Goal: Transaction & Acquisition: Book appointment/travel/reservation

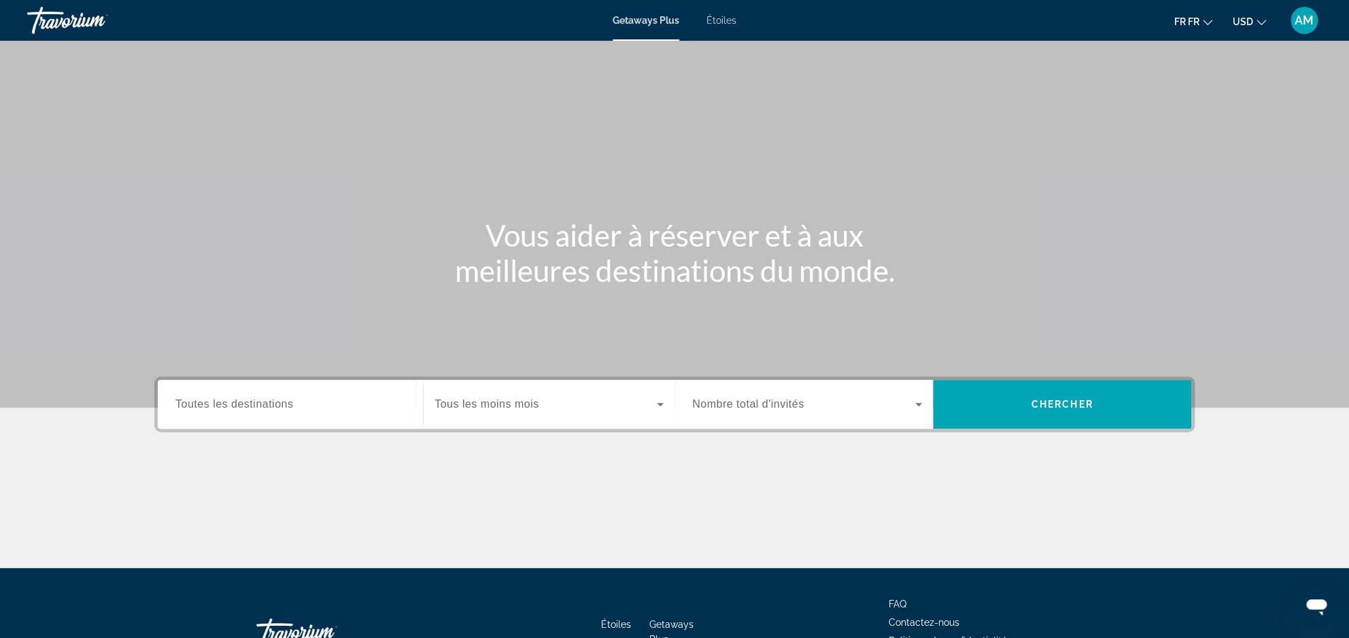
click at [733, 24] on span "Étoiles" at bounding box center [721, 20] width 30 height 11
click at [652, 24] on span "Getaways Plus" at bounding box center [646, 20] width 66 height 11
click at [727, 24] on span "Étoiles" at bounding box center [721, 20] width 30 height 11
click at [719, 25] on span "Getaways" at bounding box center [722, 20] width 44 height 11
click at [500, 410] on span "Tous les mois" at bounding box center [469, 404] width 70 height 12
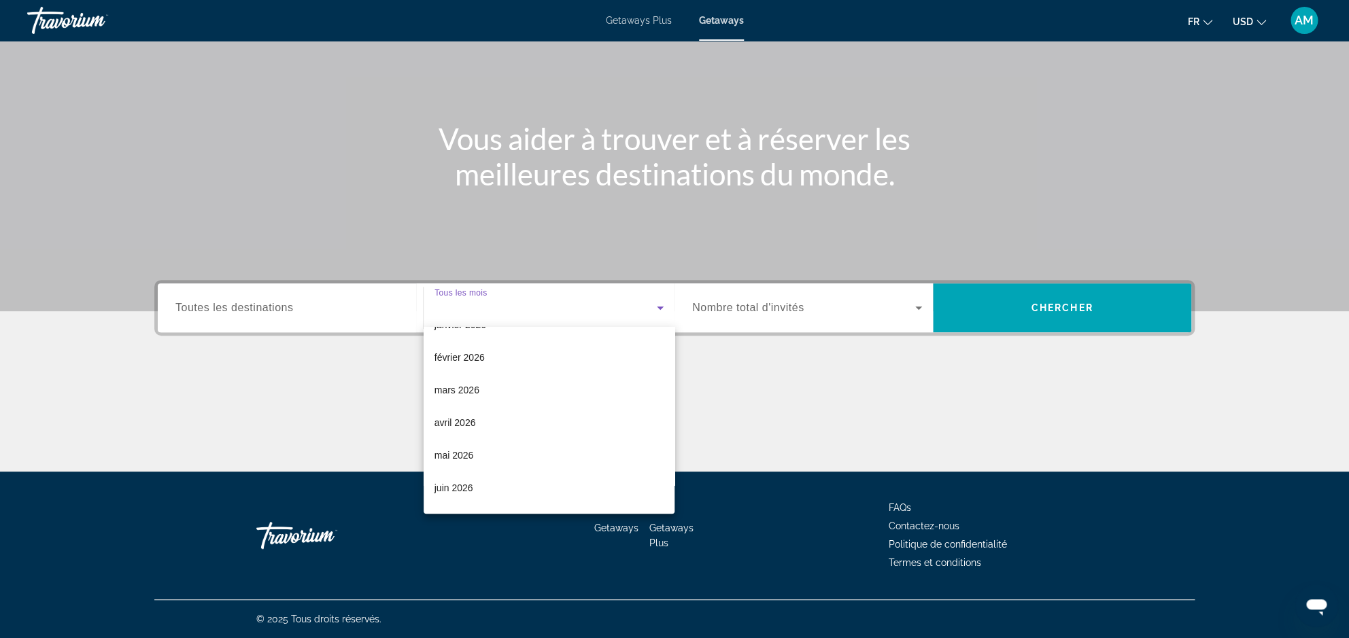
scroll to position [239, 0]
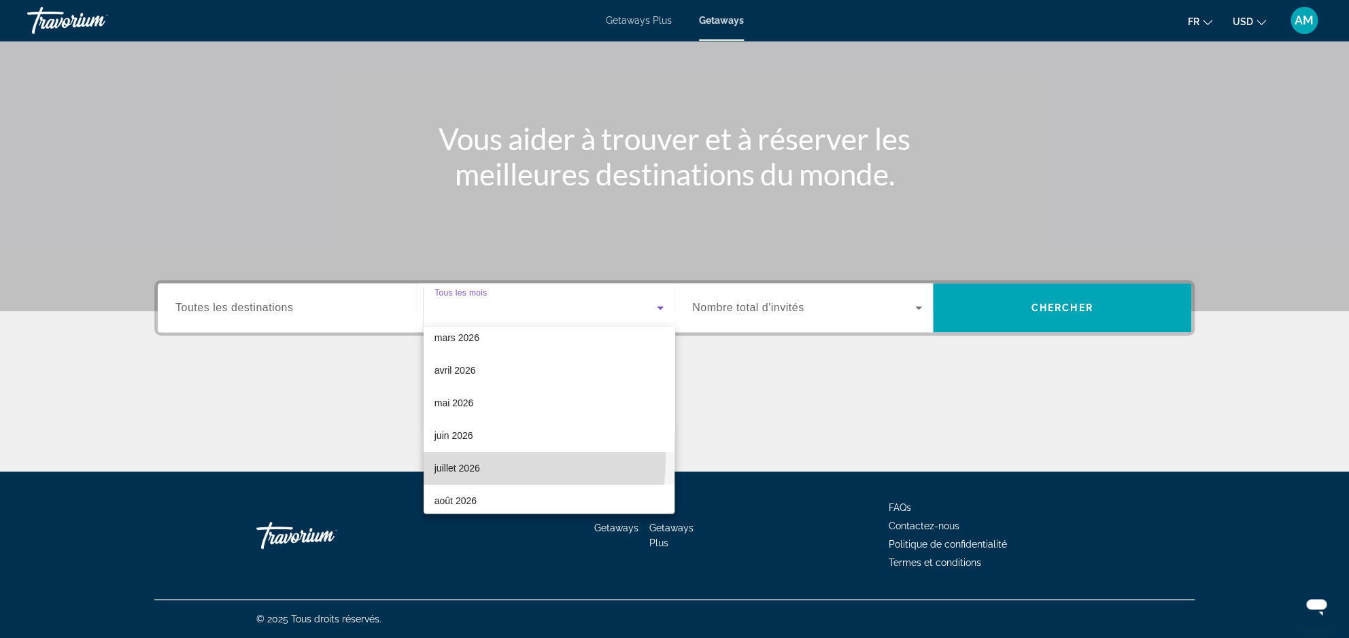
click at [482, 460] on mat-option "juillet 2026" at bounding box center [549, 468] width 251 height 33
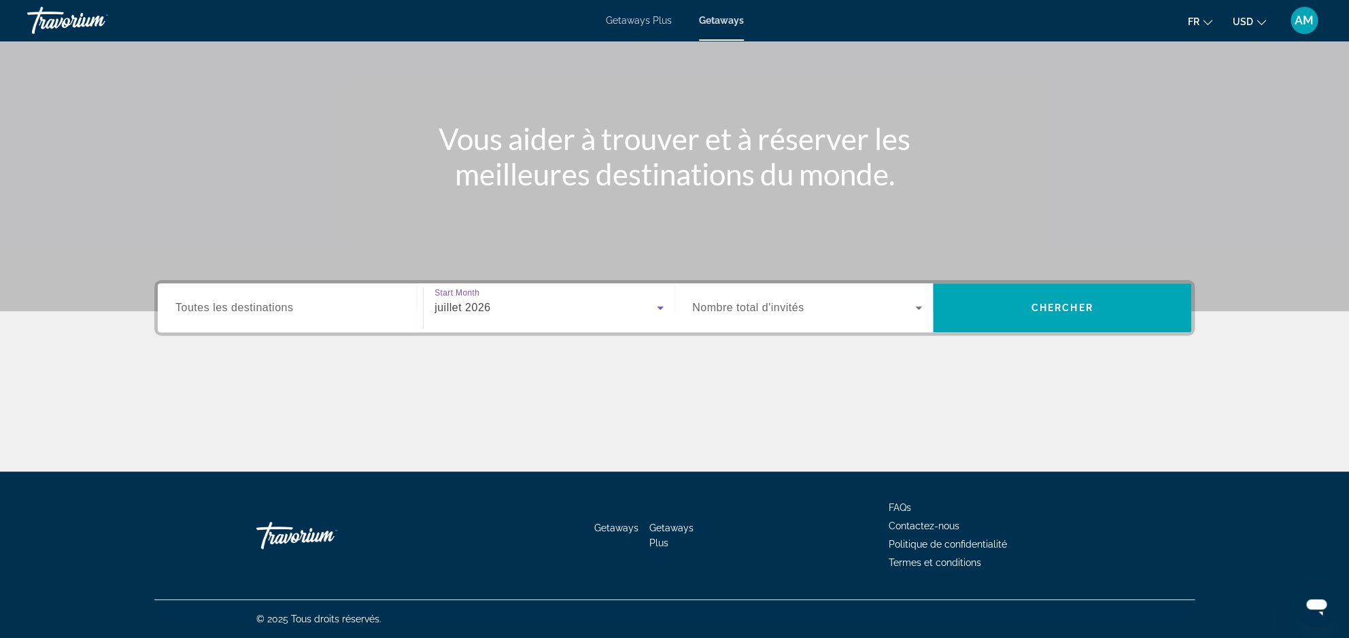
click at [861, 308] on span "Search widget" at bounding box center [803, 308] width 223 height 16
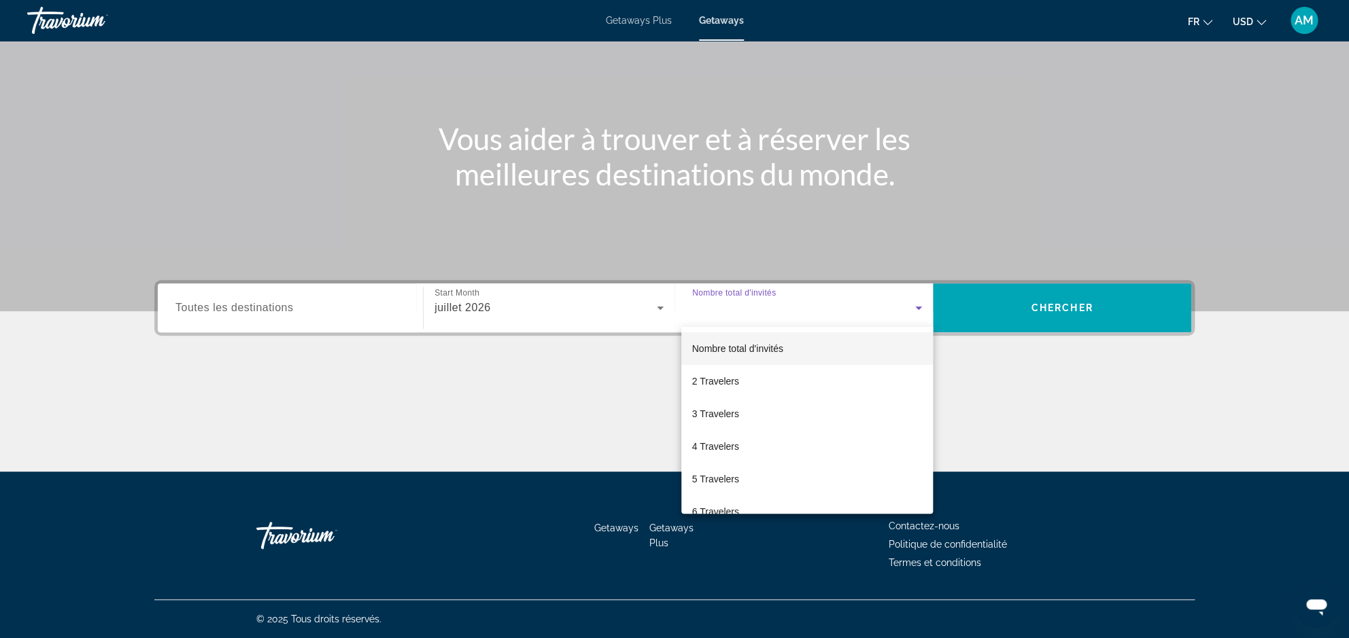
click at [1059, 428] on div at bounding box center [674, 319] width 1349 height 638
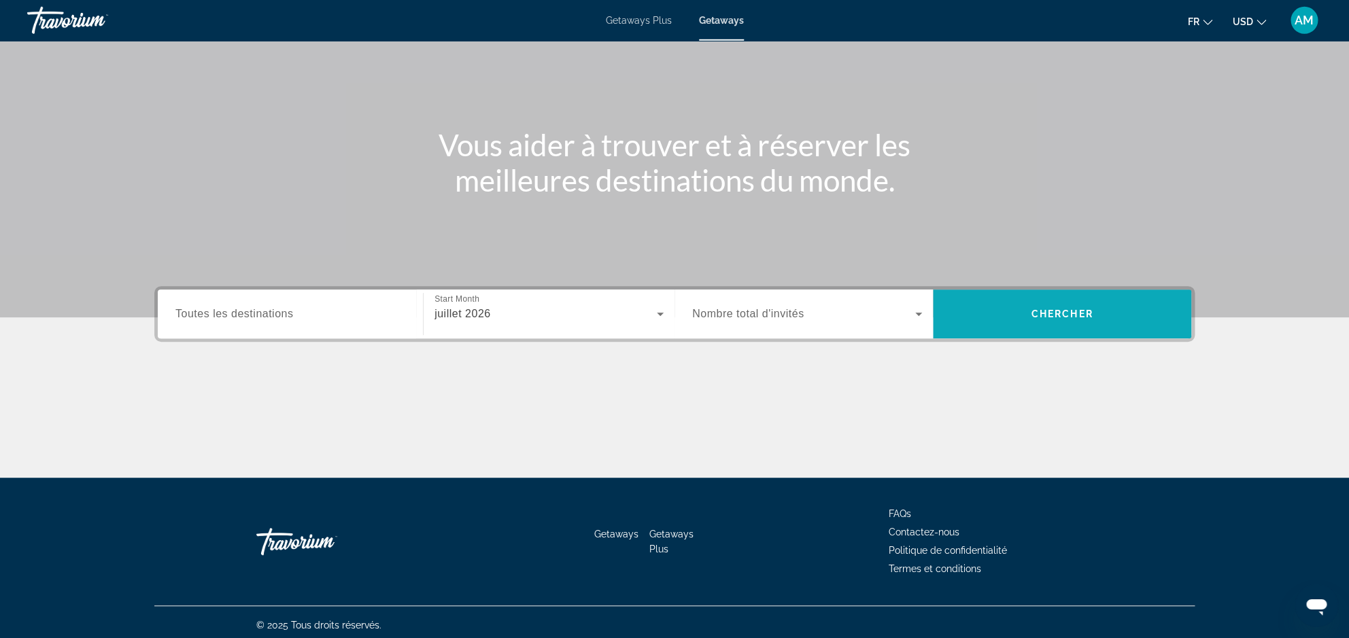
scroll to position [86, 0]
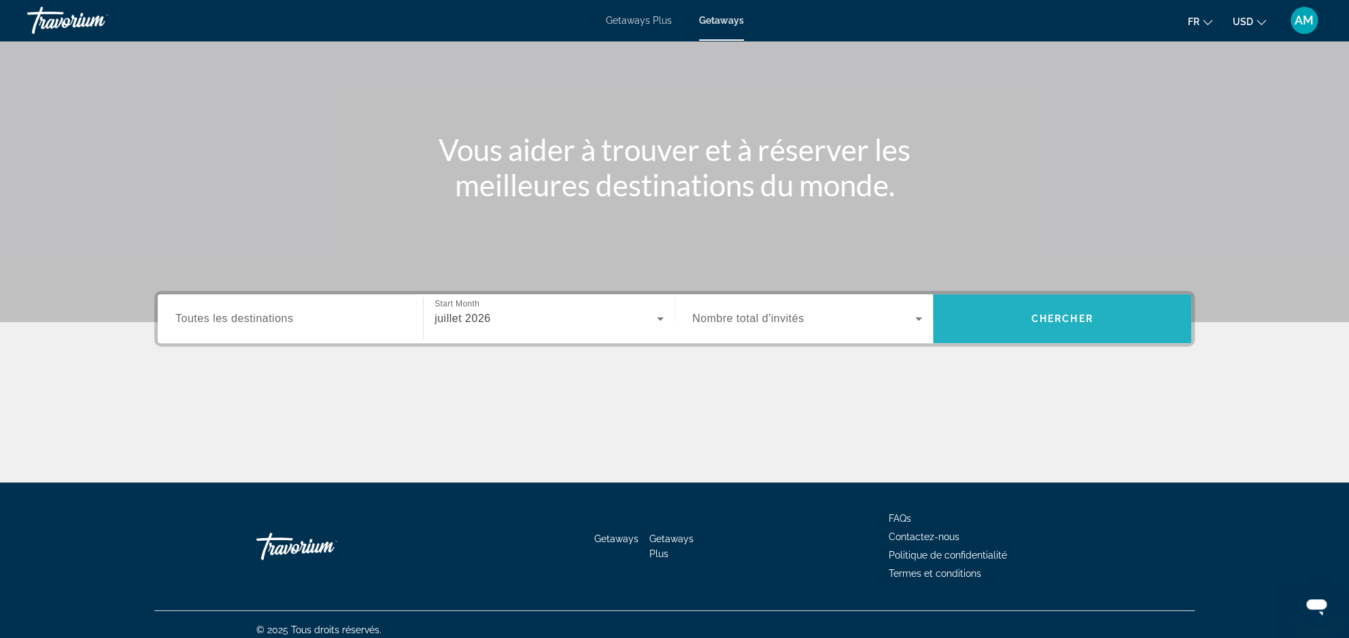
click at [1071, 328] on span "Search widget" at bounding box center [1062, 319] width 258 height 33
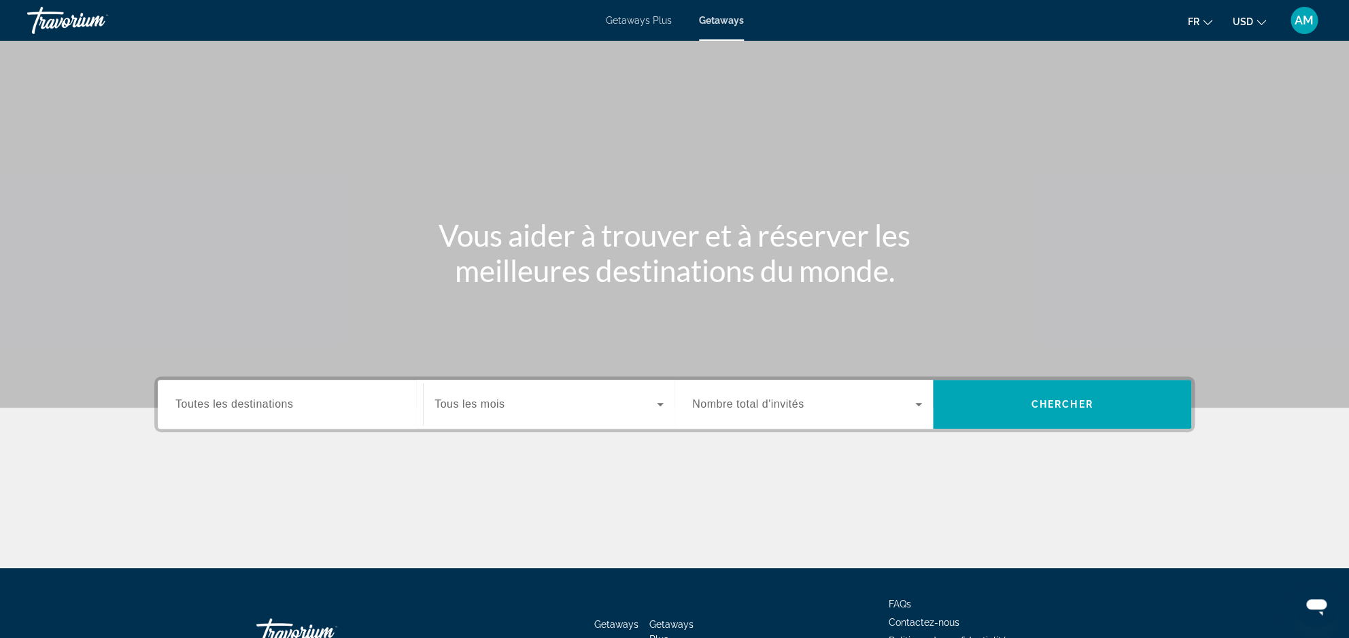
click at [1264, 20] on icon "Change currency" at bounding box center [1261, 23] width 10 height 10
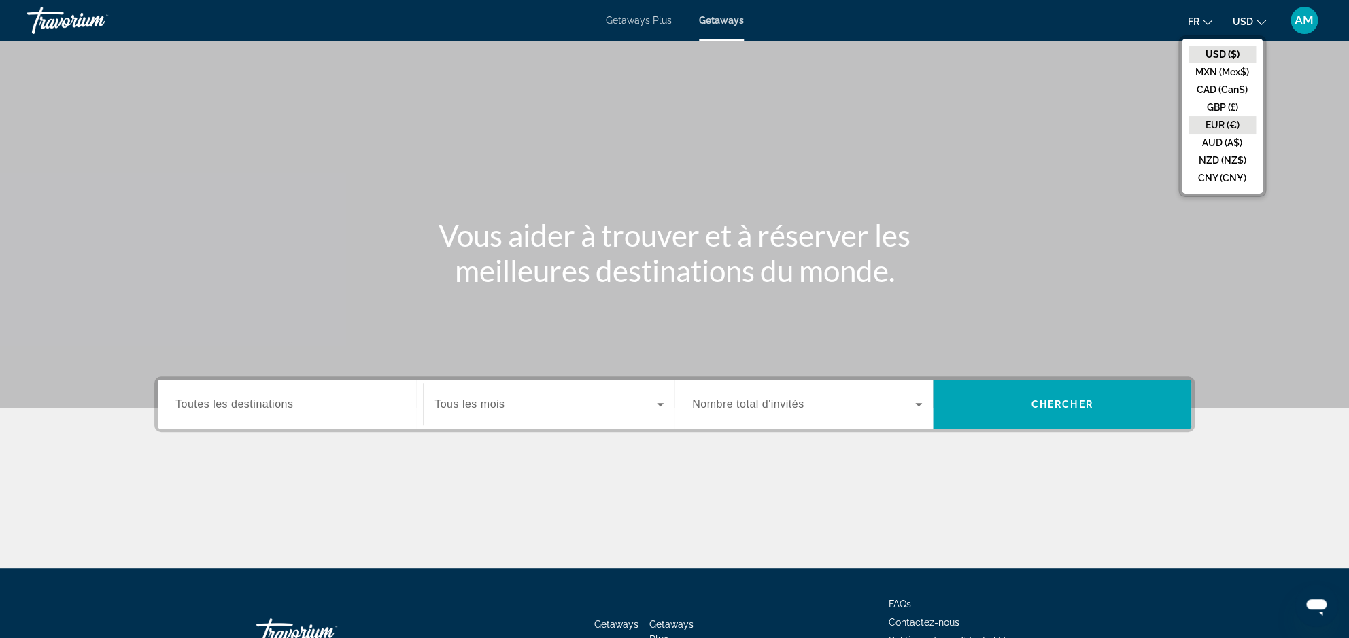
click at [1225, 121] on button "EUR (€)" at bounding box center [1221, 125] width 67 height 18
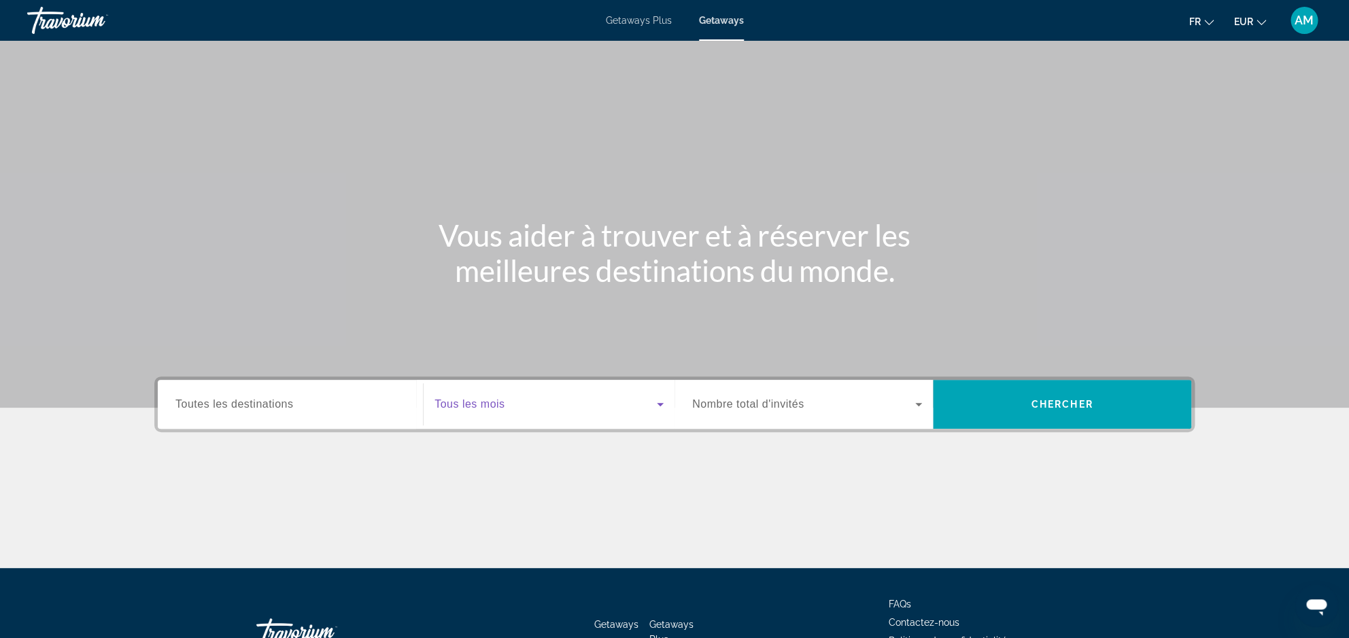
click at [662, 406] on icon "Search widget" at bounding box center [660, 404] width 16 height 16
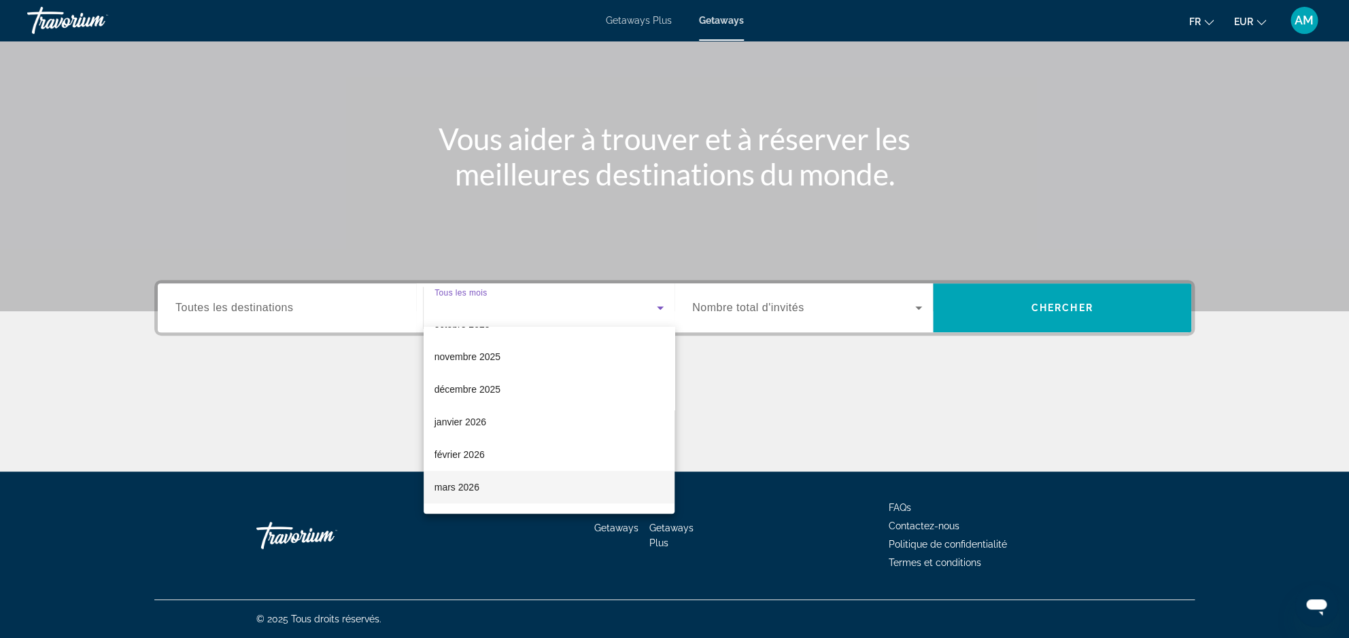
scroll to position [239, 0]
click at [481, 468] on mat-option "juillet 2026" at bounding box center [549, 468] width 251 height 33
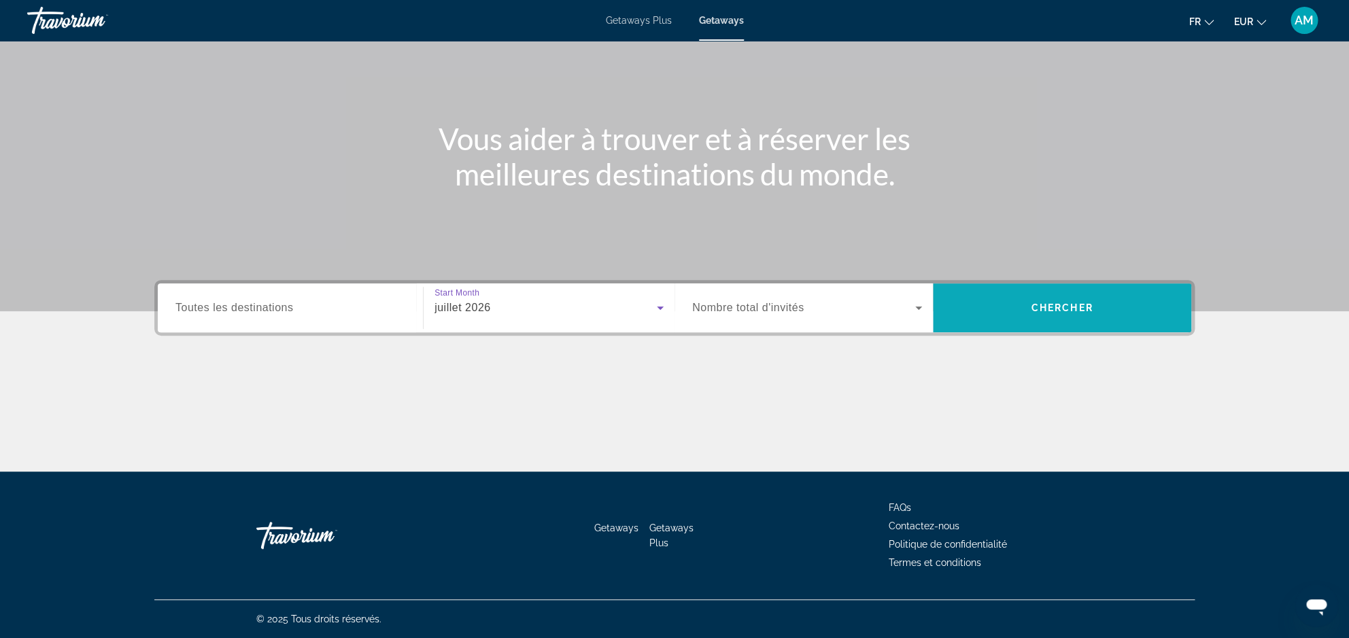
click at [1046, 310] on span "Chercher" at bounding box center [1062, 308] width 62 height 11
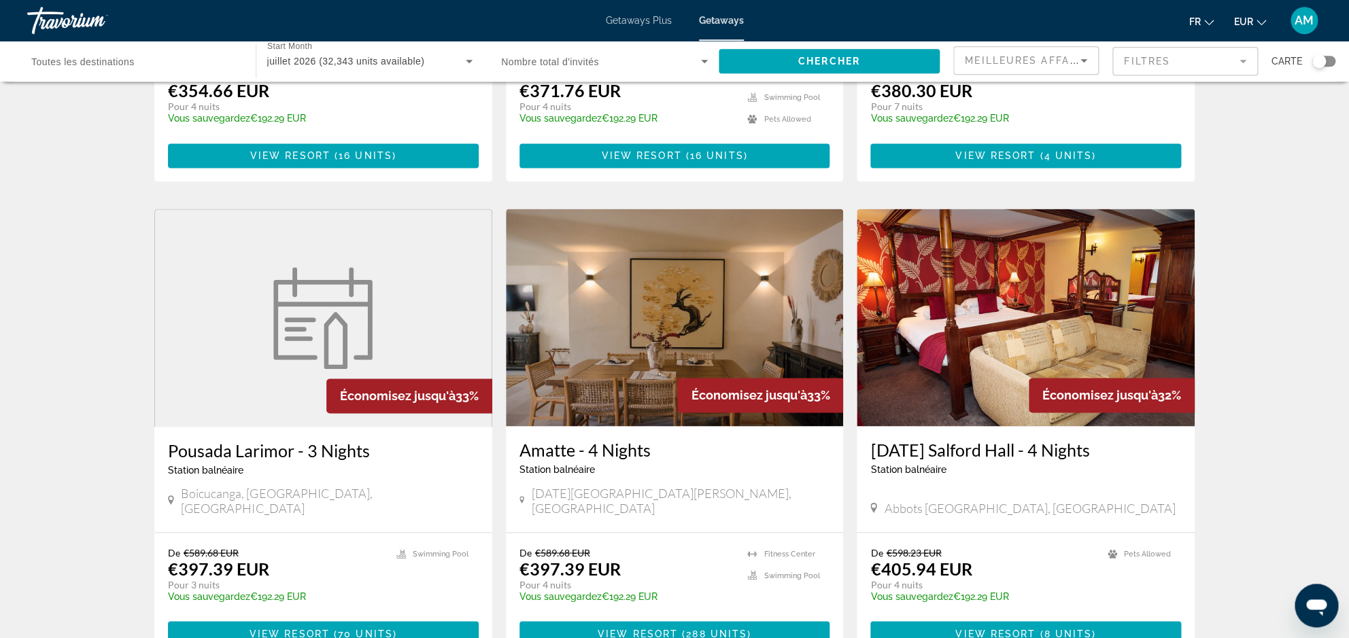
scroll to position [877, 0]
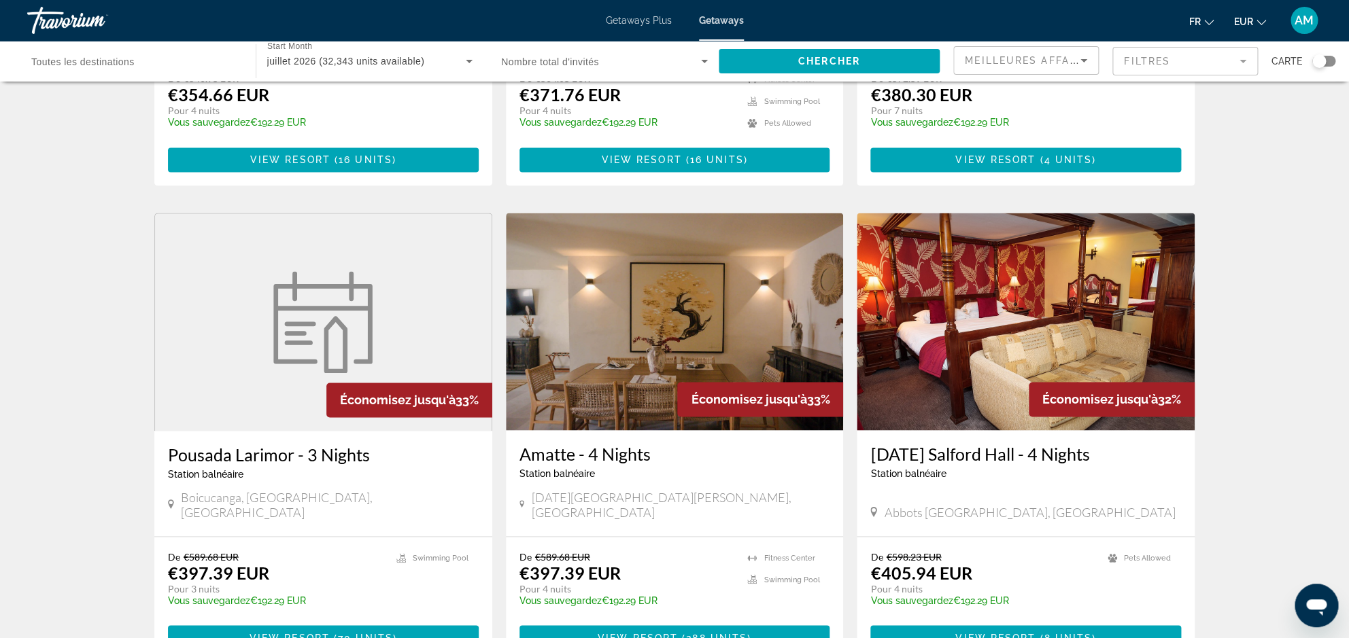
click at [609, 276] on img "Main content" at bounding box center [675, 322] width 338 height 218
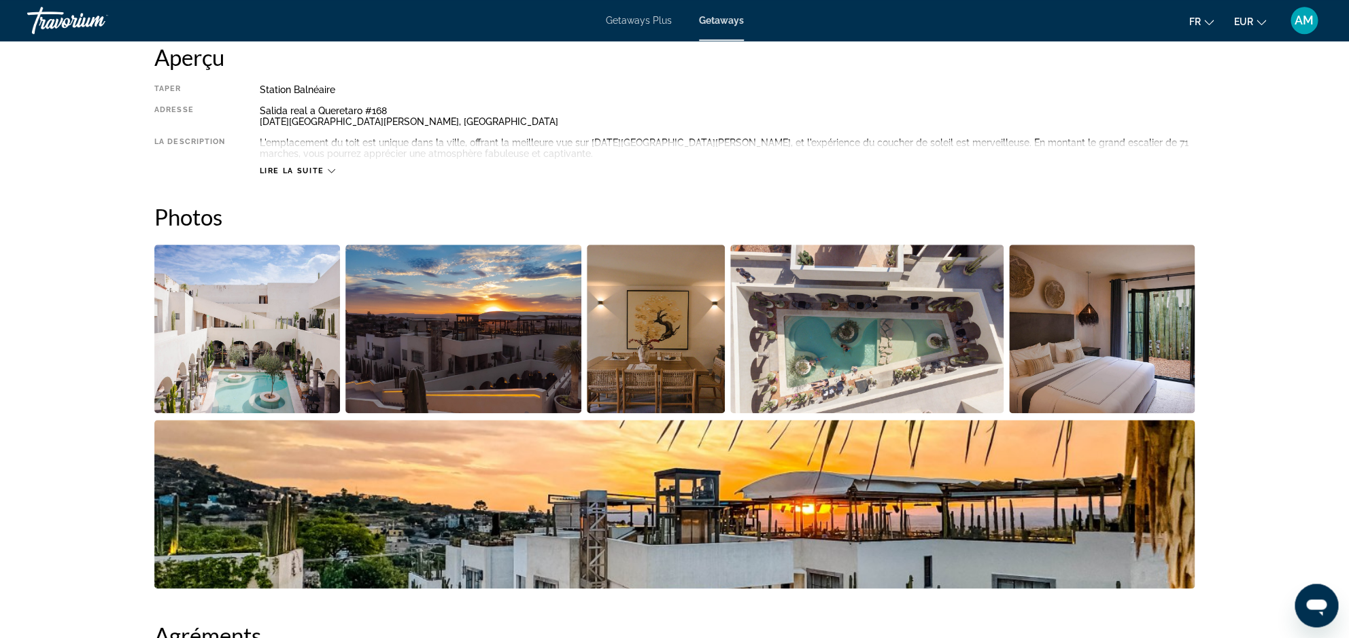
scroll to position [478, 0]
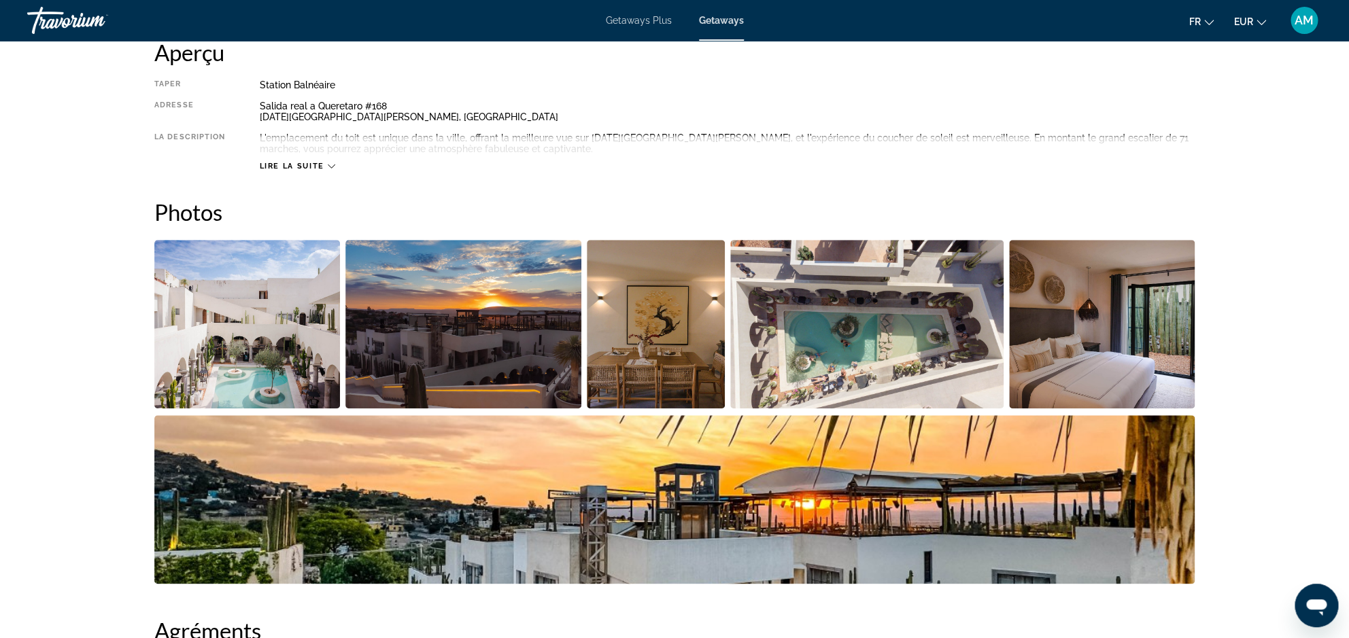
click at [246, 370] on img "Open full-screen image slider" at bounding box center [247, 324] width 186 height 169
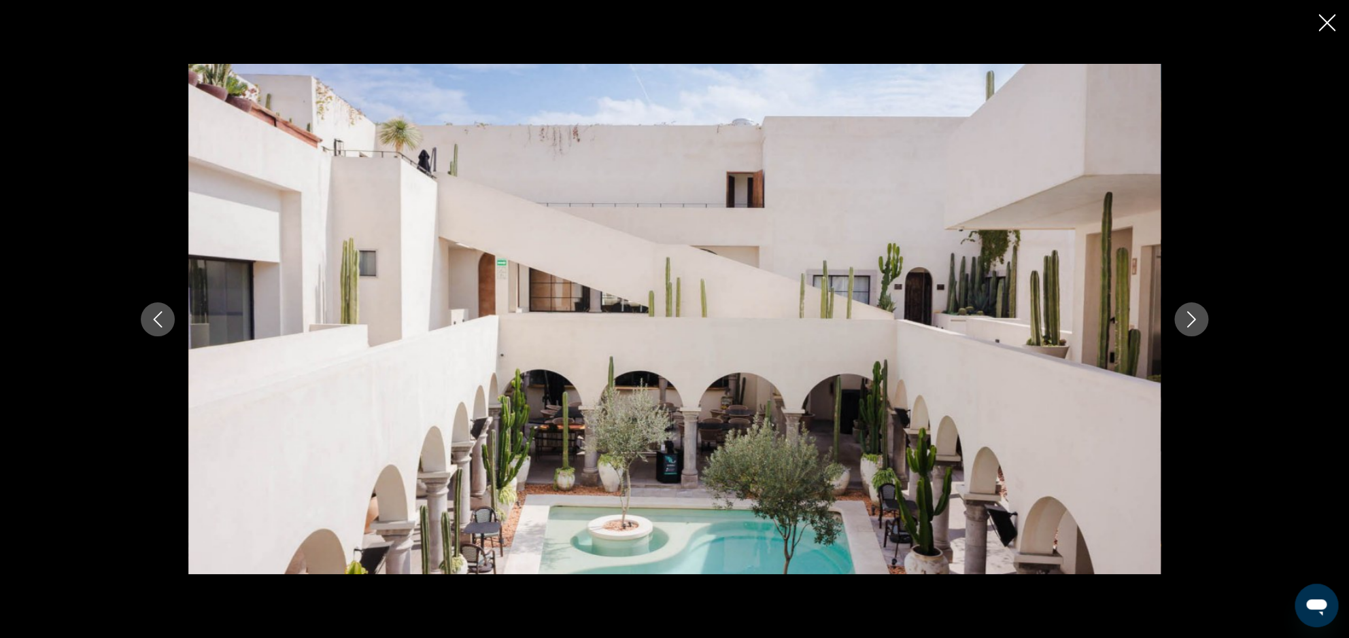
click at [1199, 322] on button "Next image" at bounding box center [1191, 320] width 34 height 34
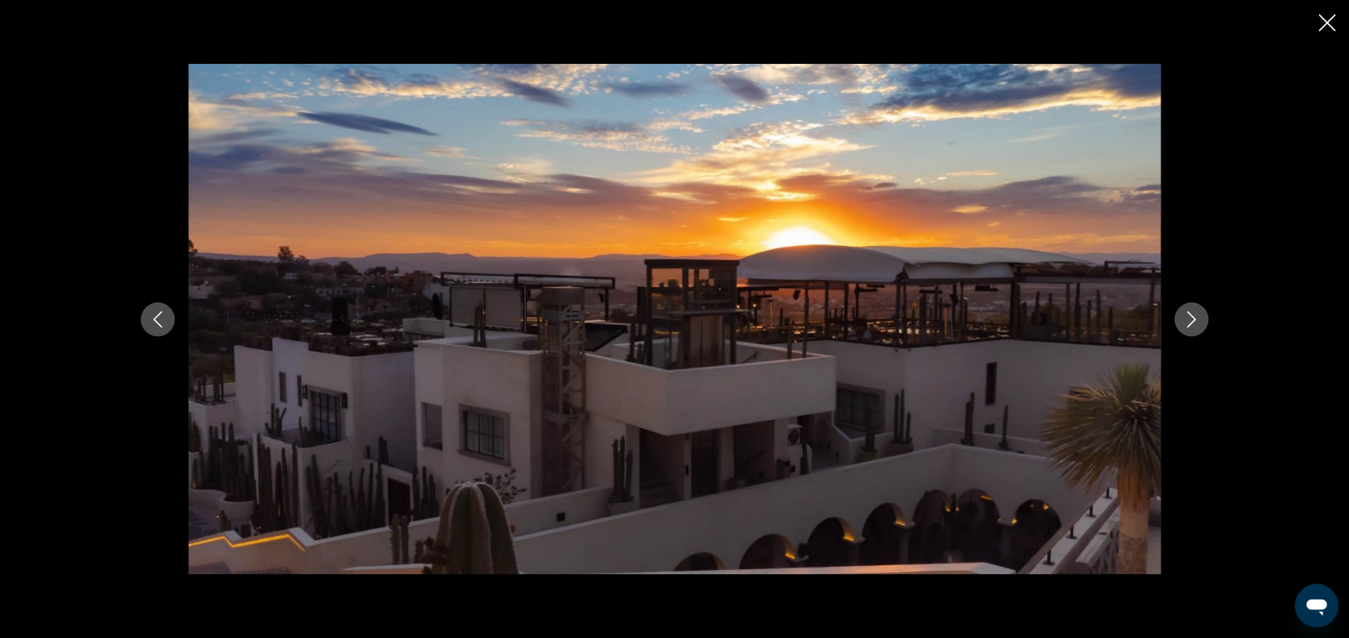
click at [1191, 320] on icon "Next image" at bounding box center [1191, 319] width 16 height 16
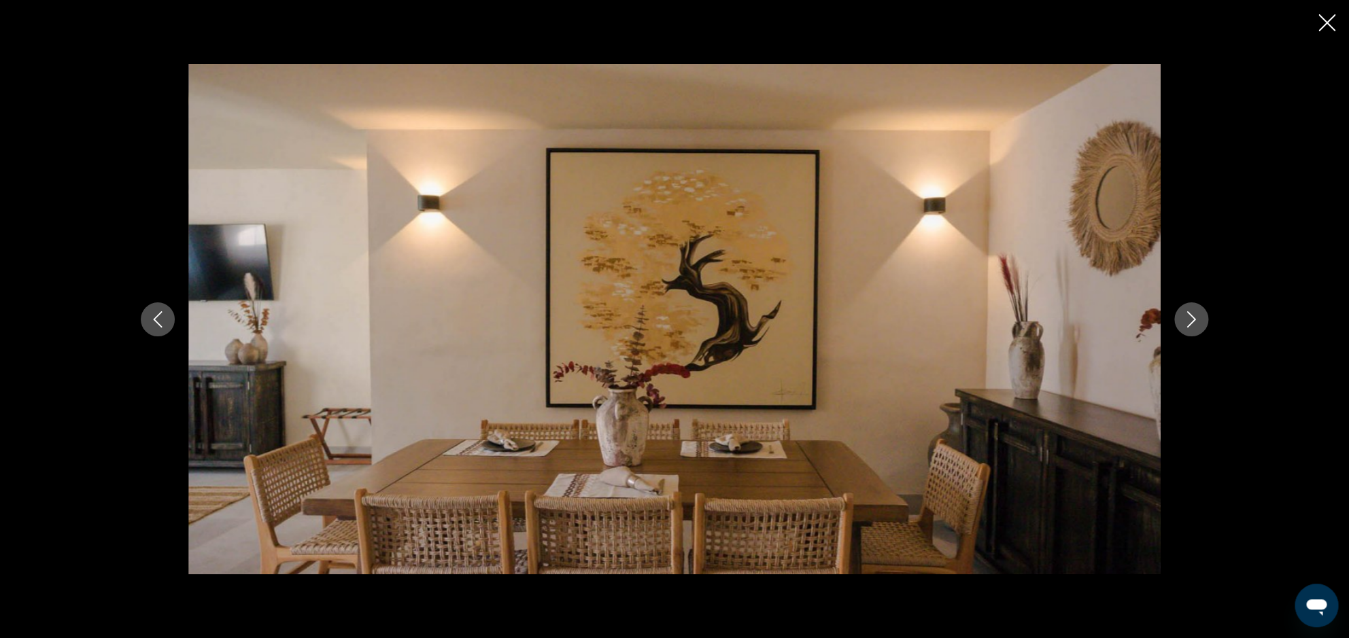
click at [1191, 320] on icon "Next image" at bounding box center [1191, 319] width 16 height 16
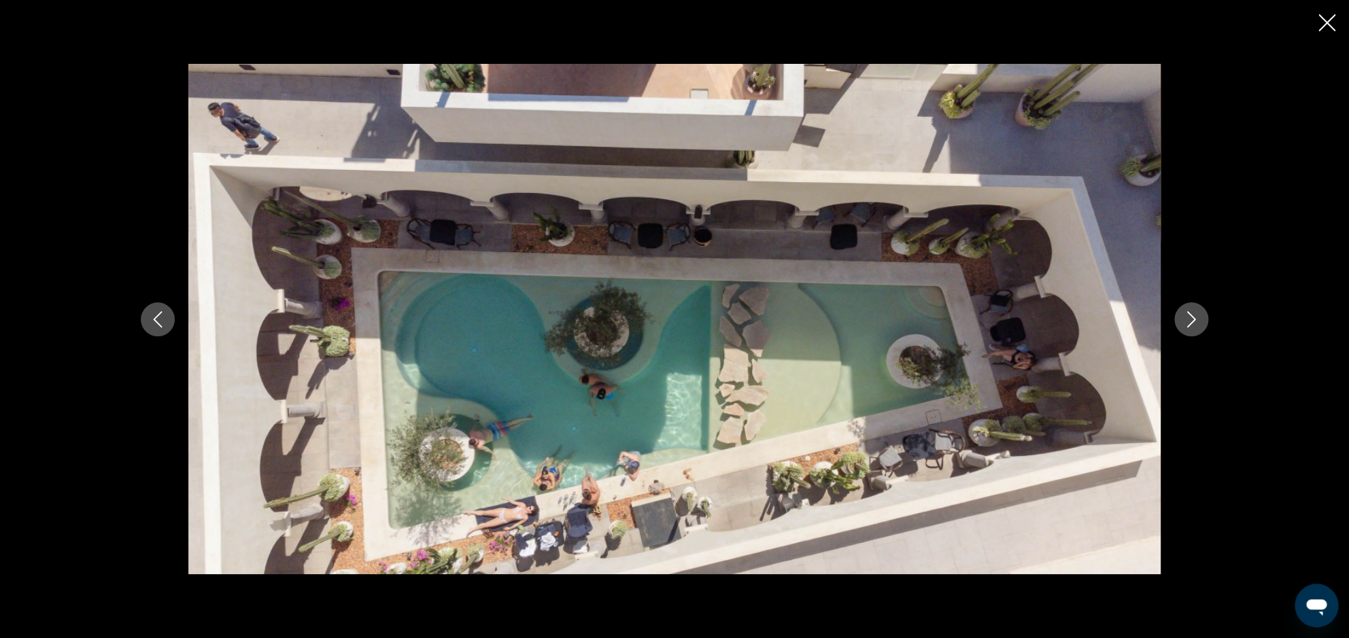
click at [1191, 320] on icon "Next image" at bounding box center [1191, 319] width 16 height 16
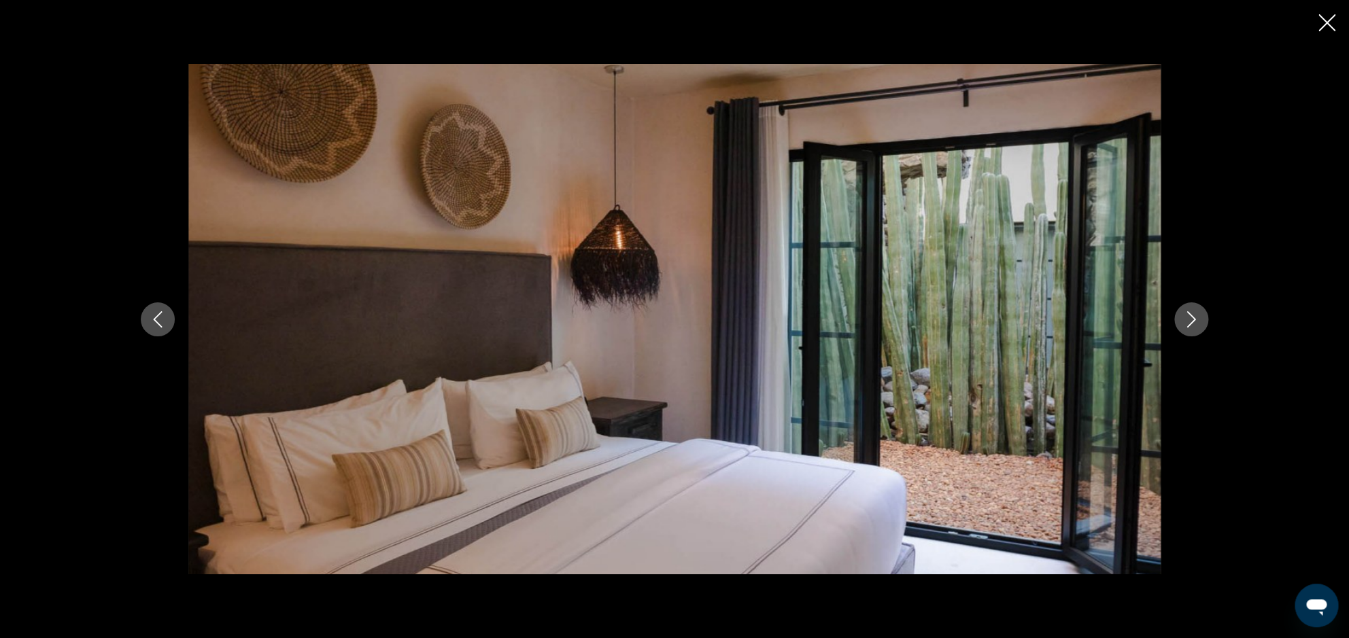
click at [1191, 320] on icon "Next image" at bounding box center [1191, 319] width 16 height 16
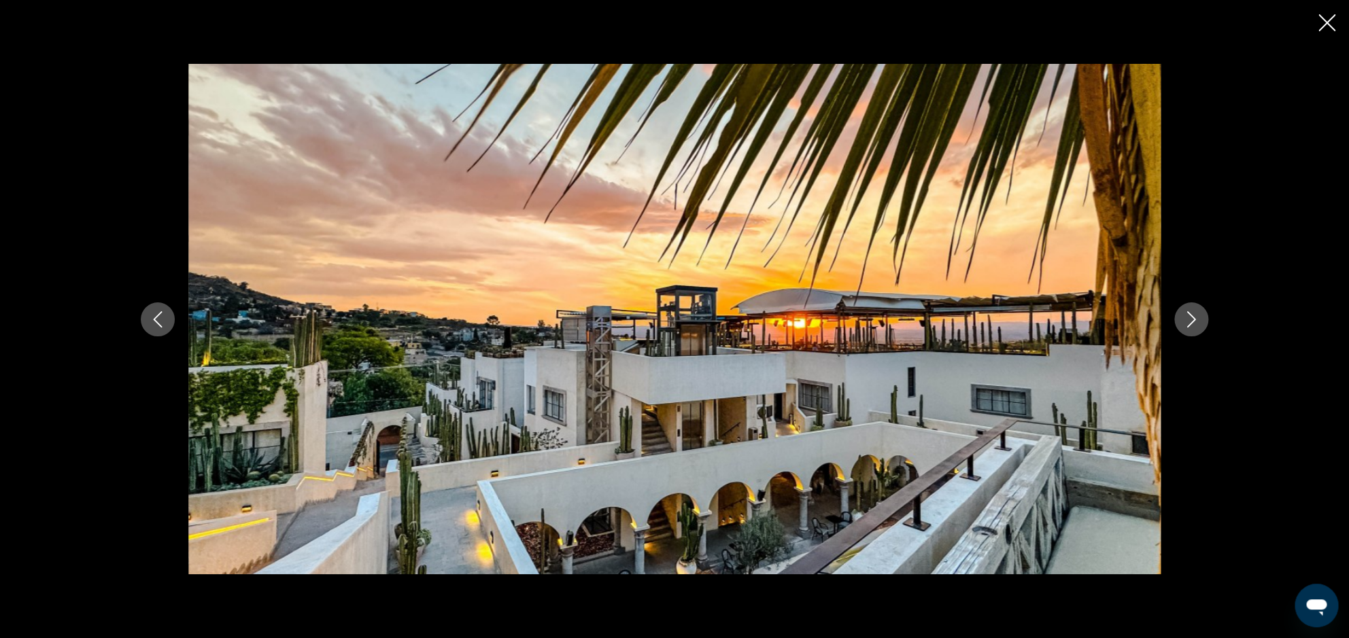
click at [1191, 320] on icon "Next image" at bounding box center [1191, 319] width 16 height 16
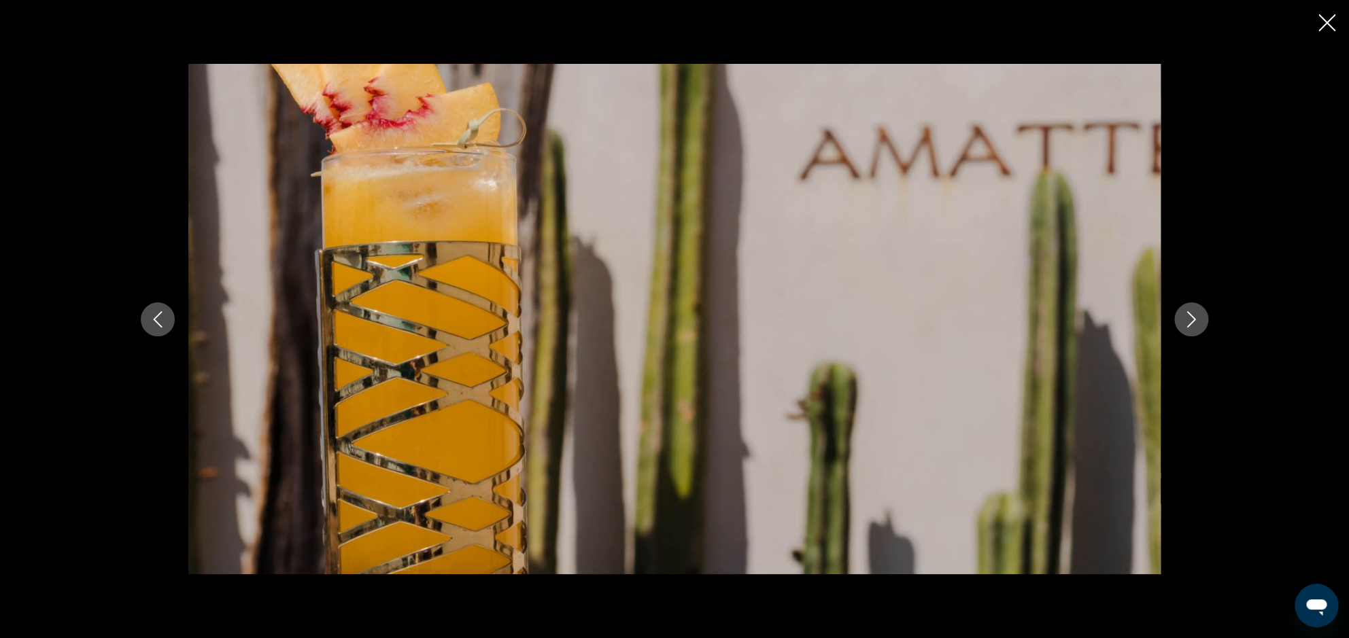
click at [1191, 320] on icon "Next image" at bounding box center [1191, 319] width 16 height 16
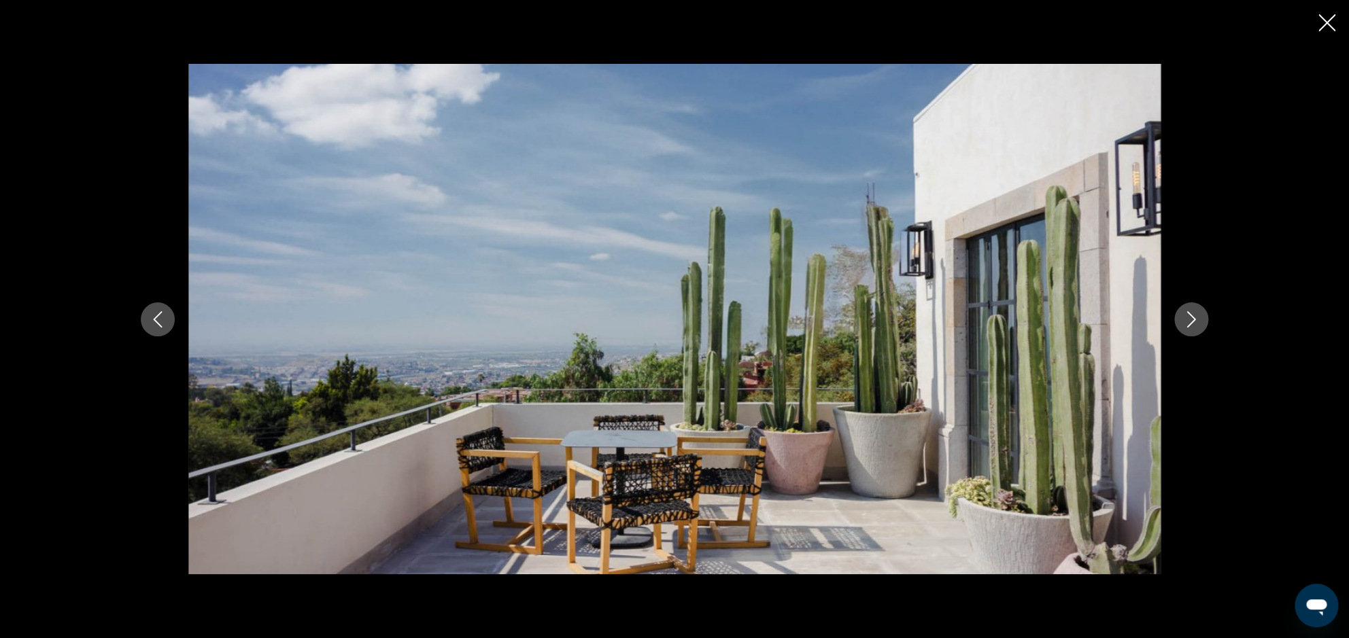
click at [1191, 320] on icon "Next image" at bounding box center [1191, 319] width 16 height 16
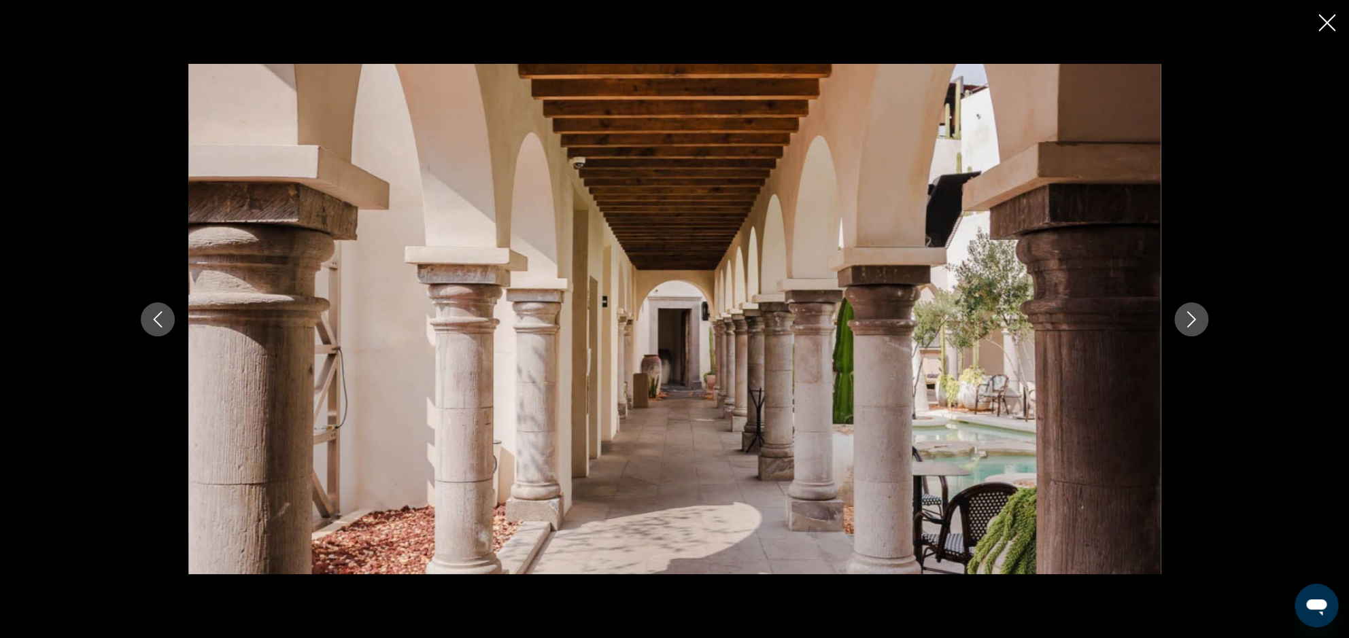
click at [1191, 320] on icon "Next image" at bounding box center [1191, 319] width 16 height 16
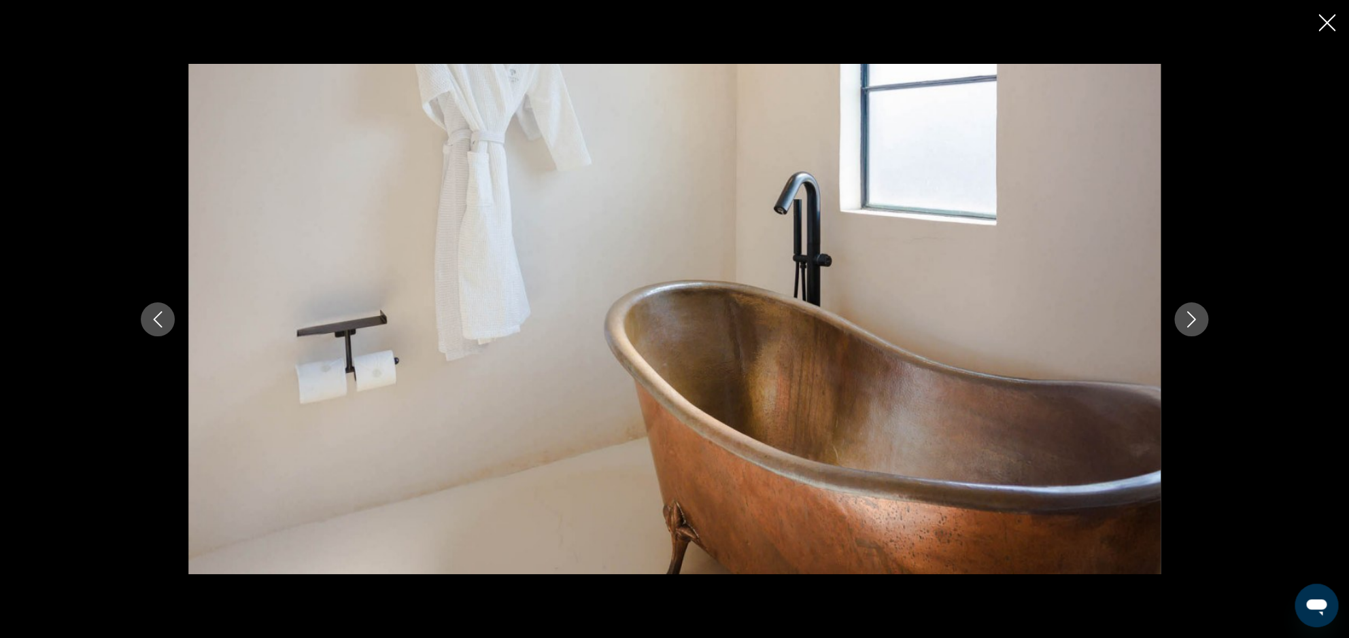
click at [1191, 320] on icon "Next image" at bounding box center [1191, 319] width 16 height 16
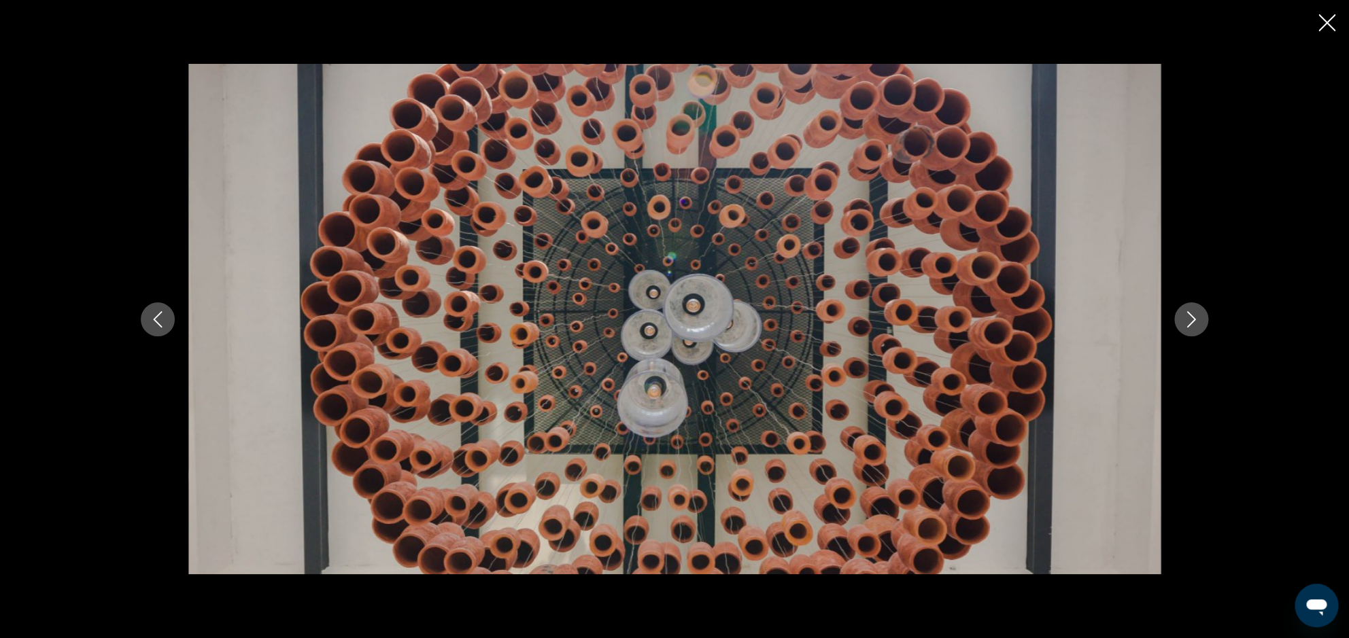
click at [1191, 320] on icon "Next image" at bounding box center [1191, 319] width 16 height 16
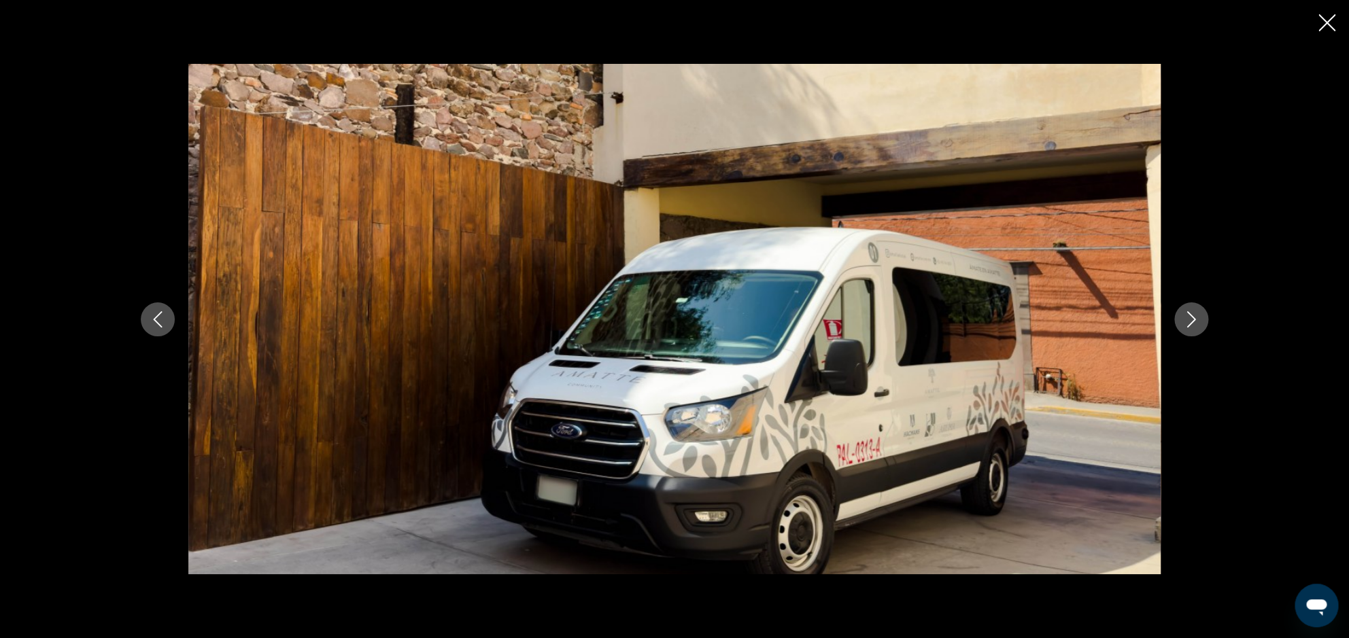
click at [1191, 320] on icon "Next image" at bounding box center [1191, 319] width 16 height 16
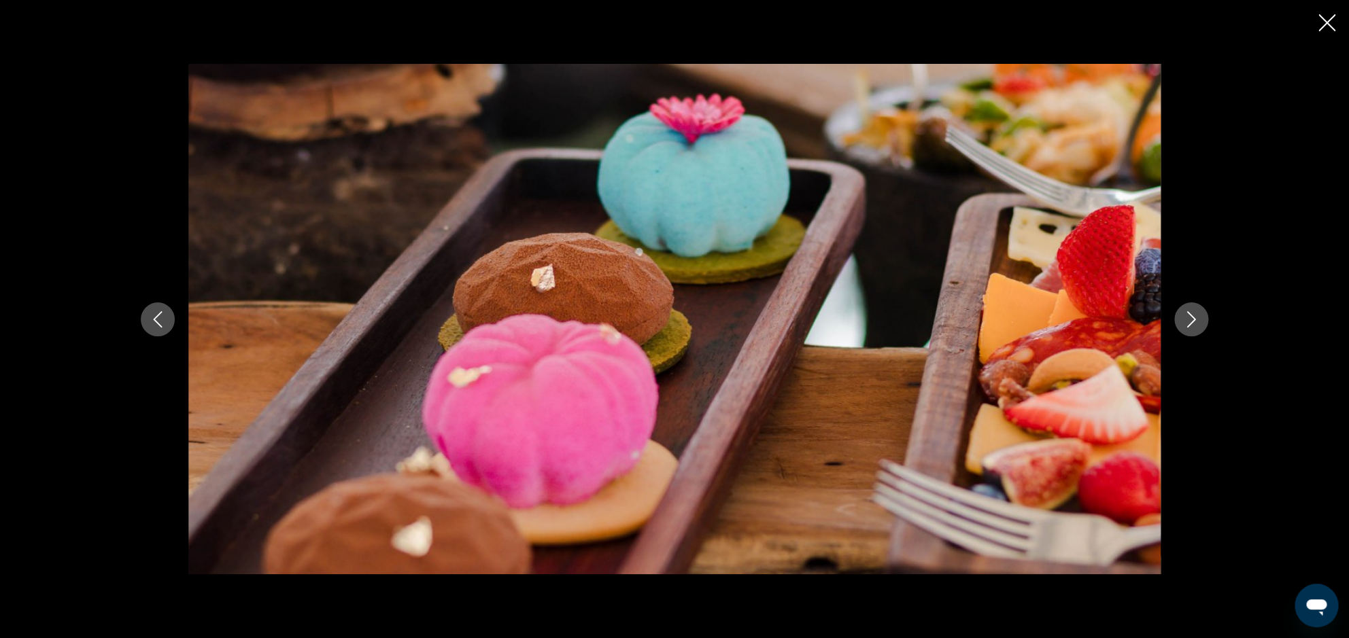
click at [1191, 320] on icon "Next image" at bounding box center [1191, 319] width 16 height 16
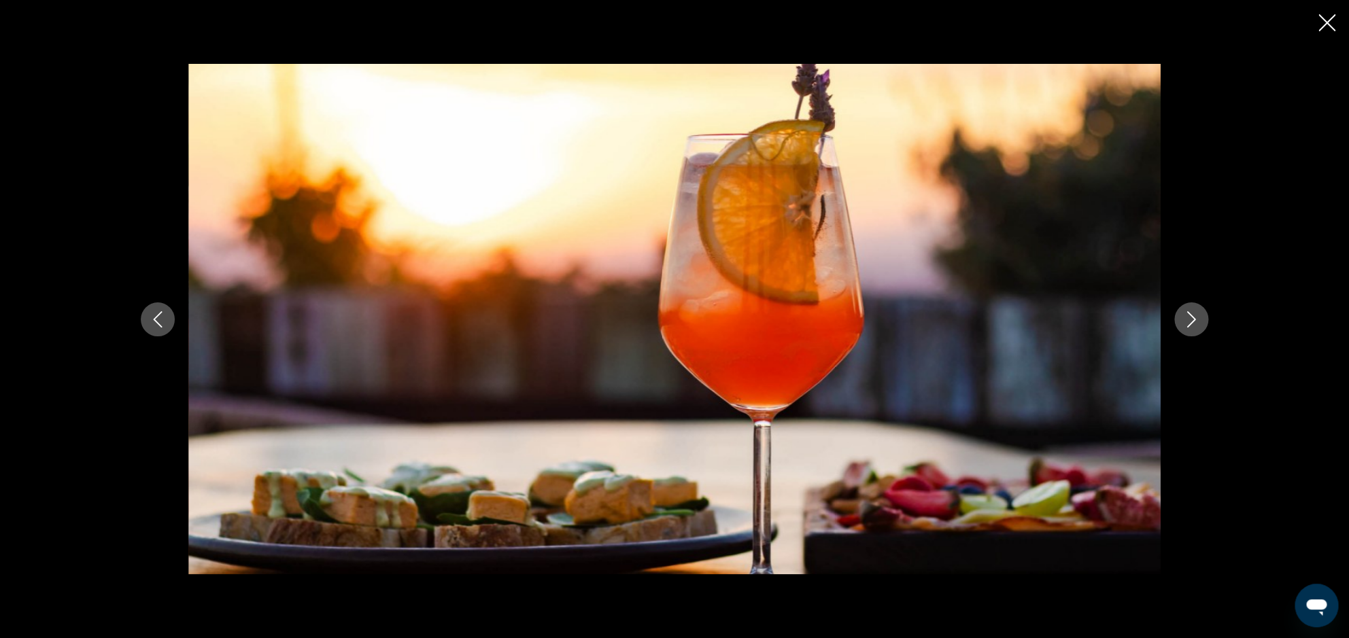
click at [1191, 320] on icon "Next image" at bounding box center [1191, 319] width 16 height 16
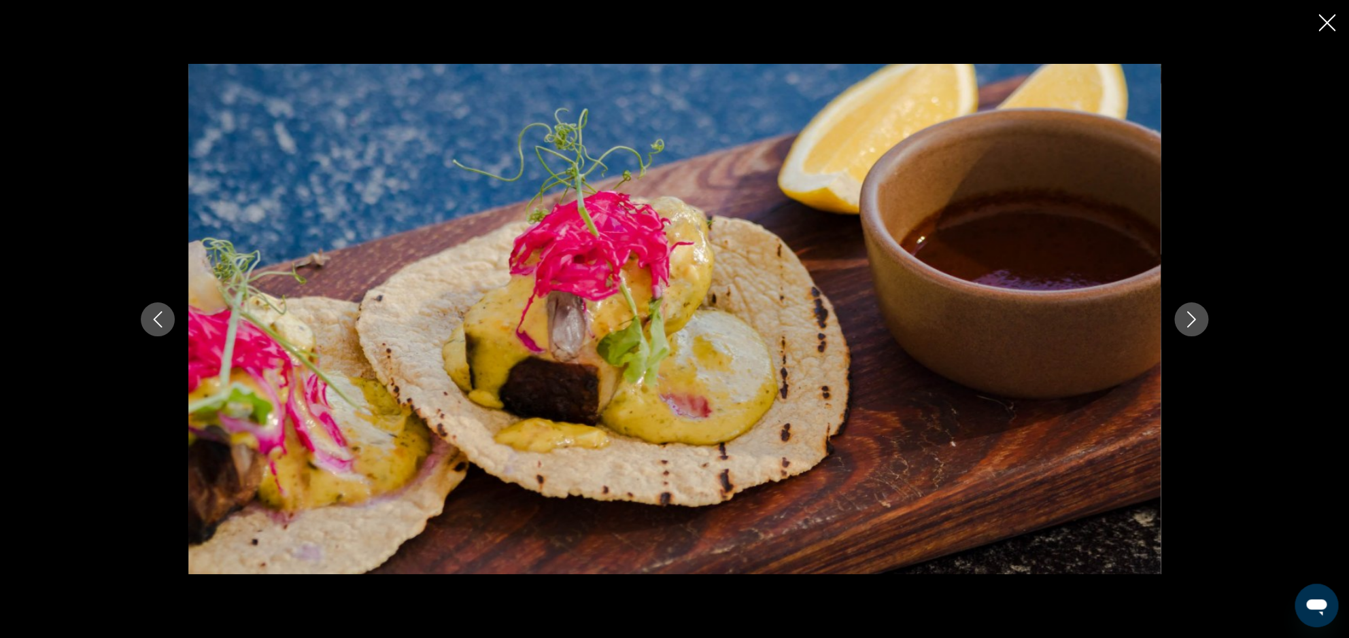
click at [1191, 320] on icon "Next image" at bounding box center [1191, 319] width 16 height 16
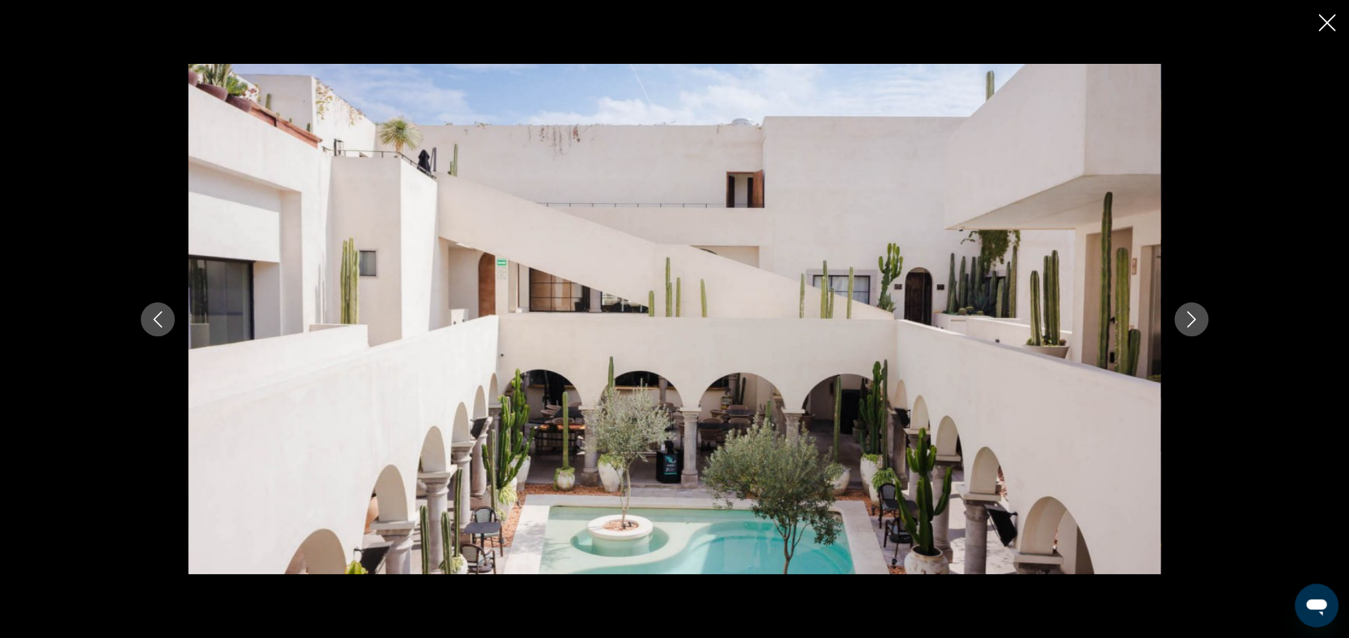
click at [1191, 320] on icon "Next image" at bounding box center [1191, 319] width 16 height 16
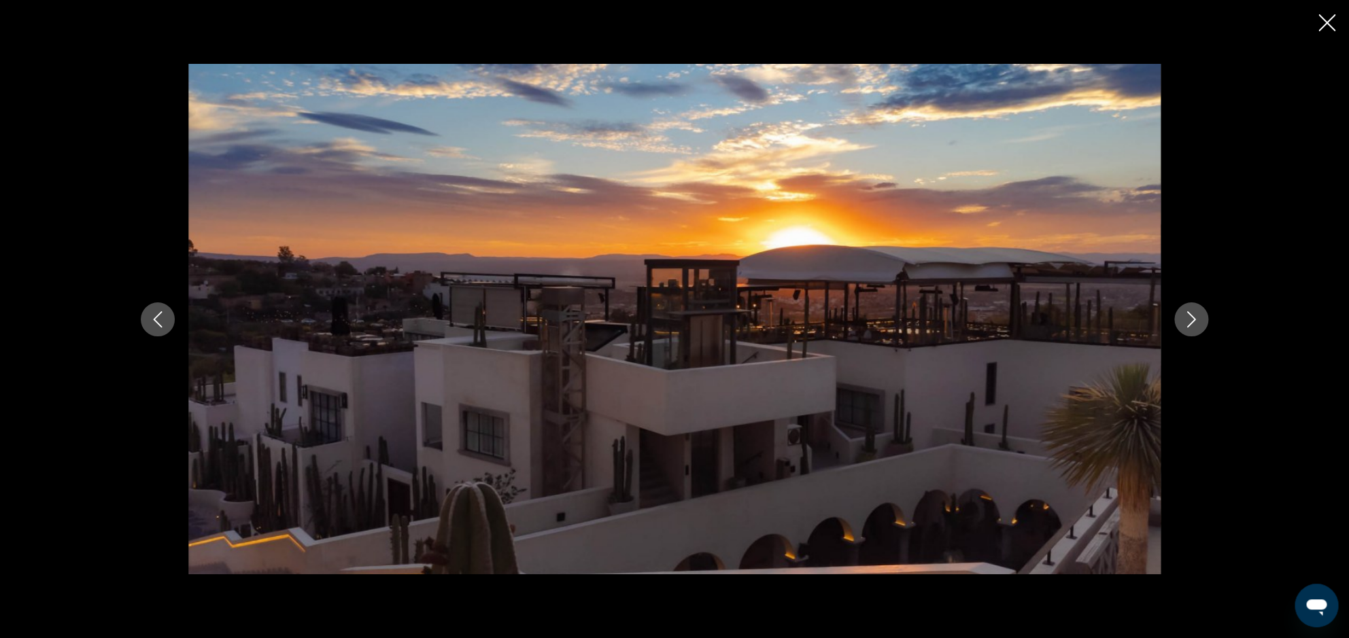
click at [1191, 320] on icon "Next image" at bounding box center [1191, 319] width 16 height 16
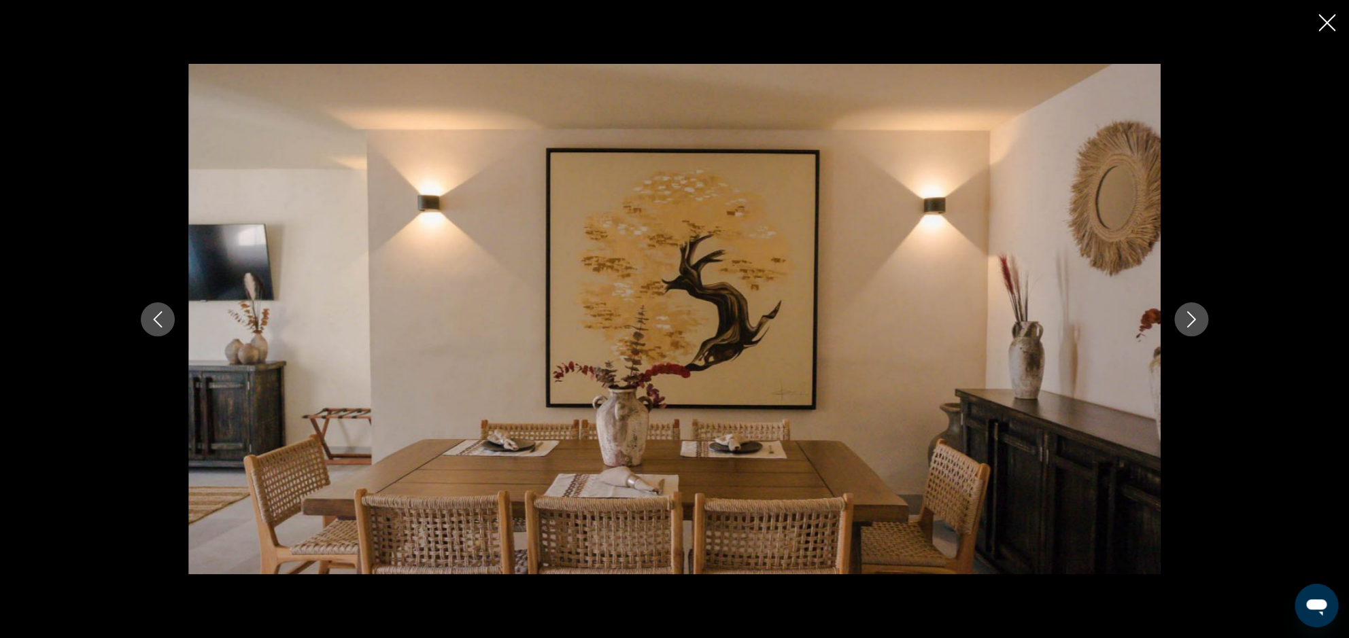
click at [1190, 320] on icon "Next image" at bounding box center [1191, 319] width 16 height 16
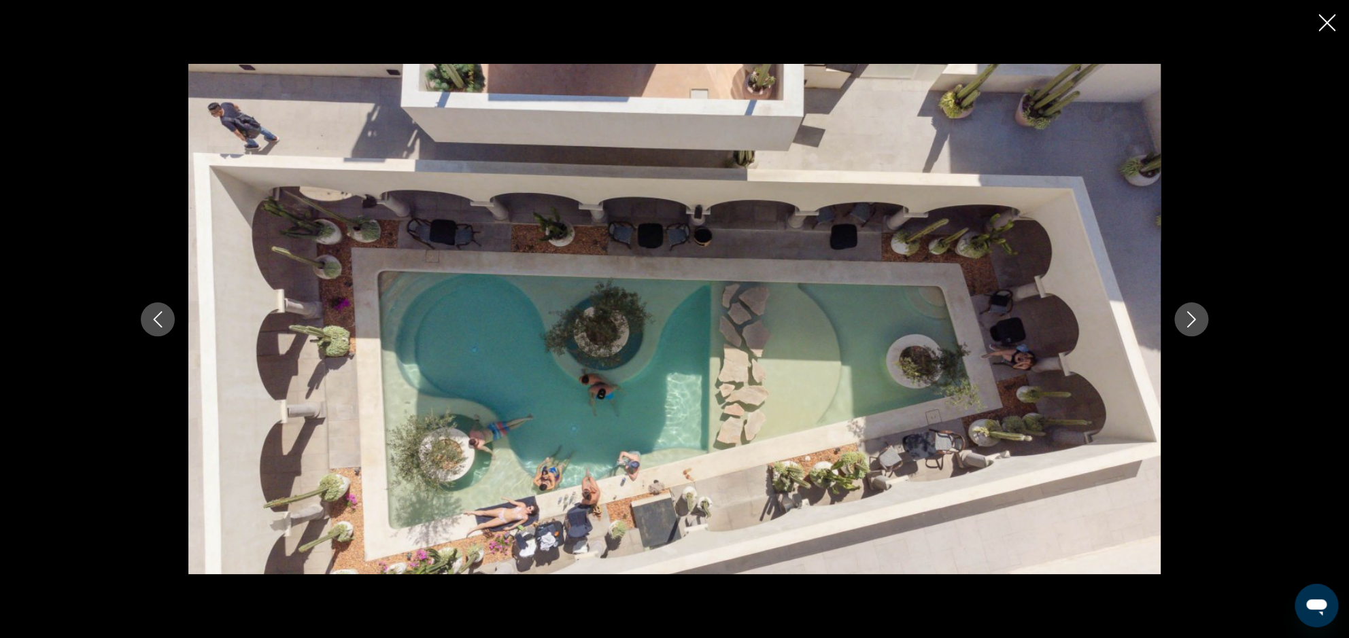
click at [1326, 24] on icon "Close slideshow" at bounding box center [1326, 22] width 17 height 17
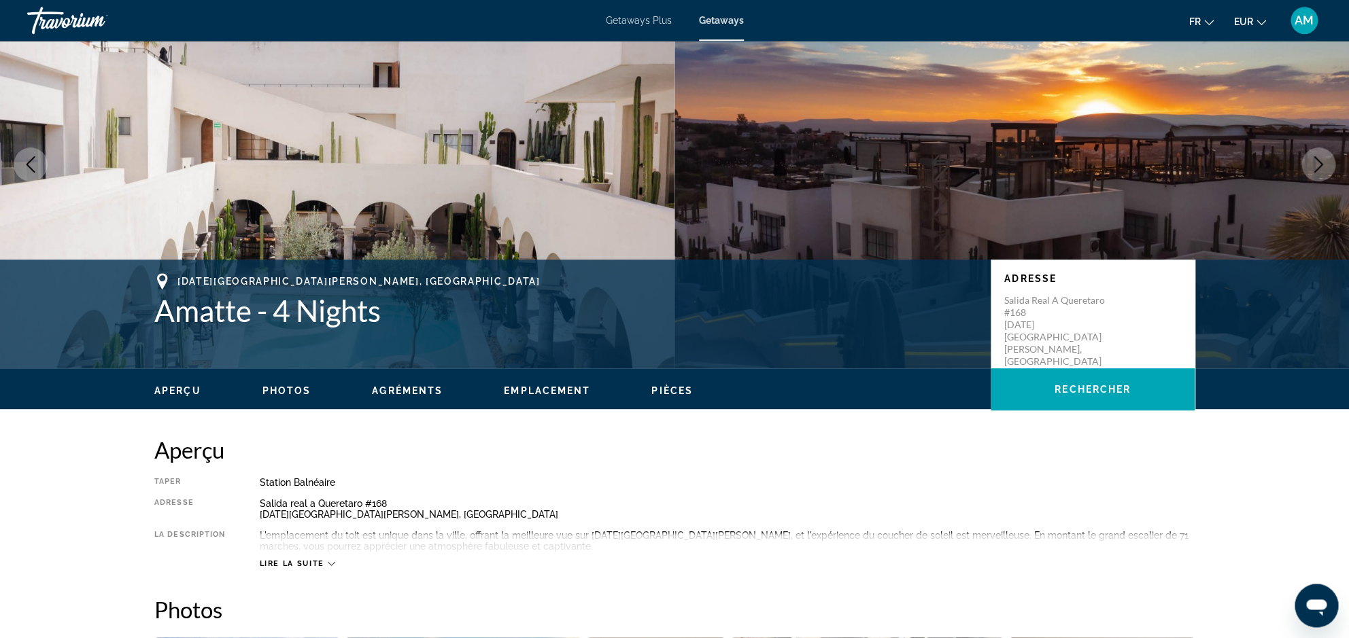
scroll to position [0, 0]
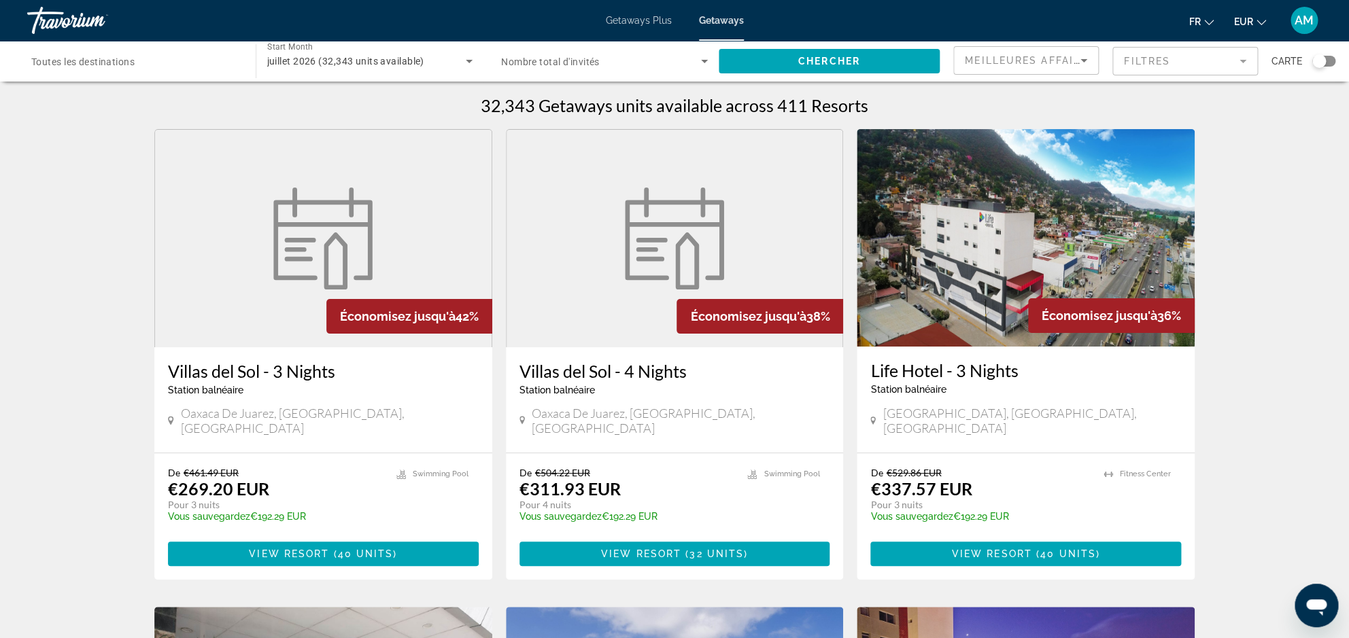
click at [165, 69] on input "Destination Toutes les destinations" at bounding box center [134, 62] width 207 height 16
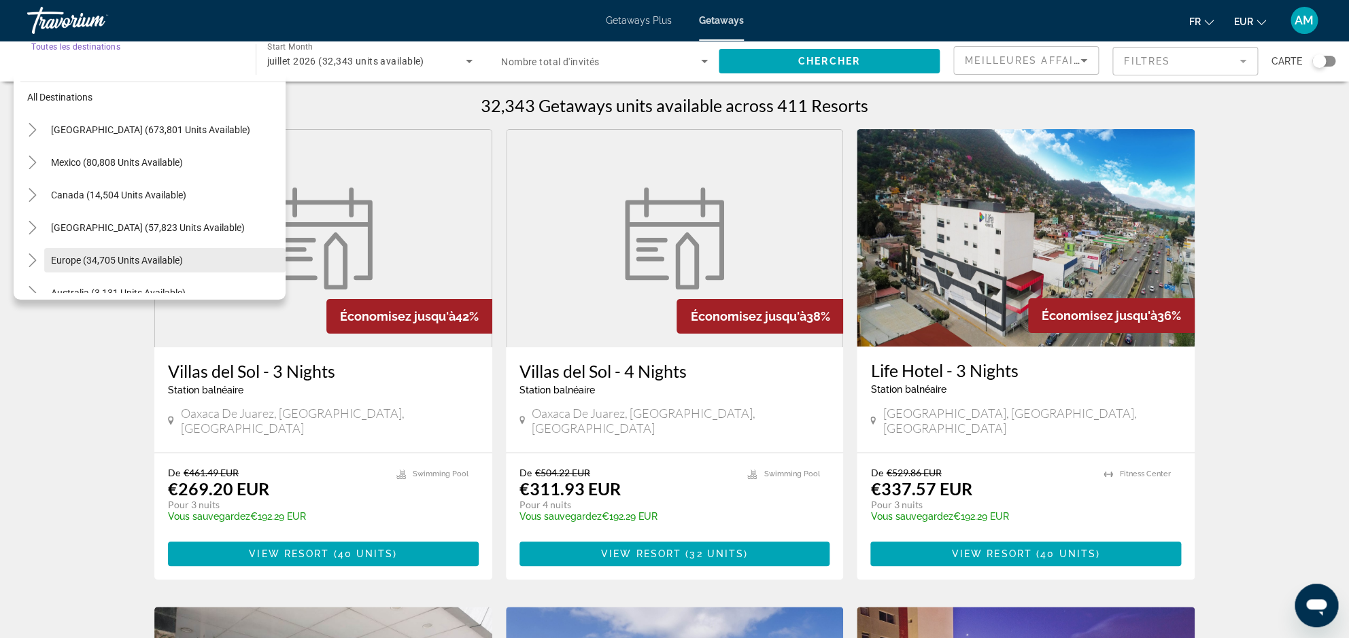
scroll to position [12, 0]
click at [106, 260] on span "Europe (34,705 units available)" at bounding box center [117, 257] width 132 height 11
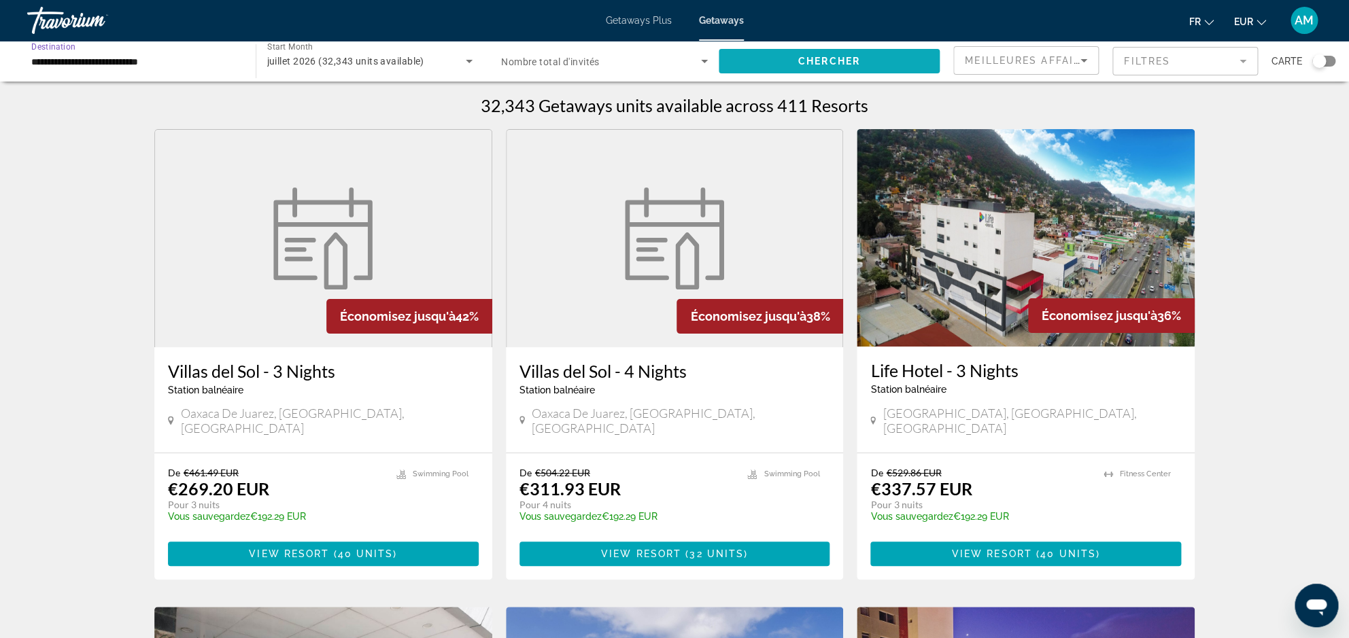
click at [807, 65] on span "Chercher" at bounding box center [829, 61] width 62 height 11
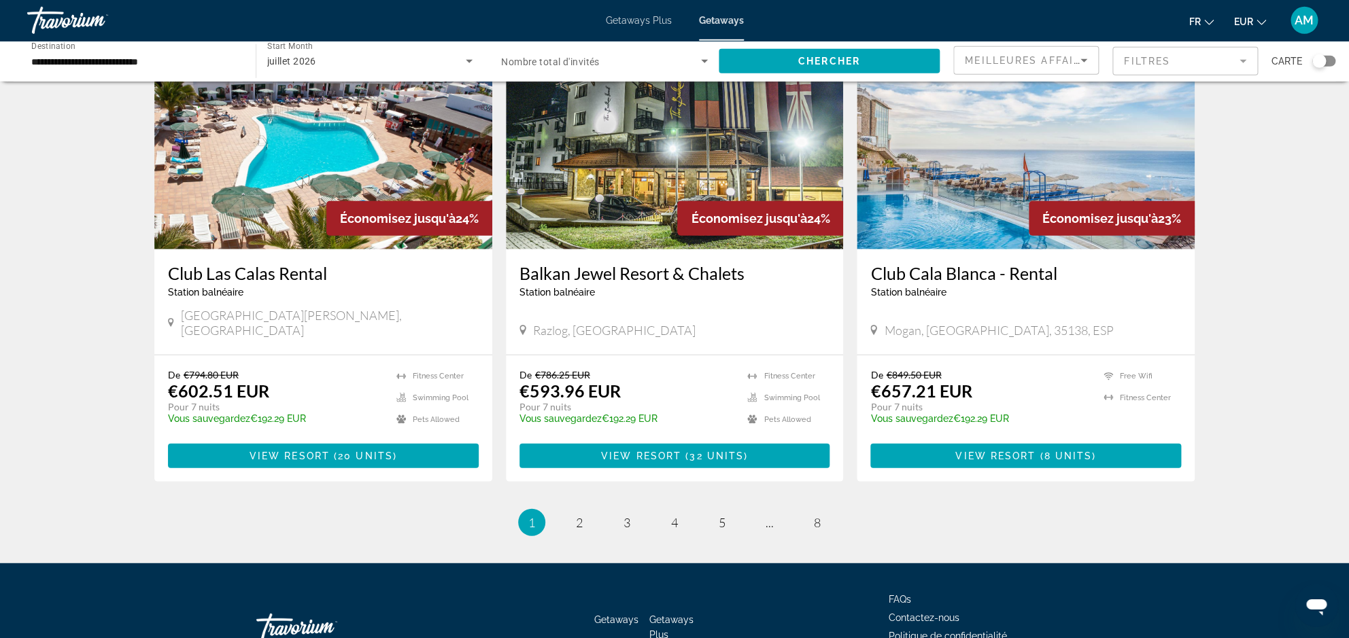
scroll to position [1566, 0]
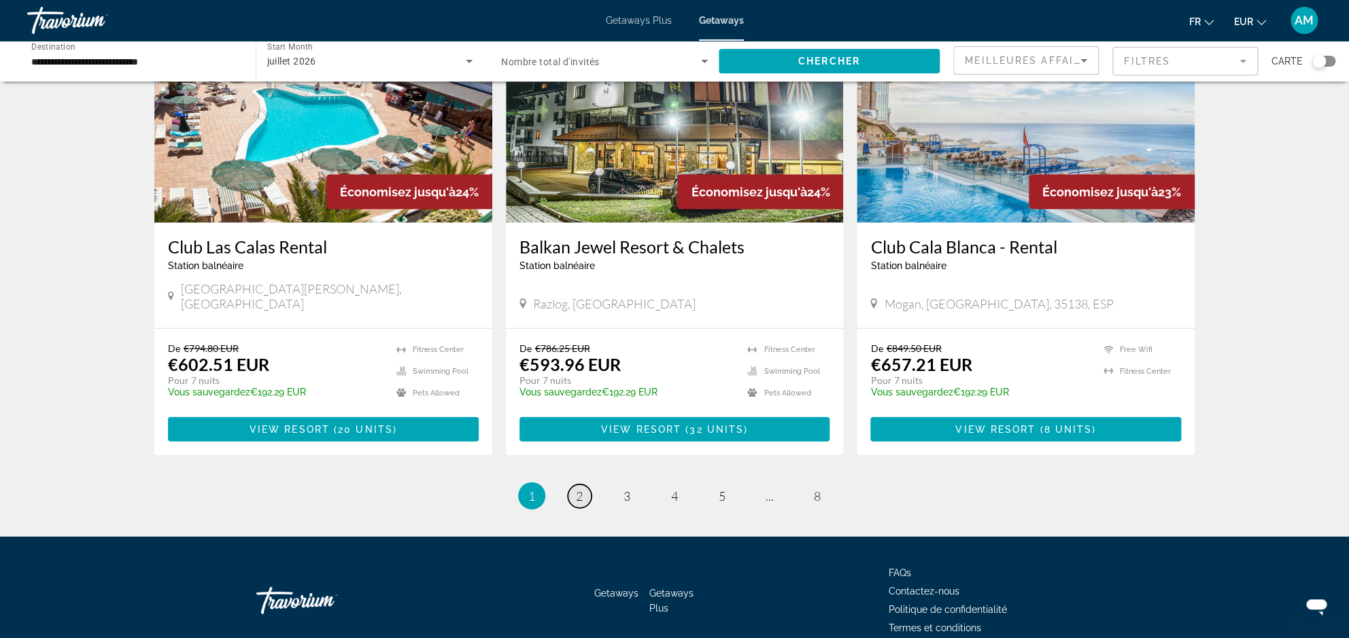
click at [581, 489] on span "2" at bounding box center [579, 496] width 7 height 15
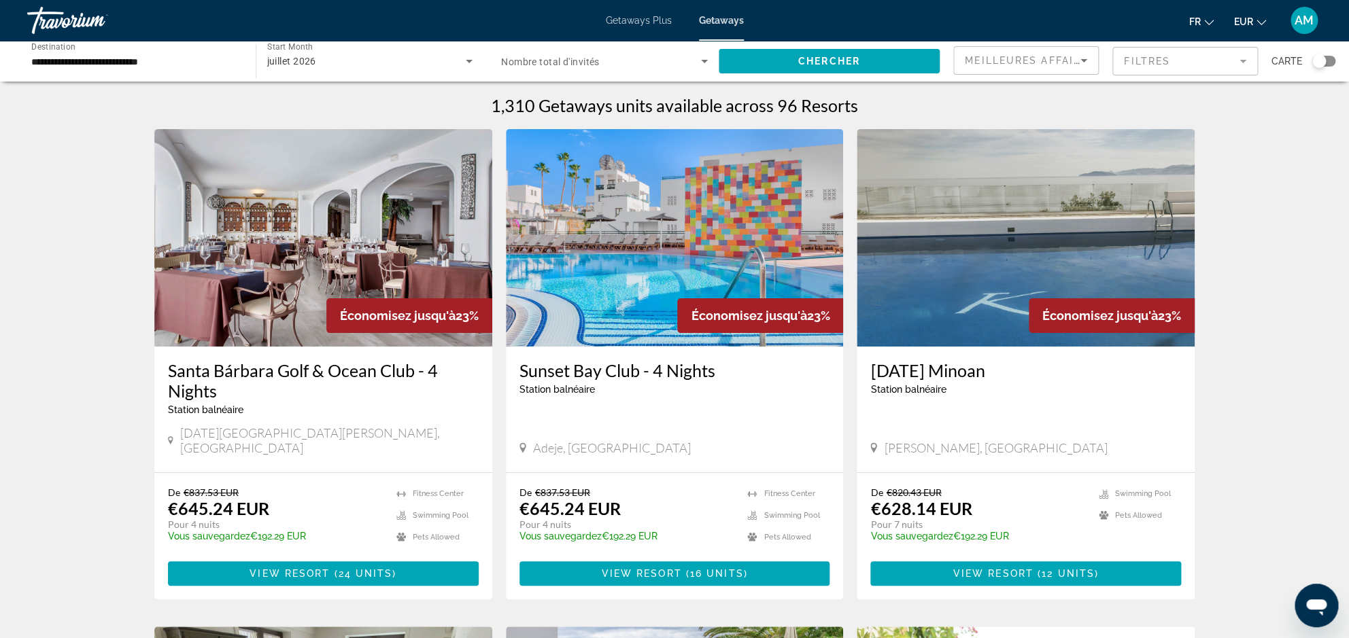
click at [1174, 60] on mat-form-field "Filtres" at bounding box center [1184, 61] width 145 height 29
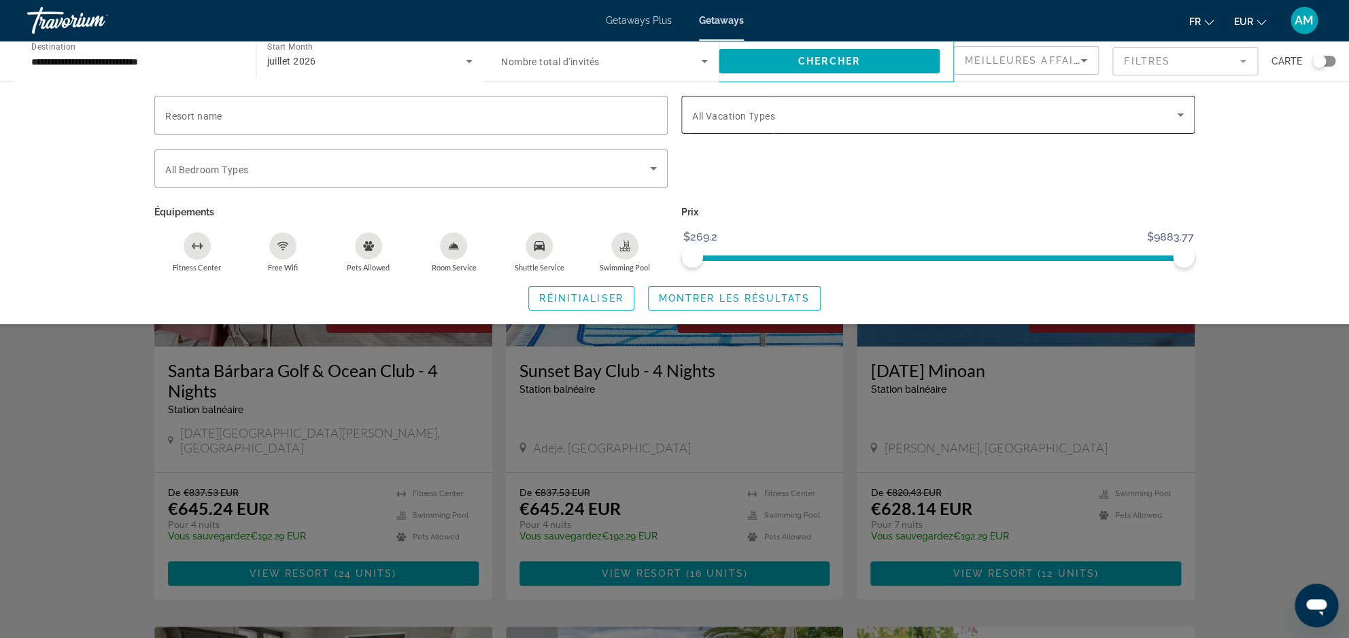
click at [844, 109] on span "Search widget" at bounding box center [934, 115] width 485 height 16
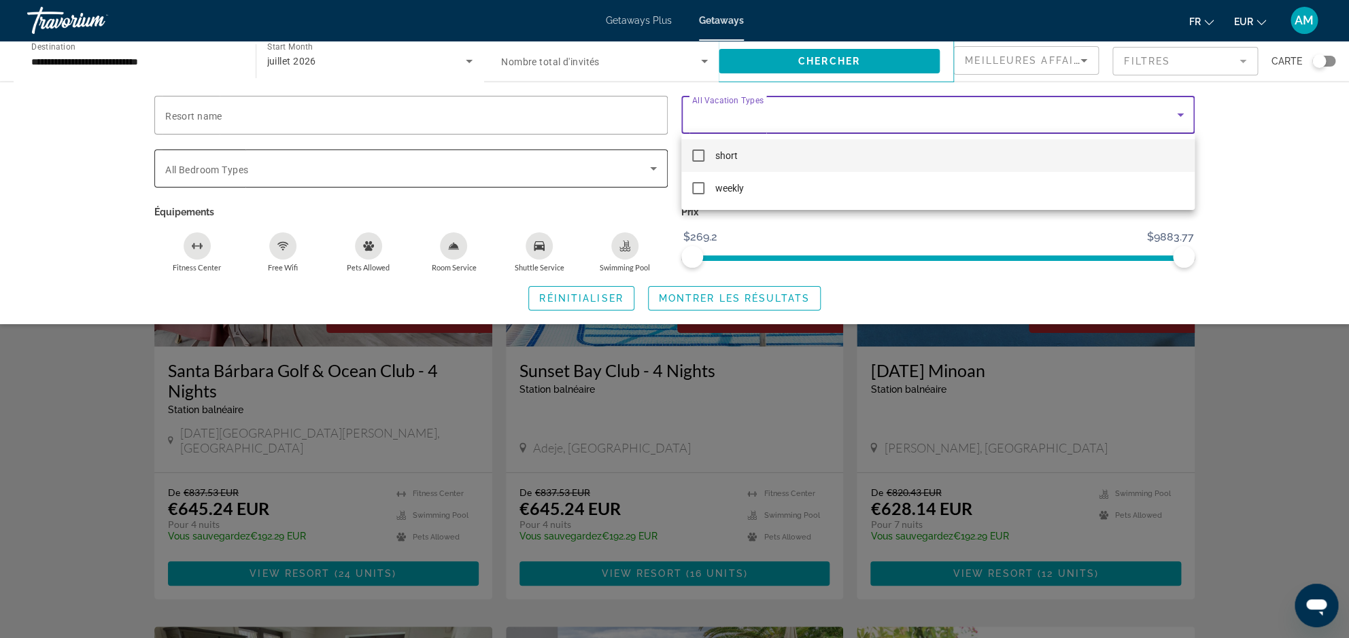
drag, startPoint x: 332, startPoint y: 193, endPoint x: 329, endPoint y: 163, distance: 30.1
click at [333, 192] on div at bounding box center [674, 319] width 1349 height 638
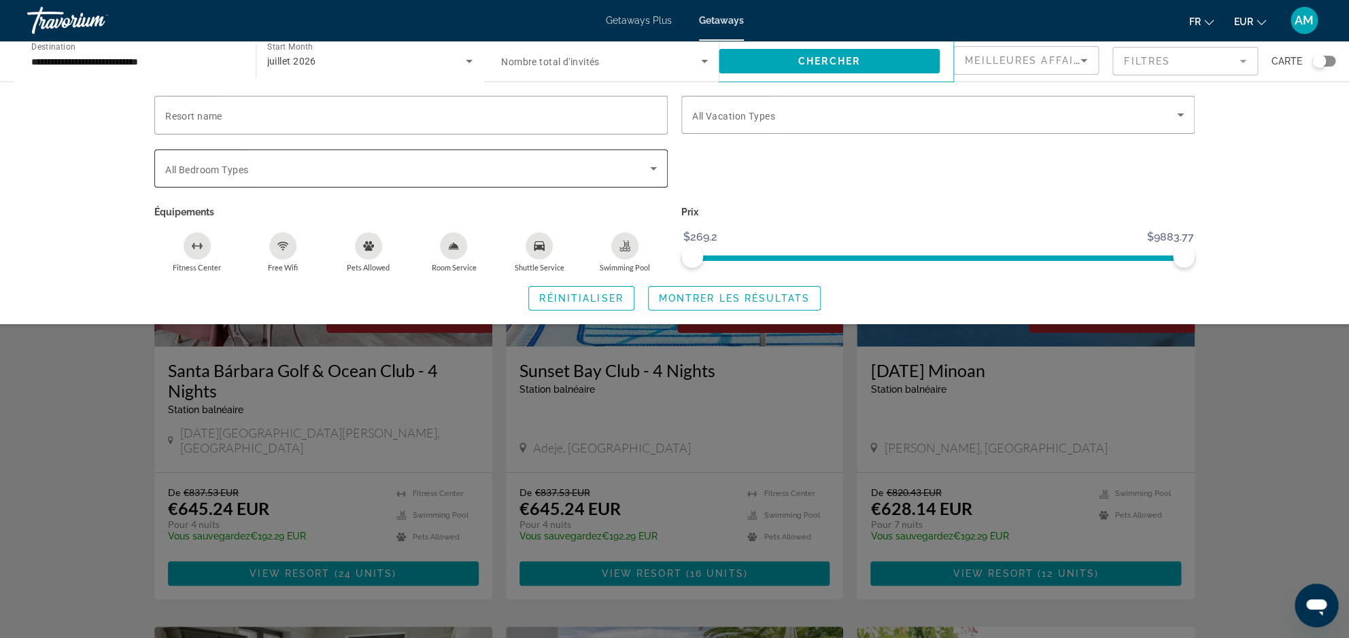
click at [327, 157] on div "Search widget" at bounding box center [410, 169] width 491 height 38
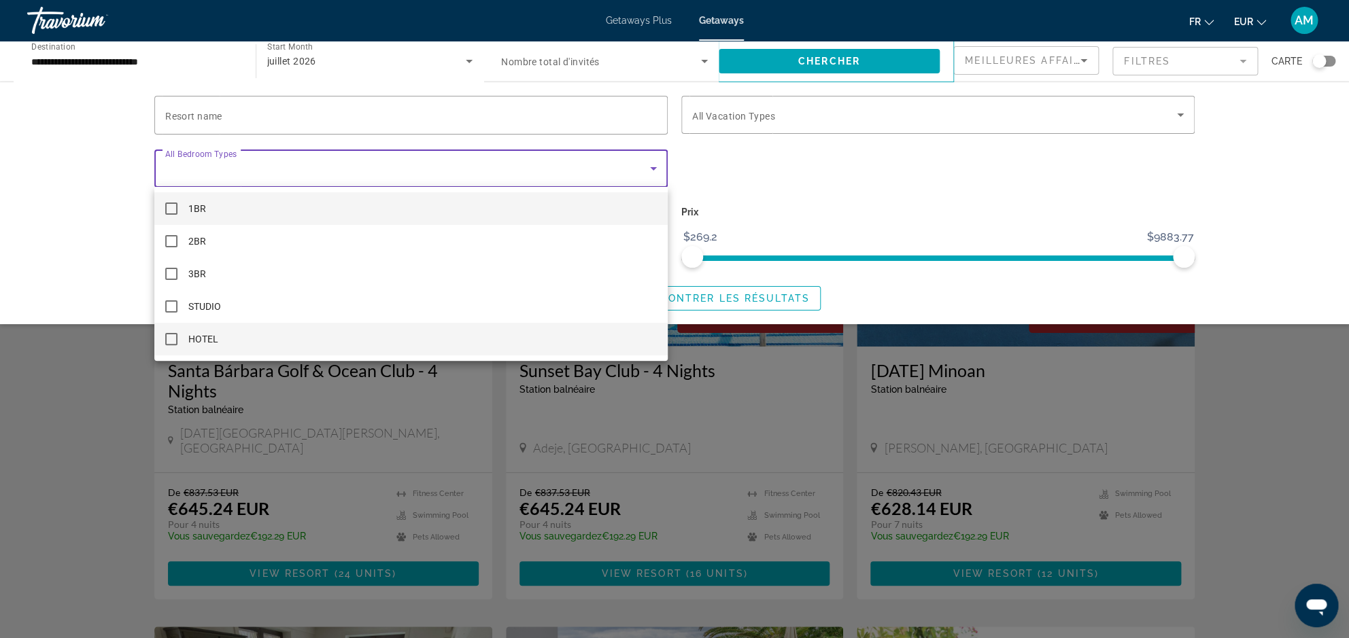
click at [177, 339] on mat-option "HOTEL" at bounding box center [410, 339] width 513 height 33
click at [78, 267] on div at bounding box center [674, 319] width 1349 height 638
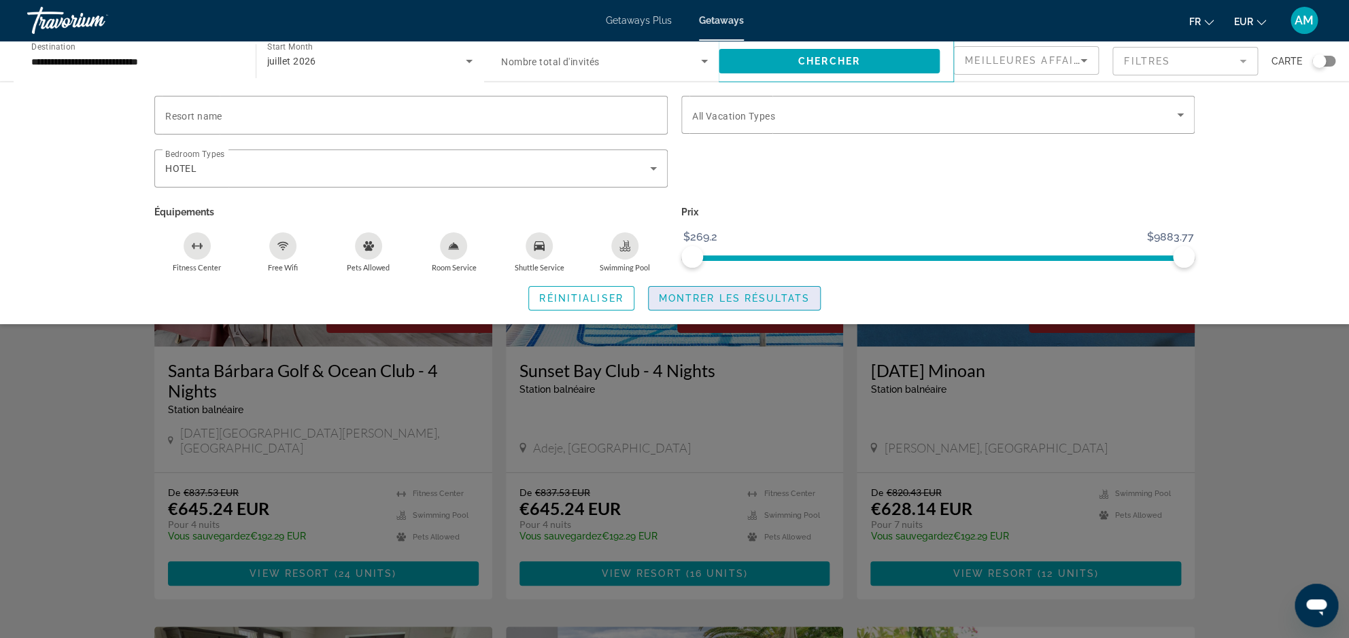
click at [759, 296] on span "Montrer les résultats" at bounding box center [734, 298] width 151 height 11
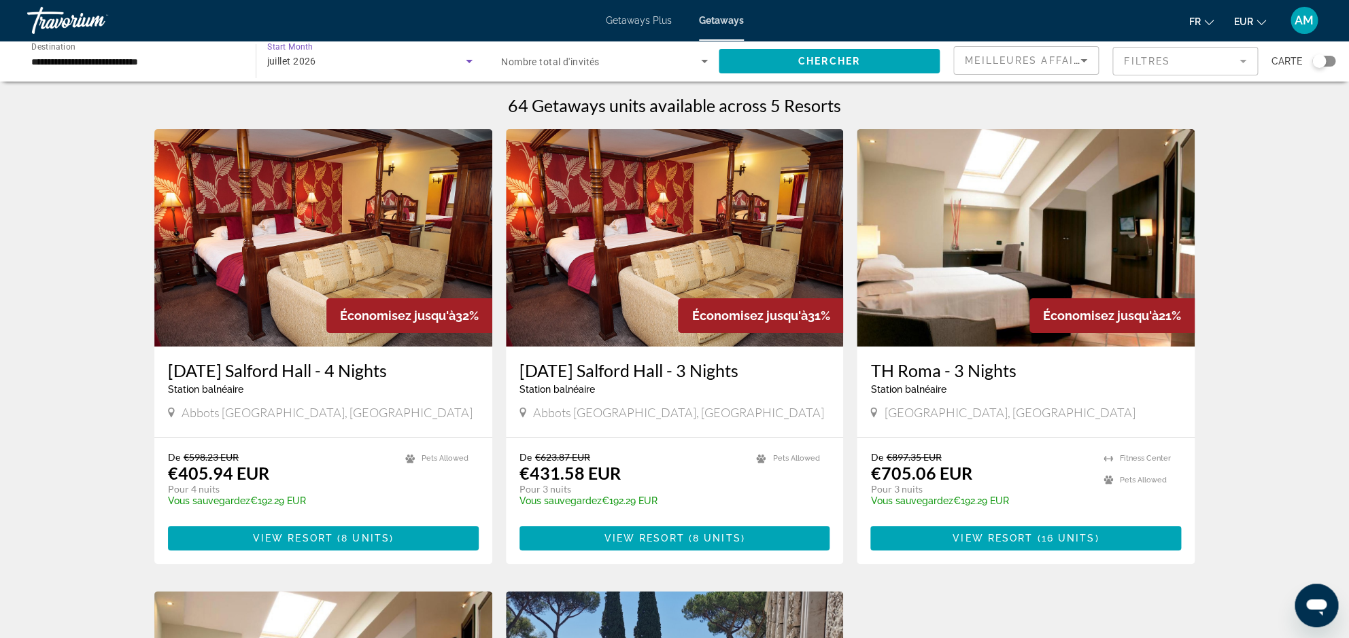
click at [421, 61] on div "juillet 2026" at bounding box center [366, 61] width 199 height 16
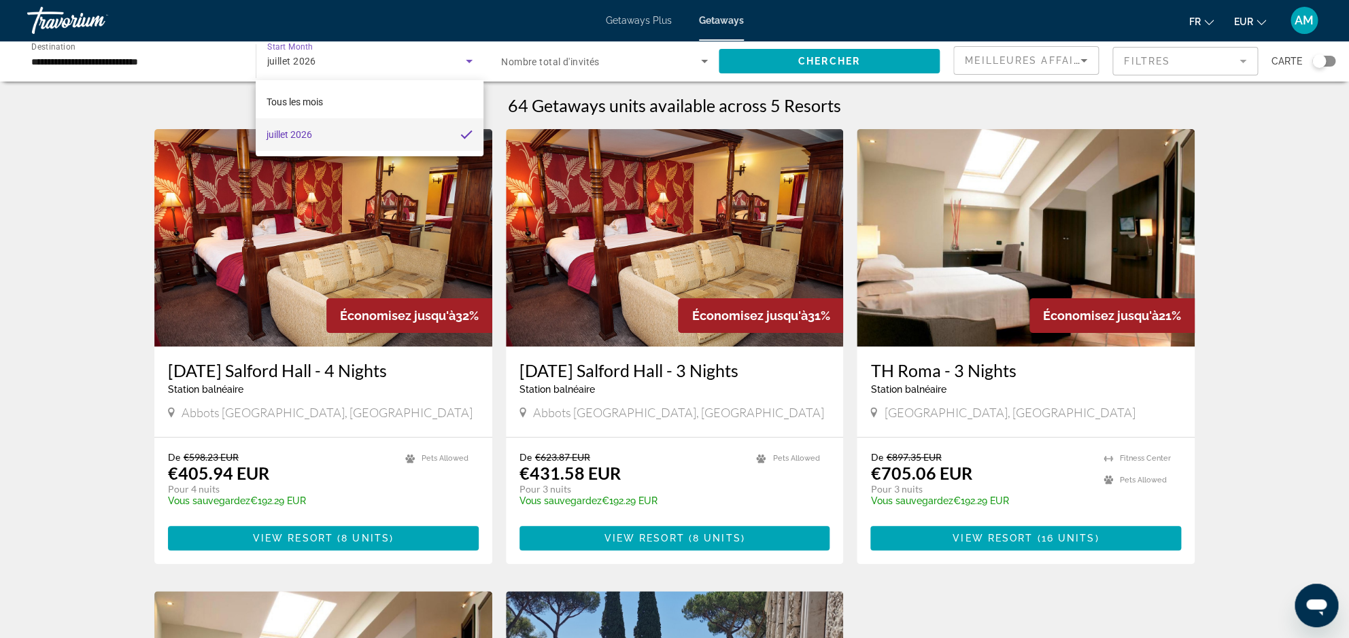
click at [63, 128] on div at bounding box center [674, 319] width 1349 height 638
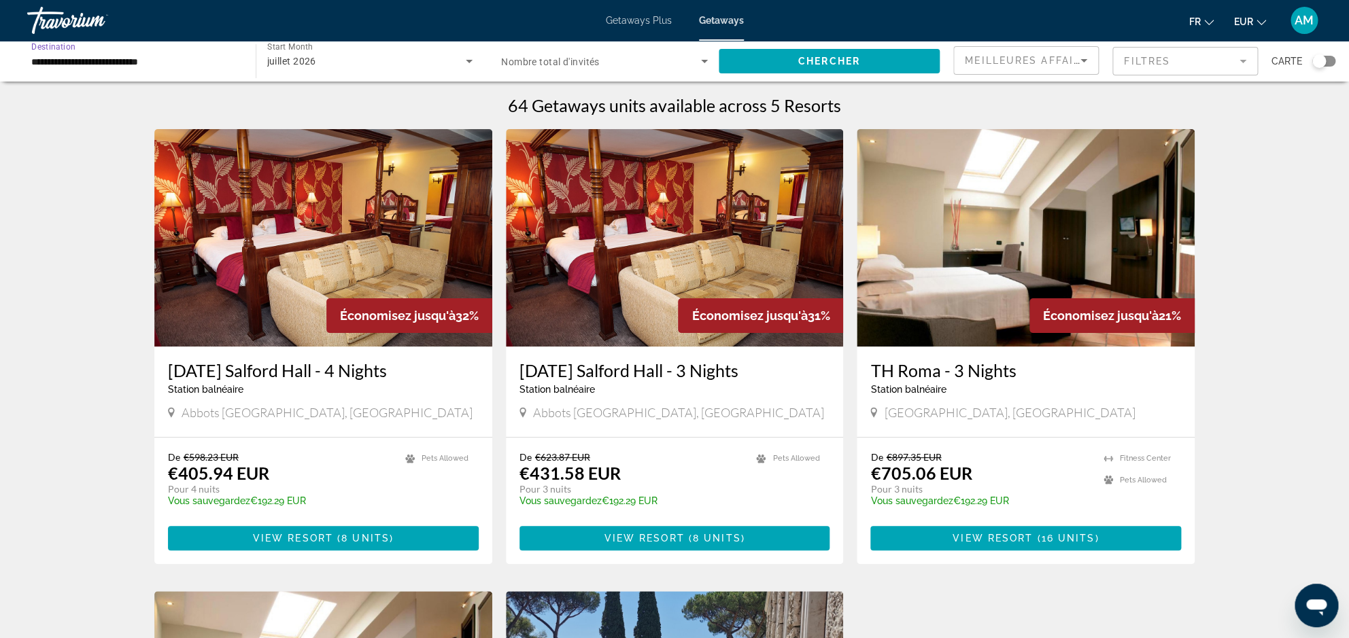
click at [169, 58] on input "**********" at bounding box center [134, 62] width 207 height 16
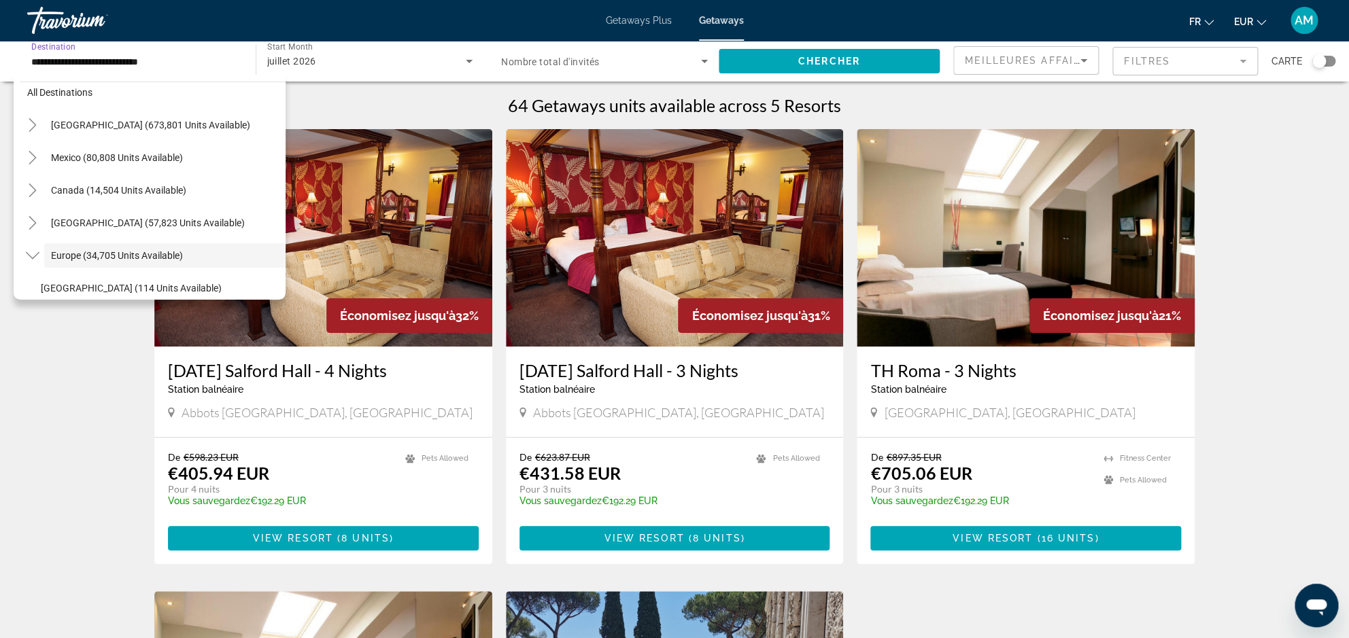
scroll to position [12, 0]
click at [417, 109] on div "64 Getaways units available across 5 Resorts" at bounding box center [674, 105] width 1040 height 20
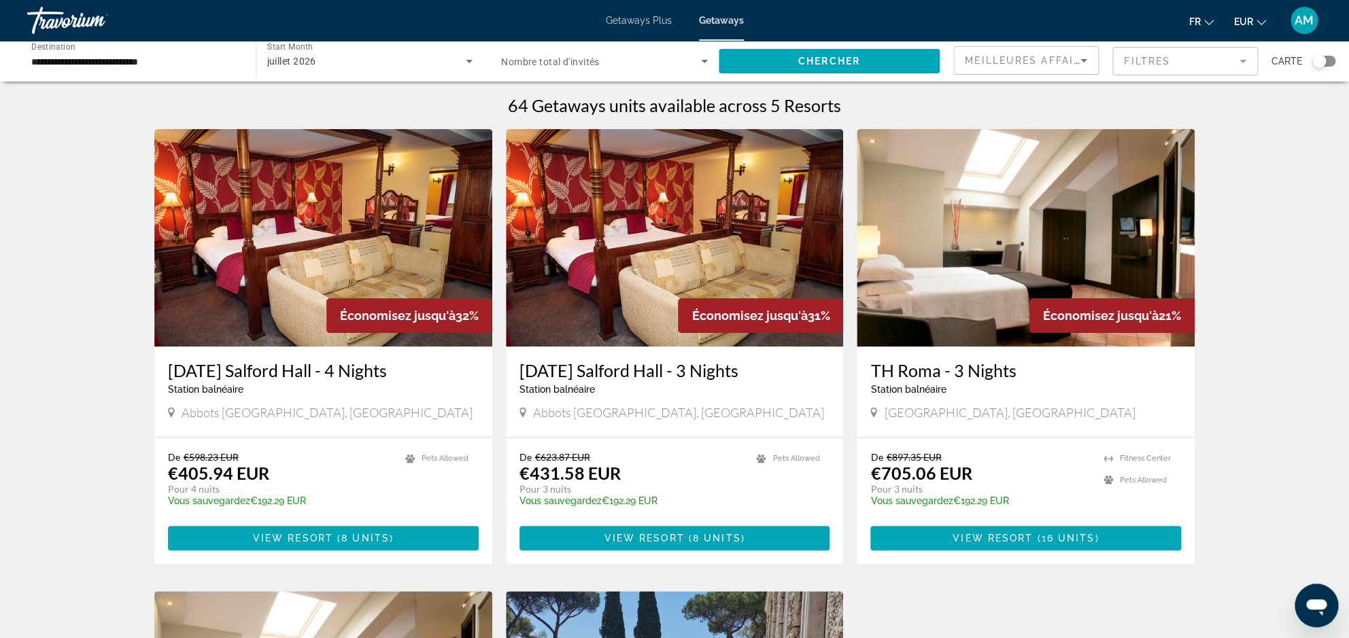
click at [1179, 58] on mat-form-field "Filtres" at bounding box center [1184, 61] width 145 height 29
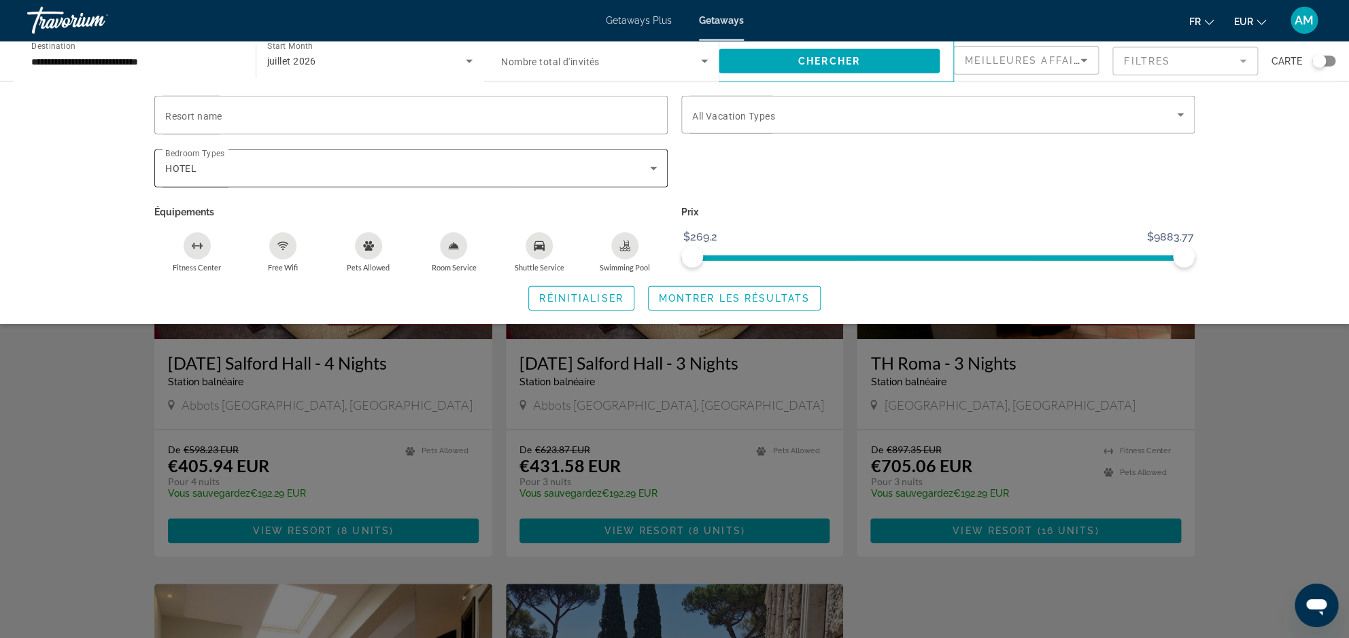
scroll to position [11, 0]
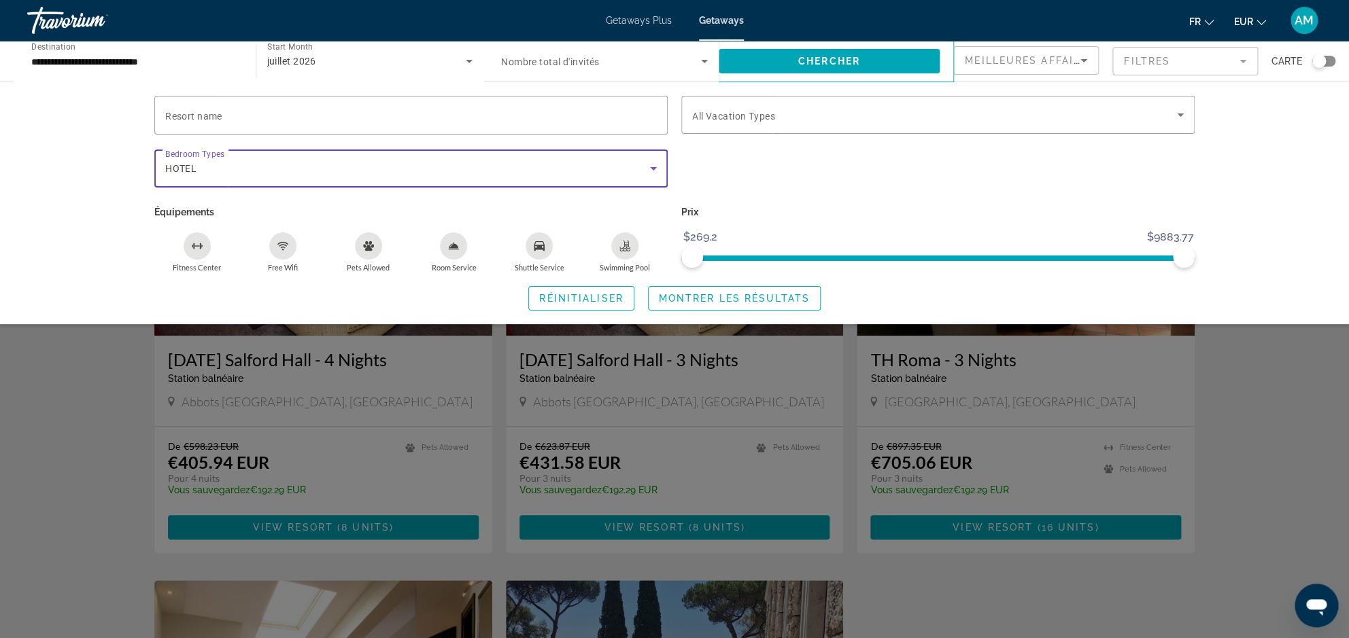
click at [264, 175] on div "HOTEL" at bounding box center [407, 168] width 485 height 16
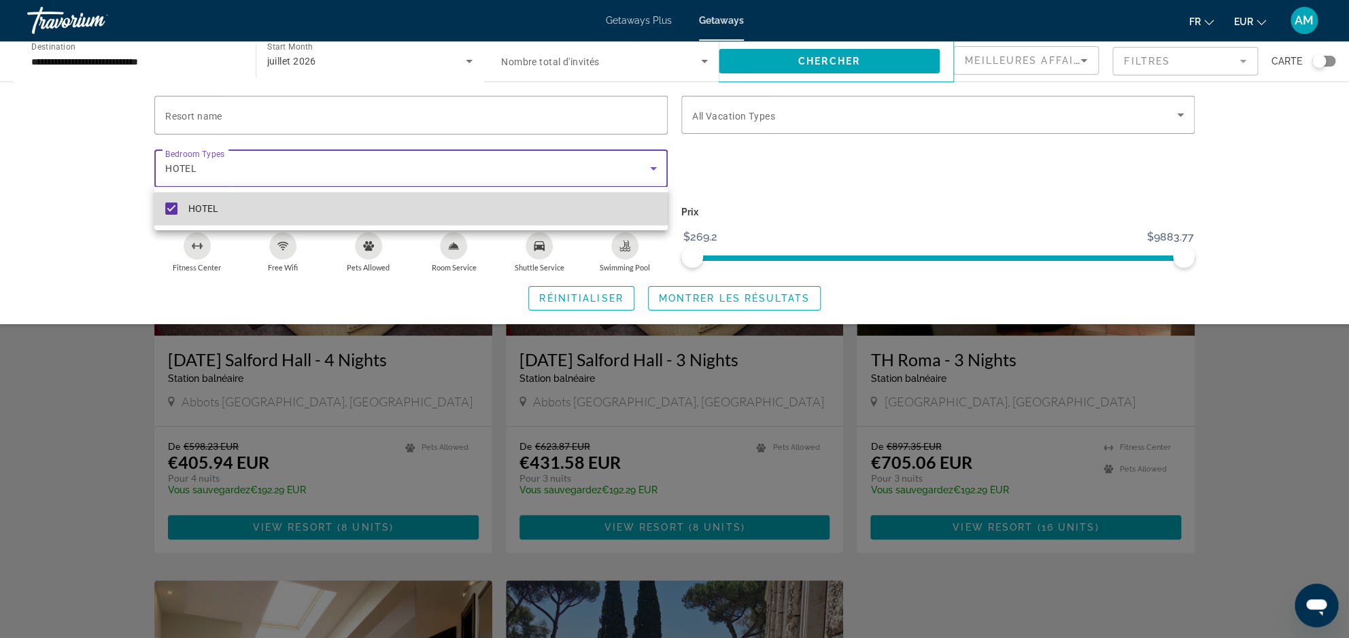
click at [166, 202] on mat-option "HOTEL" at bounding box center [410, 208] width 513 height 33
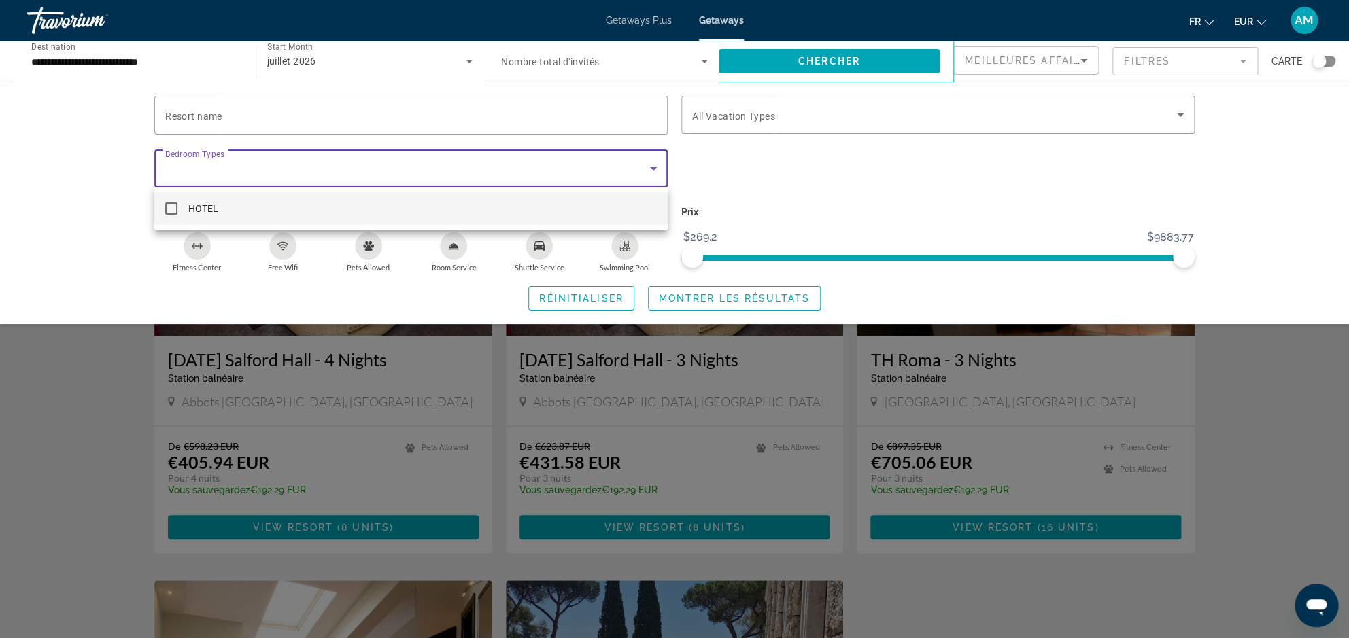
click at [754, 303] on div at bounding box center [674, 319] width 1349 height 638
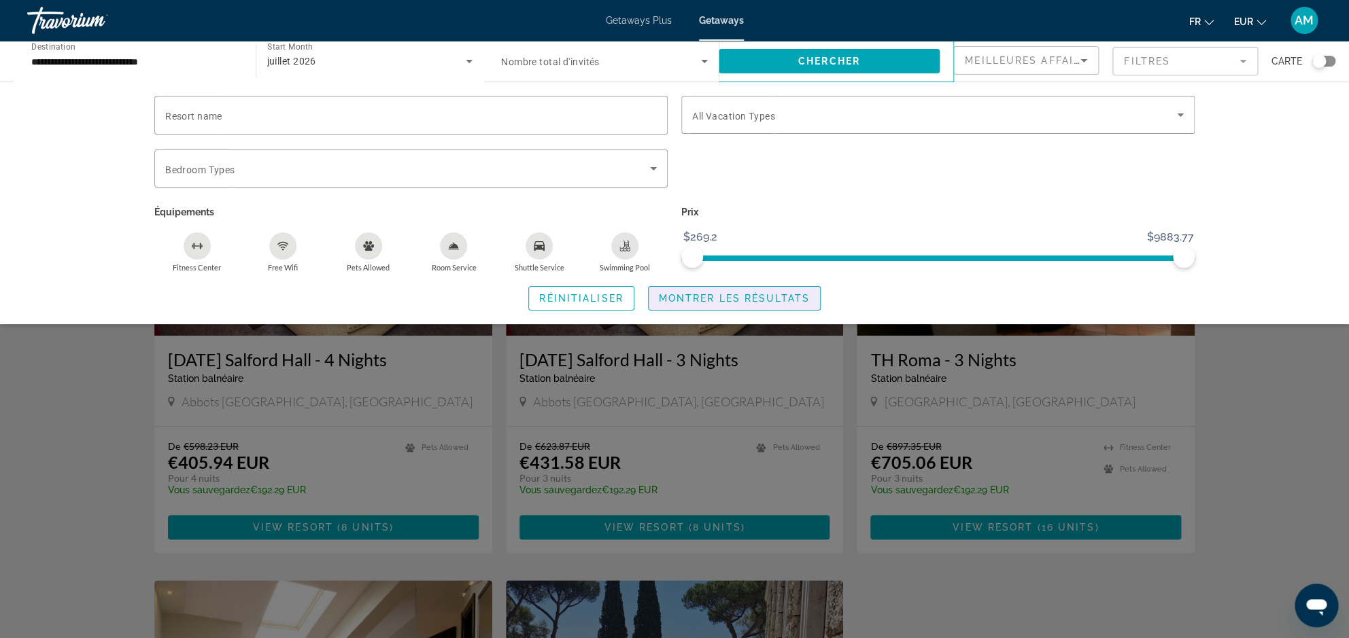
click at [775, 294] on span "Montrer les résultats" at bounding box center [734, 298] width 151 height 11
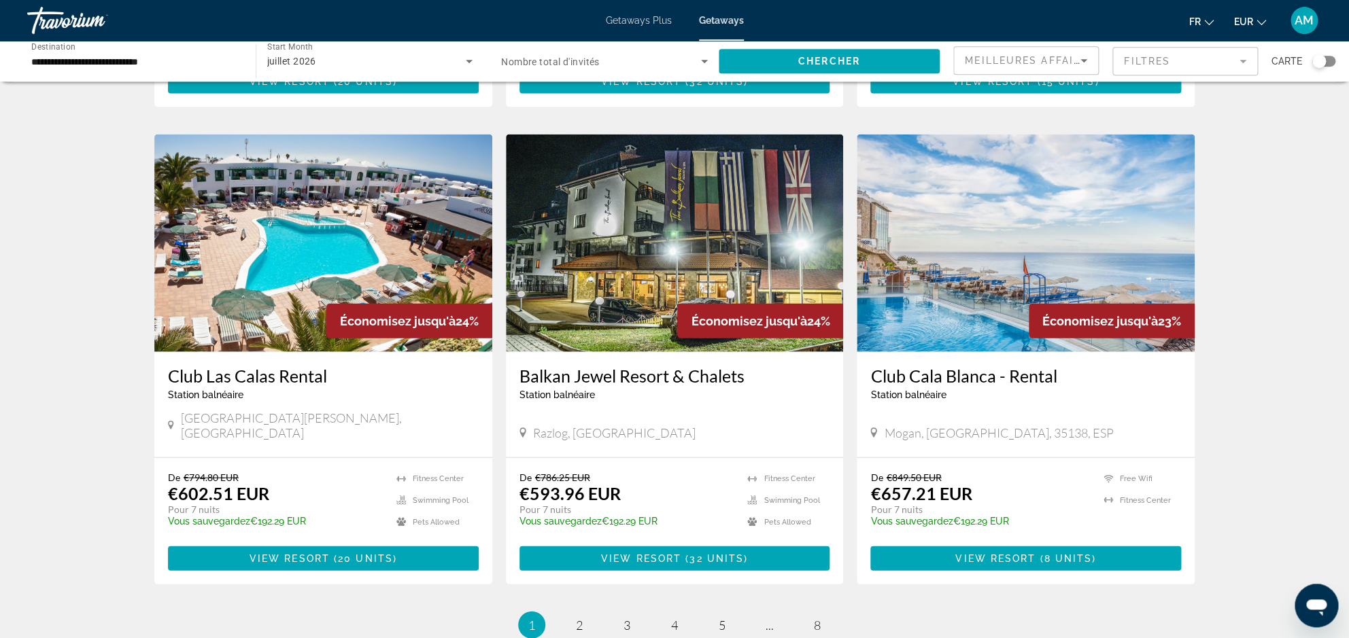
scroll to position [1523, 0]
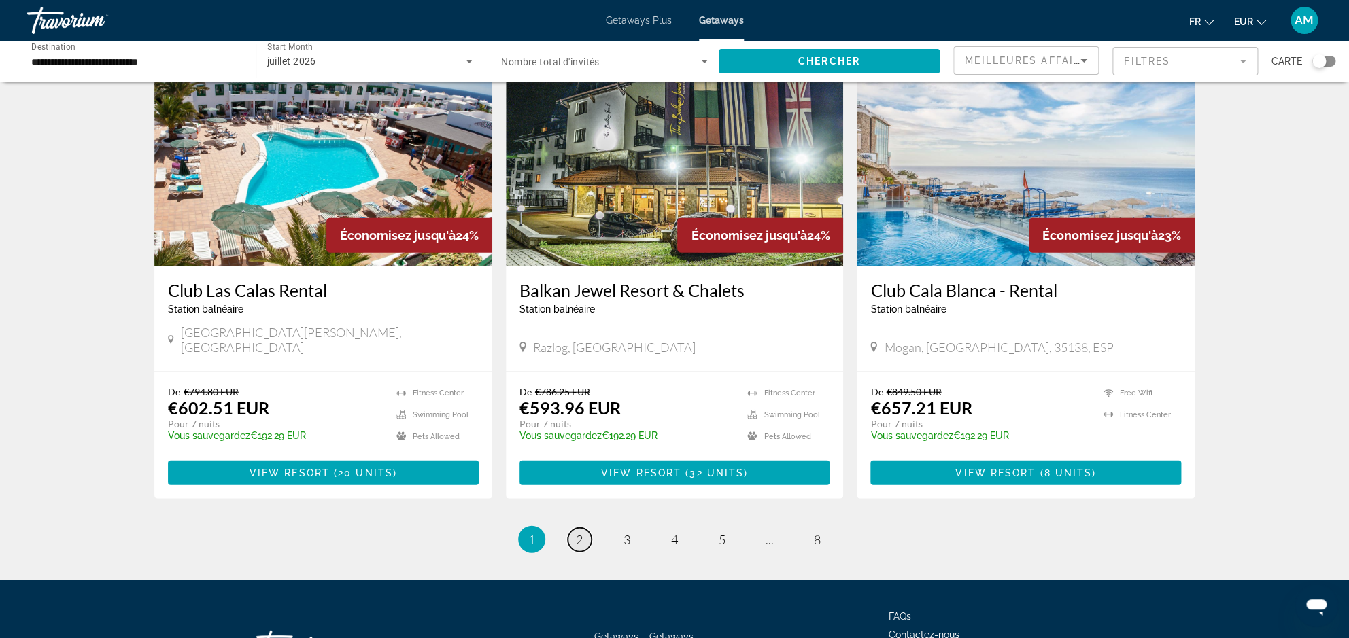
click at [576, 532] on span "2" at bounding box center [579, 539] width 7 height 15
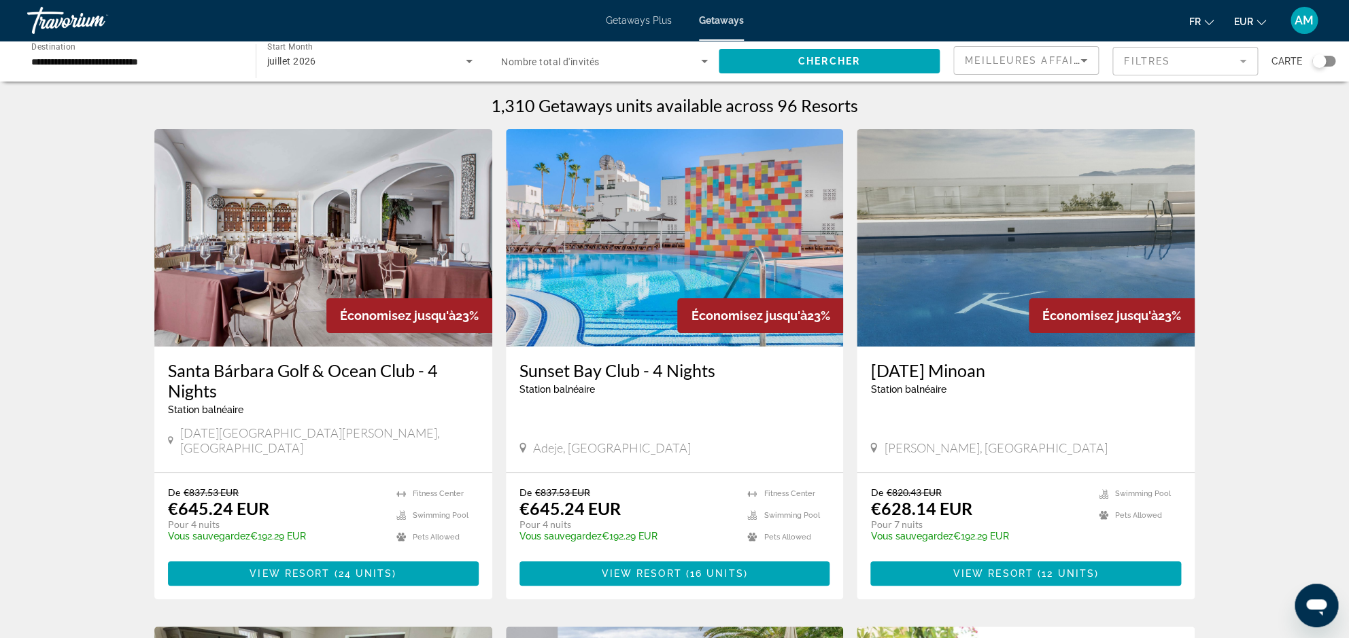
click at [157, 67] on input "**********" at bounding box center [134, 62] width 207 height 16
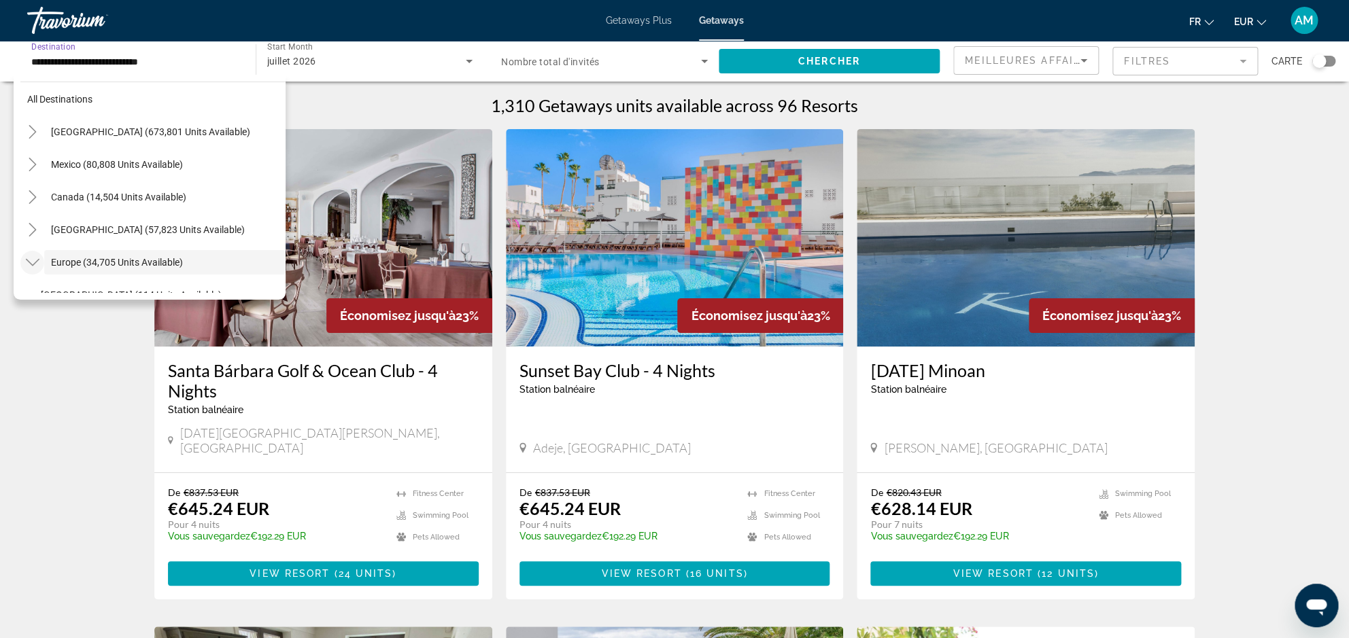
scroll to position [12, 0]
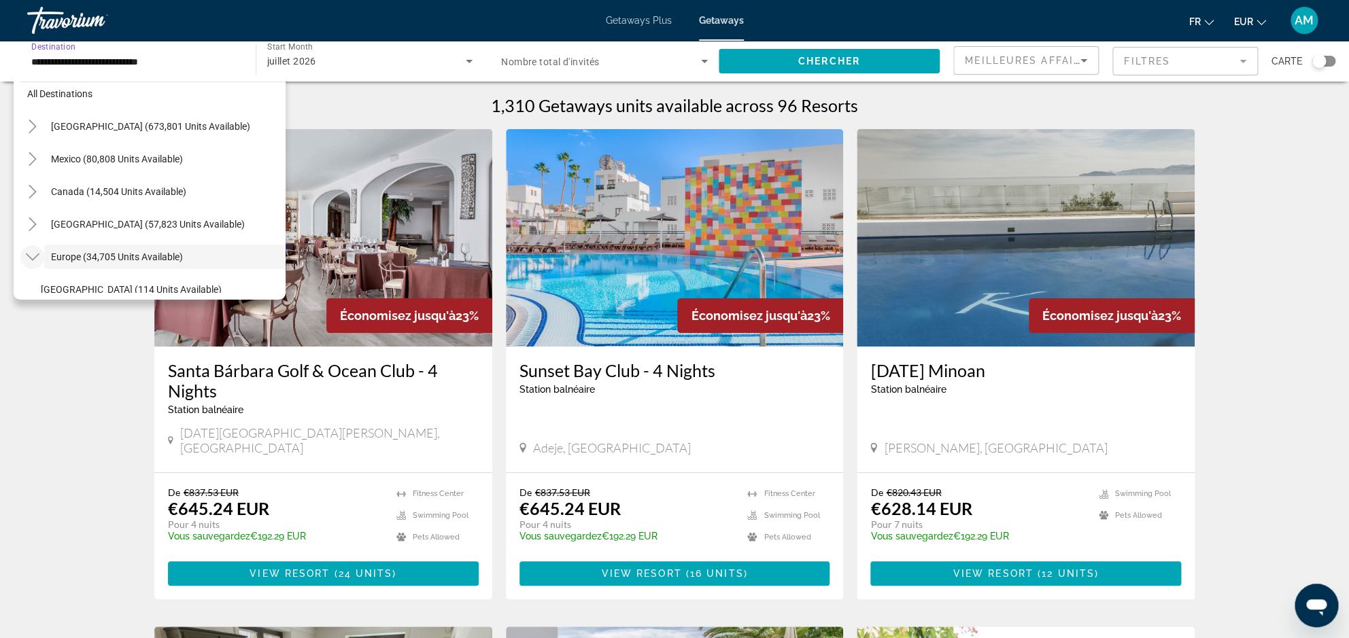
click at [31, 262] on icon "Toggle Europe (34,705 units available)" at bounding box center [33, 257] width 14 height 14
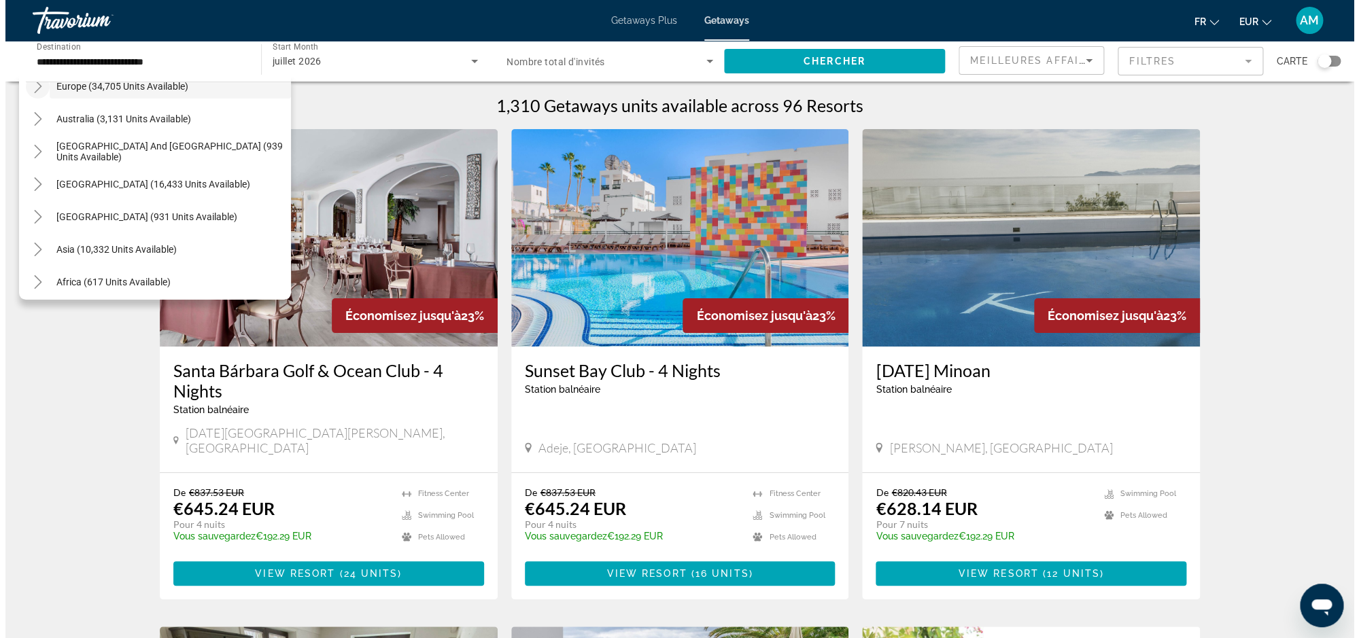
scroll to position [220, 0]
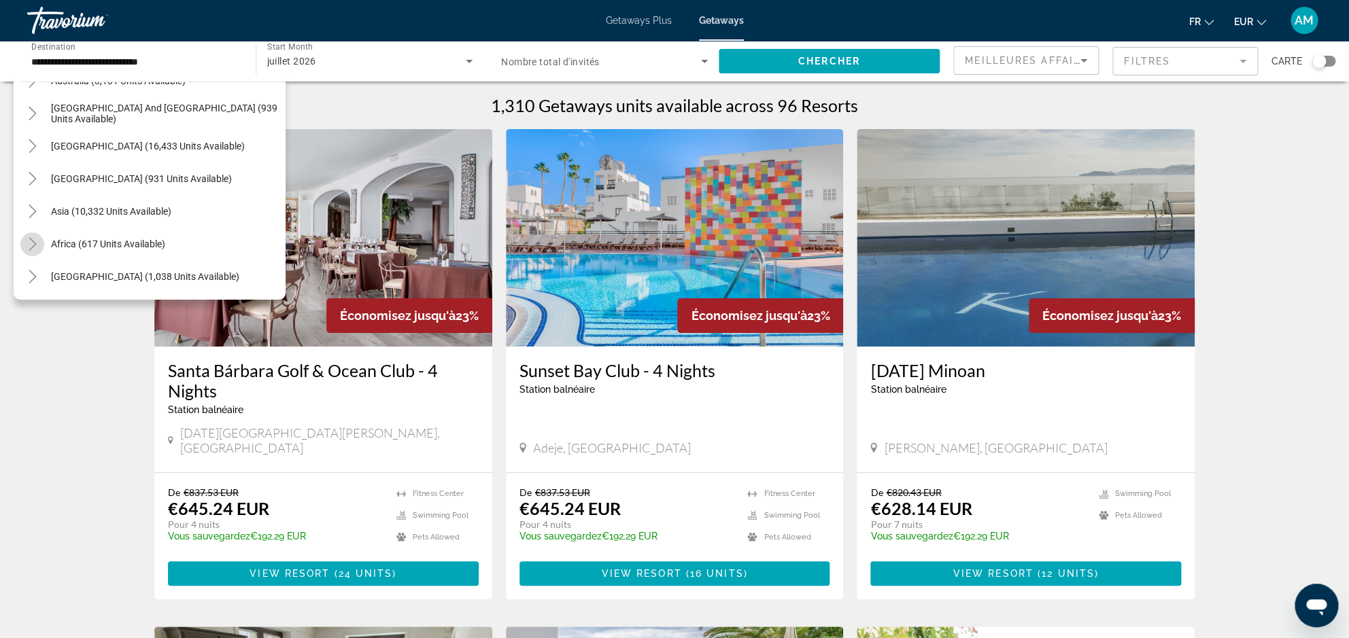
click at [33, 246] on icon "Toggle Africa (617 units available)" at bounding box center [32, 244] width 7 height 14
click at [100, 283] on span "Search widget" at bounding box center [160, 276] width 252 height 33
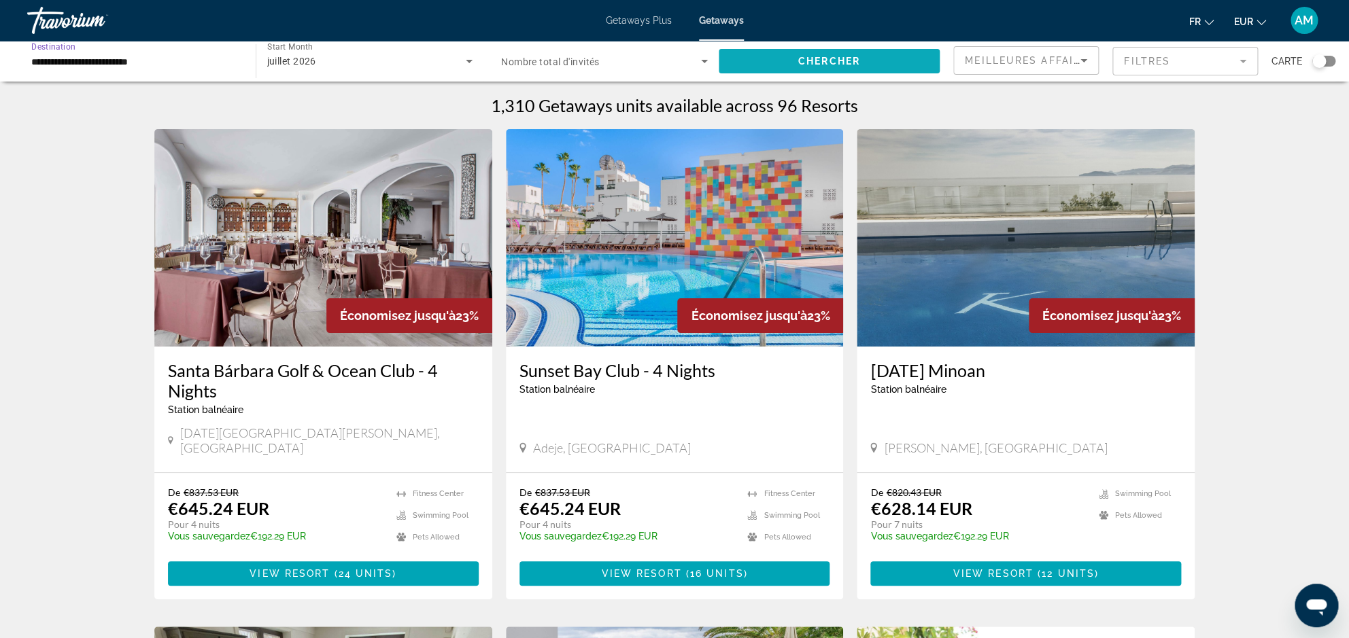
click at [836, 63] on span "Chercher" at bounding box center [829, 61] width 62 height 11
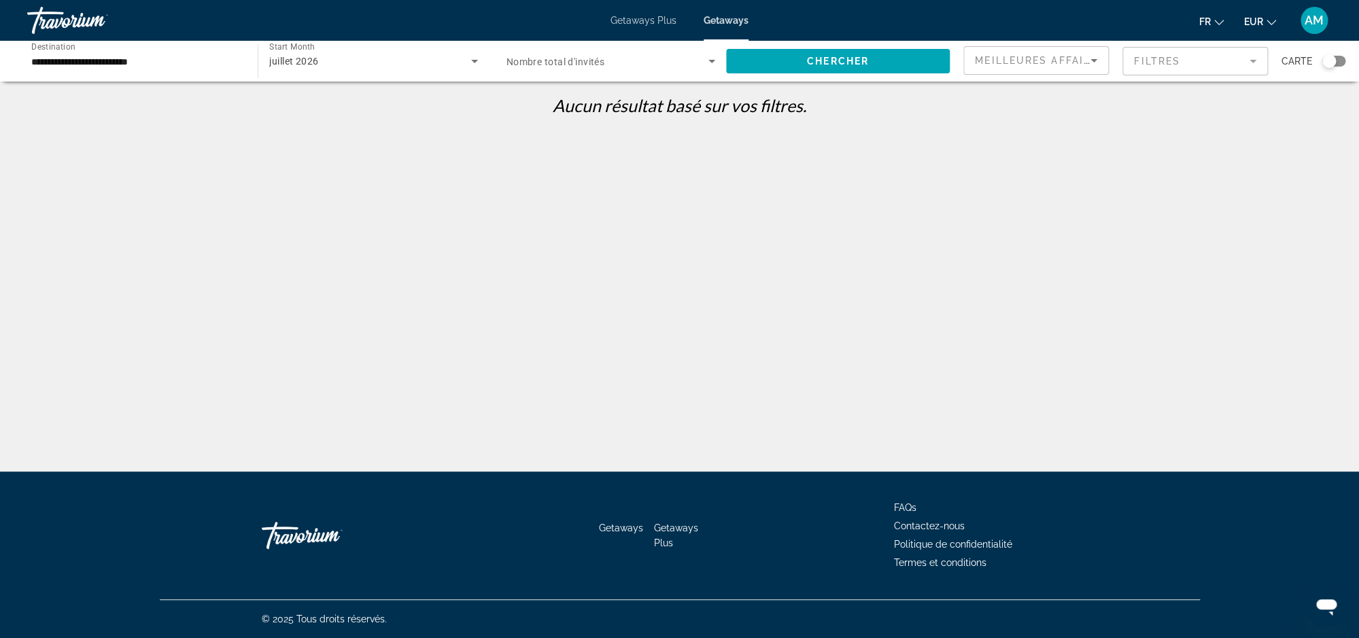
click at [1181, 74] on mat-form-field "Filtres" at bounding box center [1194, 61] width 145 height 29
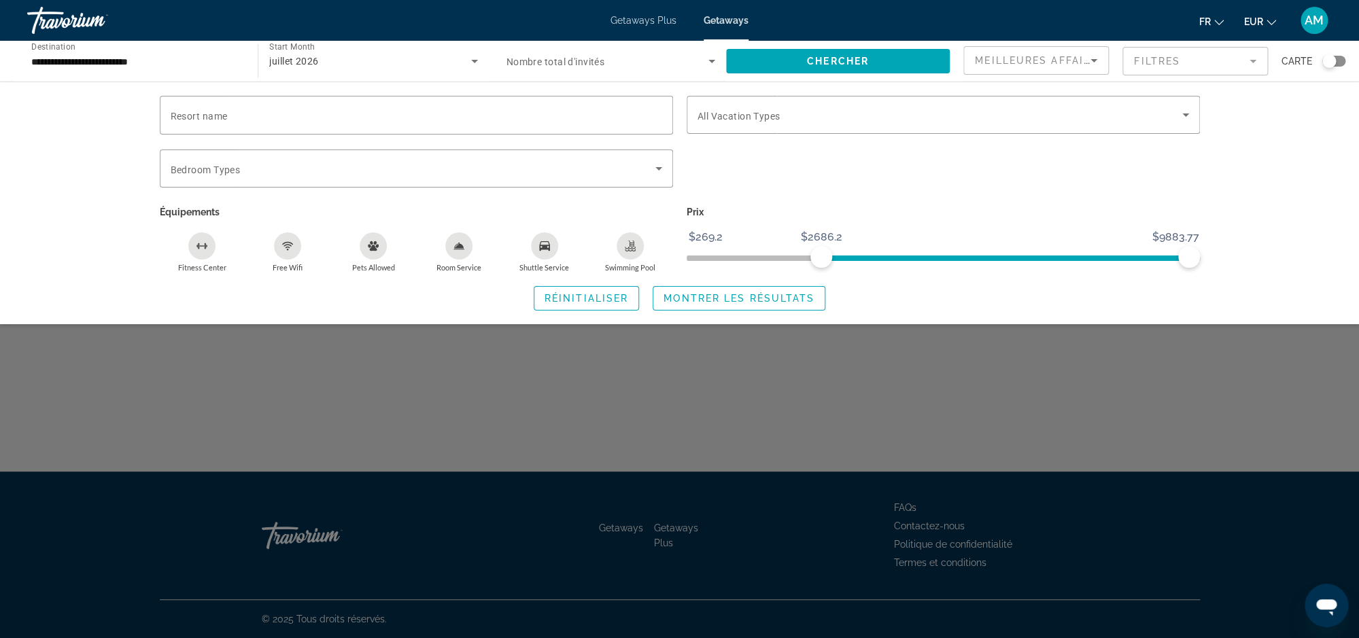
drag, startPoint x: 821, startPoint y: 246, endPoint x: 101, endPoint y: 94, distance: 735.8
click at [820, 256] on ngx-slider "$269.2 $9883.77 $2686.2 $9883.77" at bounding box center [943, 257] width 513 height 3
click at [88, 65] on input "**********" at bounding box center [135, 62] width 209 height 16
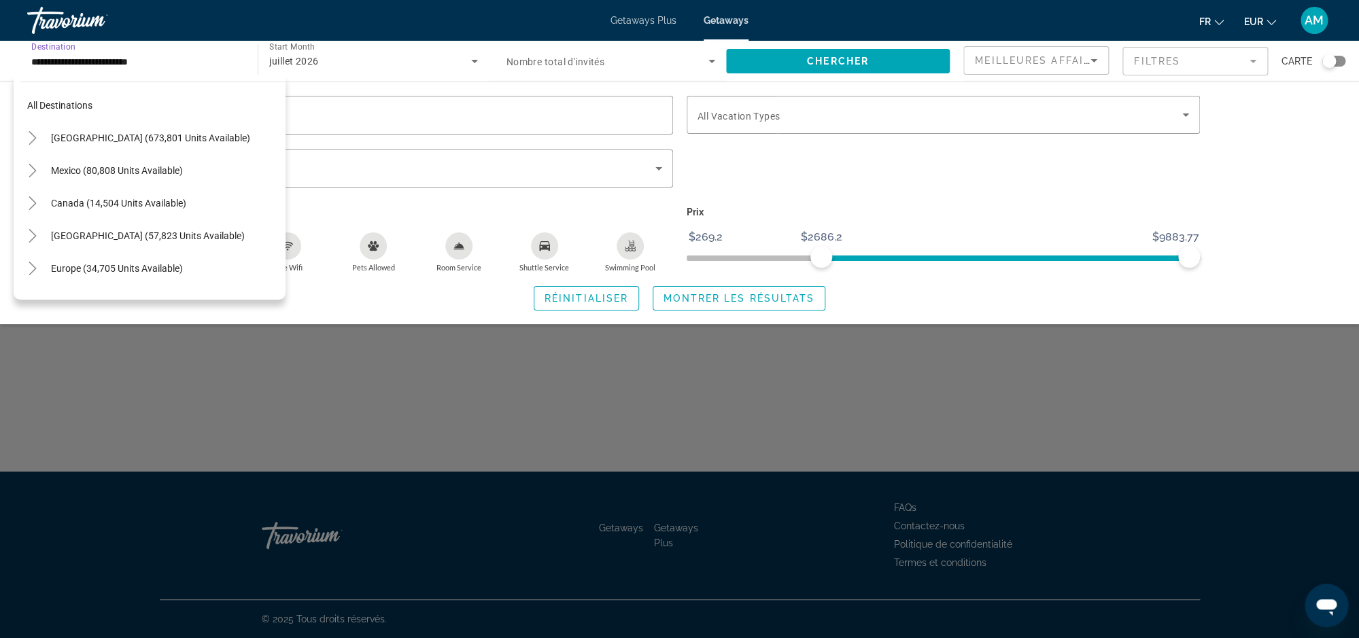
scroll to position [309, 0]
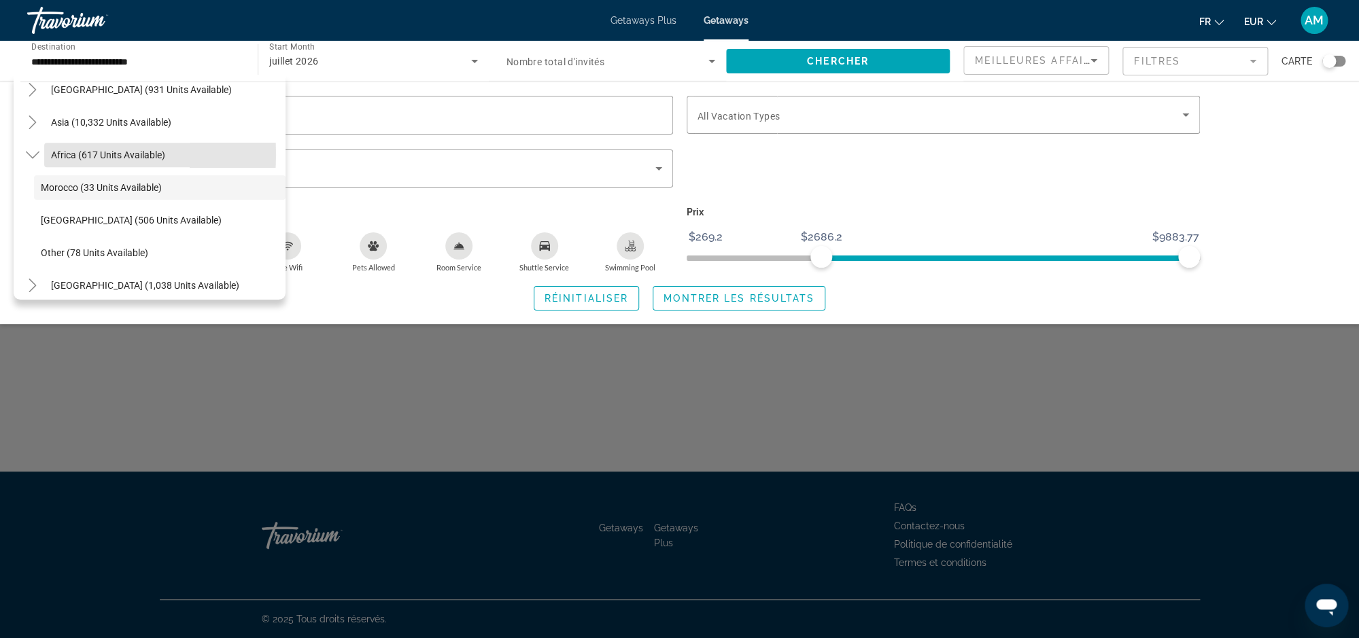
click at [60, 154] on span "Africa (617 units available)" at bounding box center [108, 155] width 114 height 11
type input "**********"
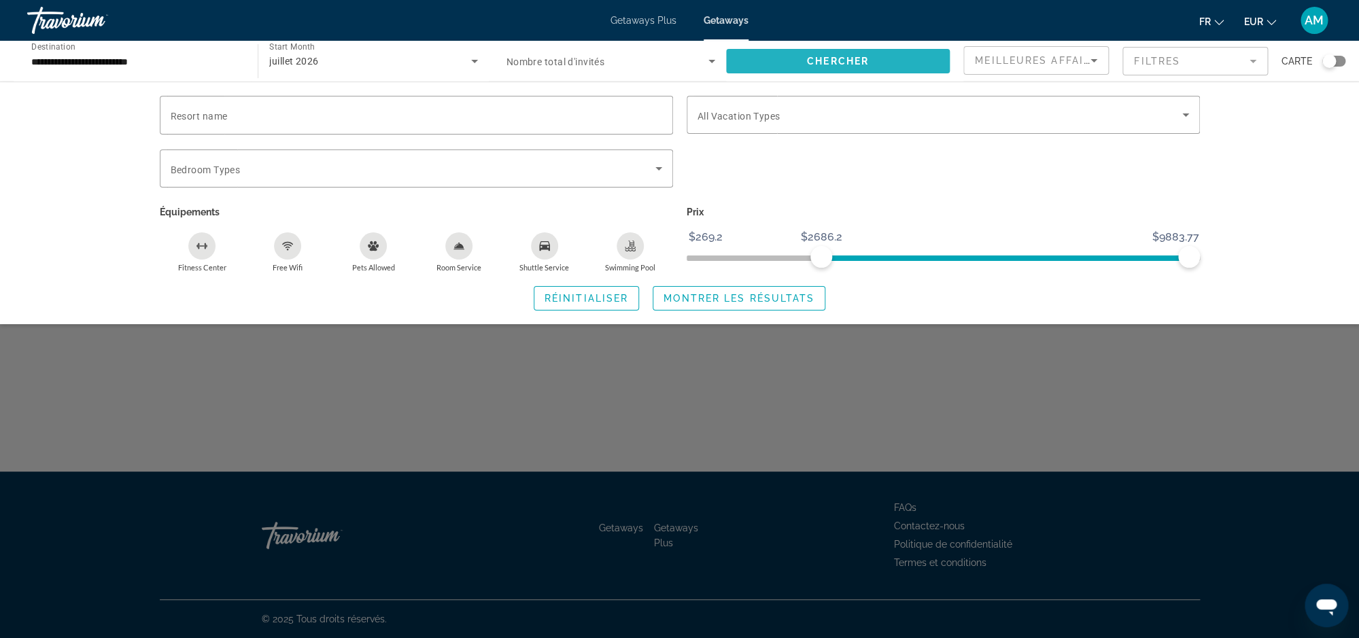
click at [863, 68] on span "Search widget" at bounding box center [838, 61] width 224 height 33
click at [862, 68] on span "Search widget" at bounding box center [838, 61] width 224 height 33
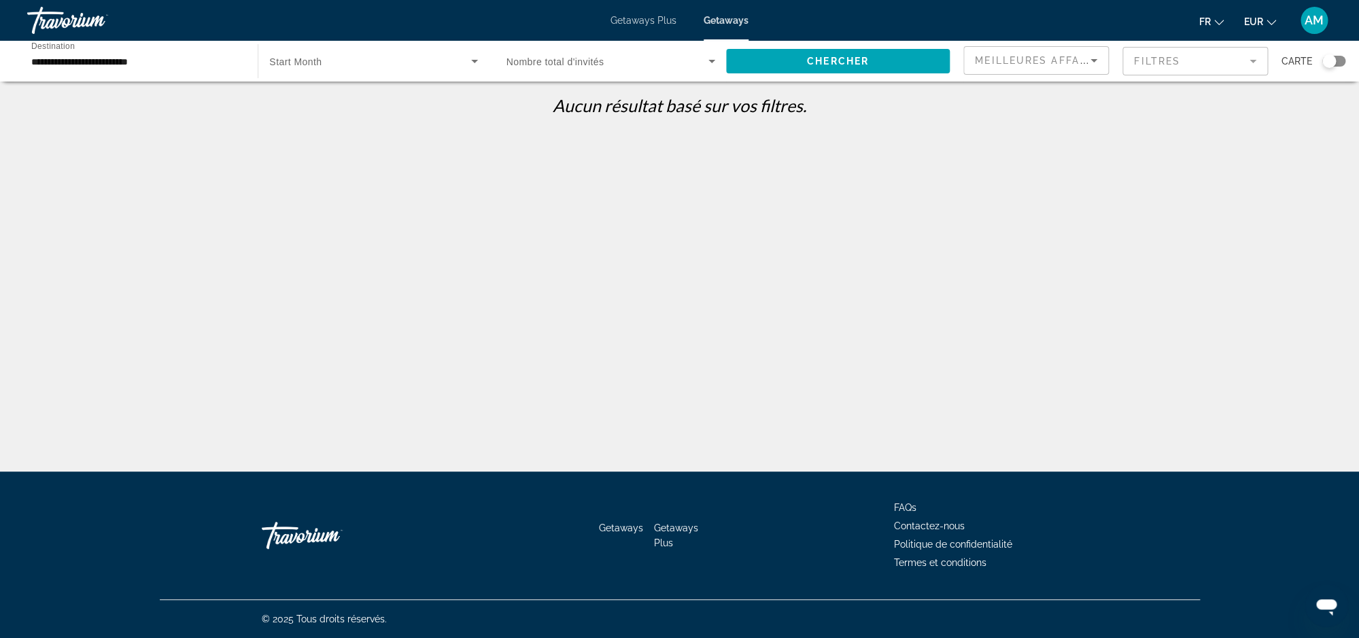
click at [411, 61] on span "Search widget" at bounding box center [369, 61] width 201 height 16
click at [295, 97] on span "Tous les mois" at bounding box center [298, 102] width 58 height 16
click at [829, 65] on span "Chercher" at bounding box center [838, 61] width 62 height 11
click at [1177, 51] on mat-form-field "Filtres" at bounding box center [1194, 61] width 145 height 29
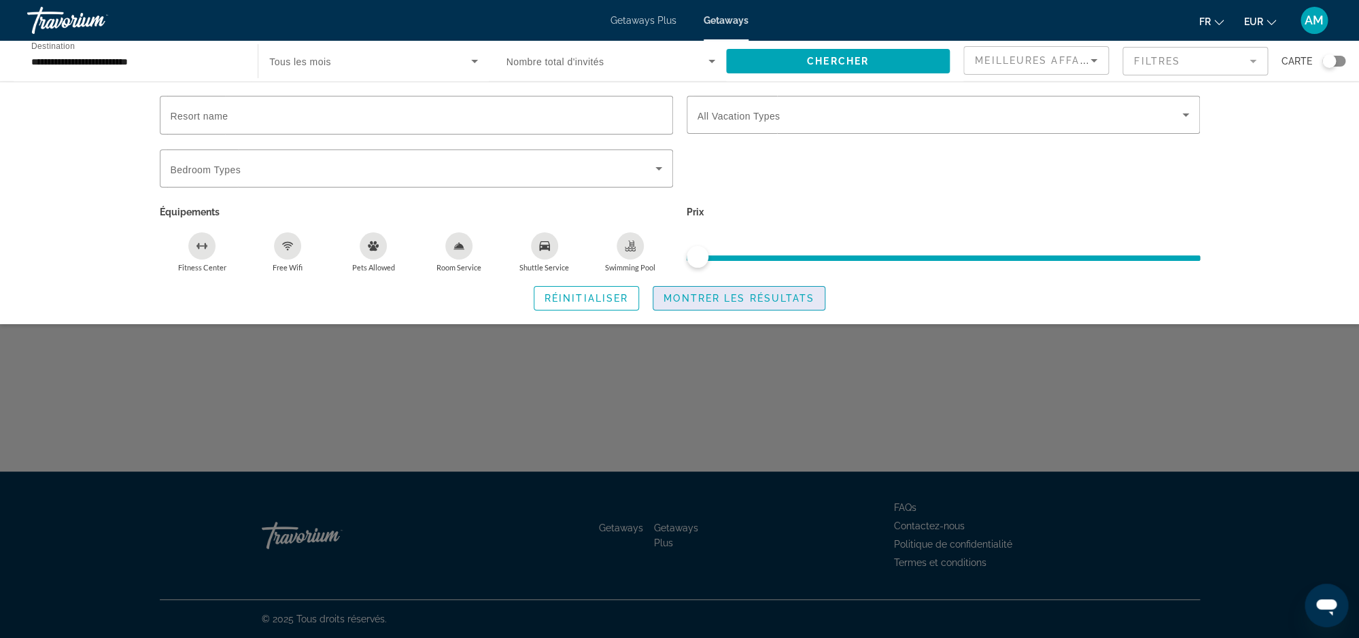
click at [712, 303] on span "Montrer les résultats" at bounding box center [738, 298] width 151 height 11
click at [752, 295] on span "Montrer les résultats" at bounding box center [738, 298] width 151 height 11
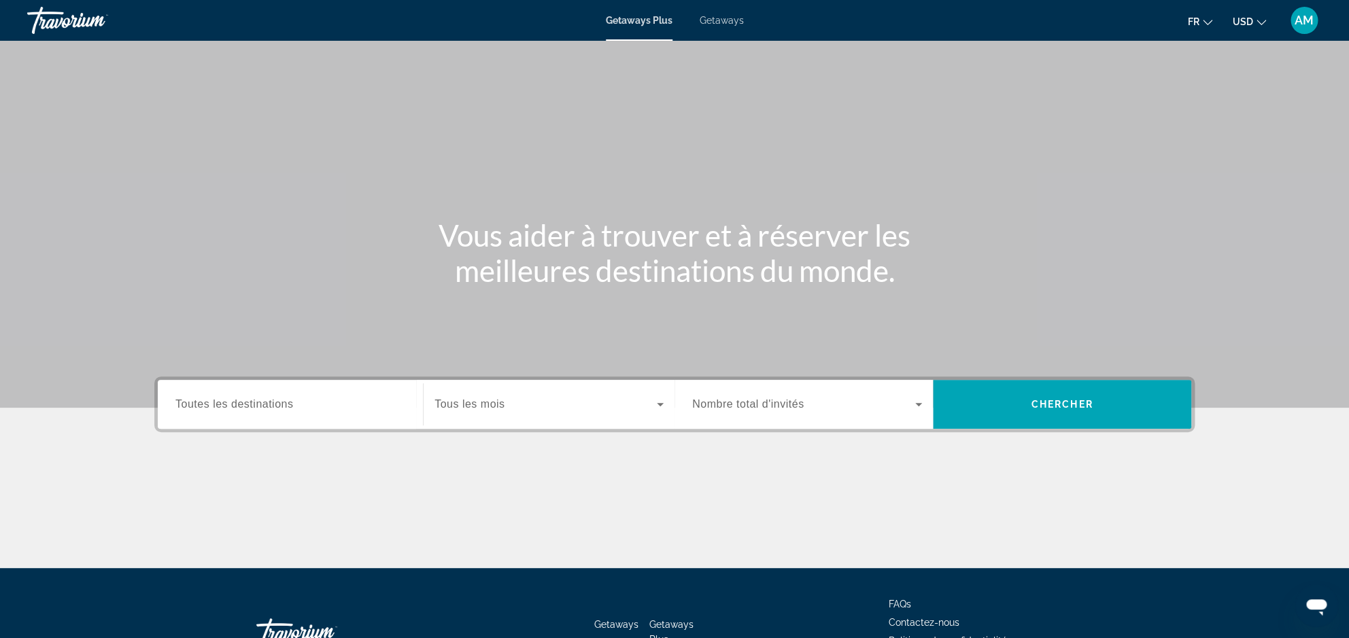
click at [725, 19] on span "Getaways" at bounding box center [722, 20] width 44 height 11
click at [319, 408] on input "Destination Toutes les destinations" at bounding box center [290, 405] width 230 height 16
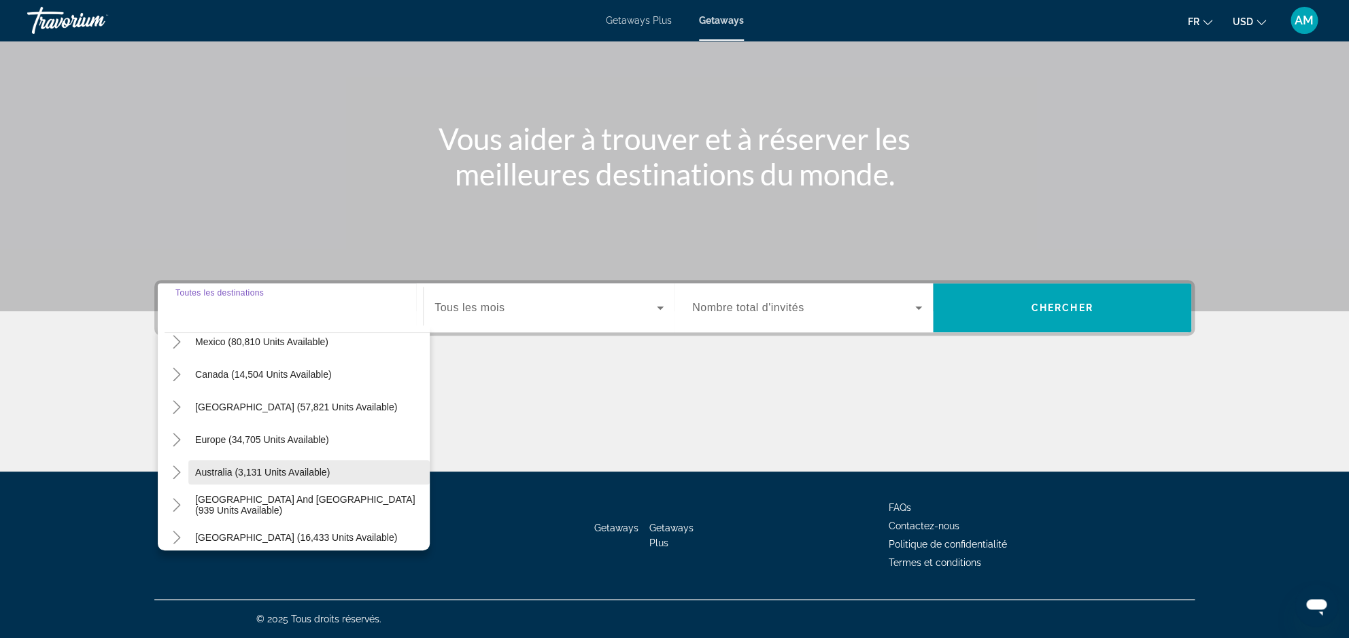
scroll to position [220, 0]
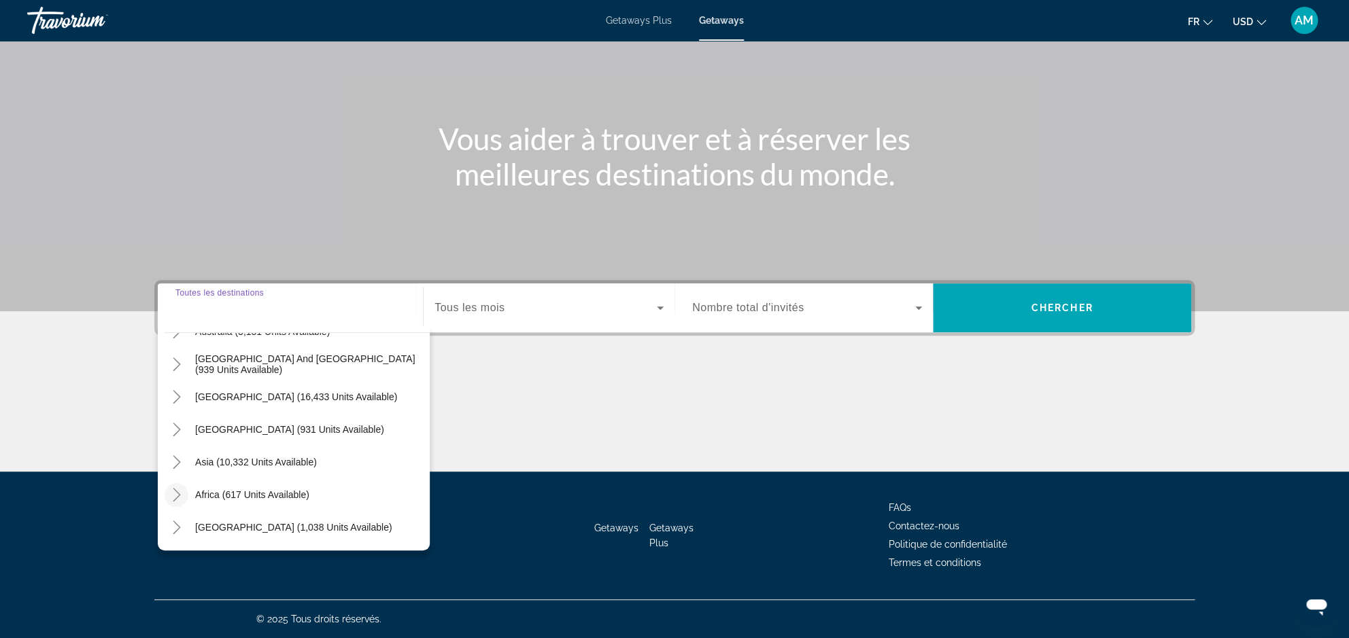
click at [180, 495] on icon "Toggle Africa (617 units available)" at bounding box center [176, 495] width 7 height 14
click at [232, 526] on span "Morocco (33 units available)" at bounding box center [245, 527] width 121 height 11
type input "**********"
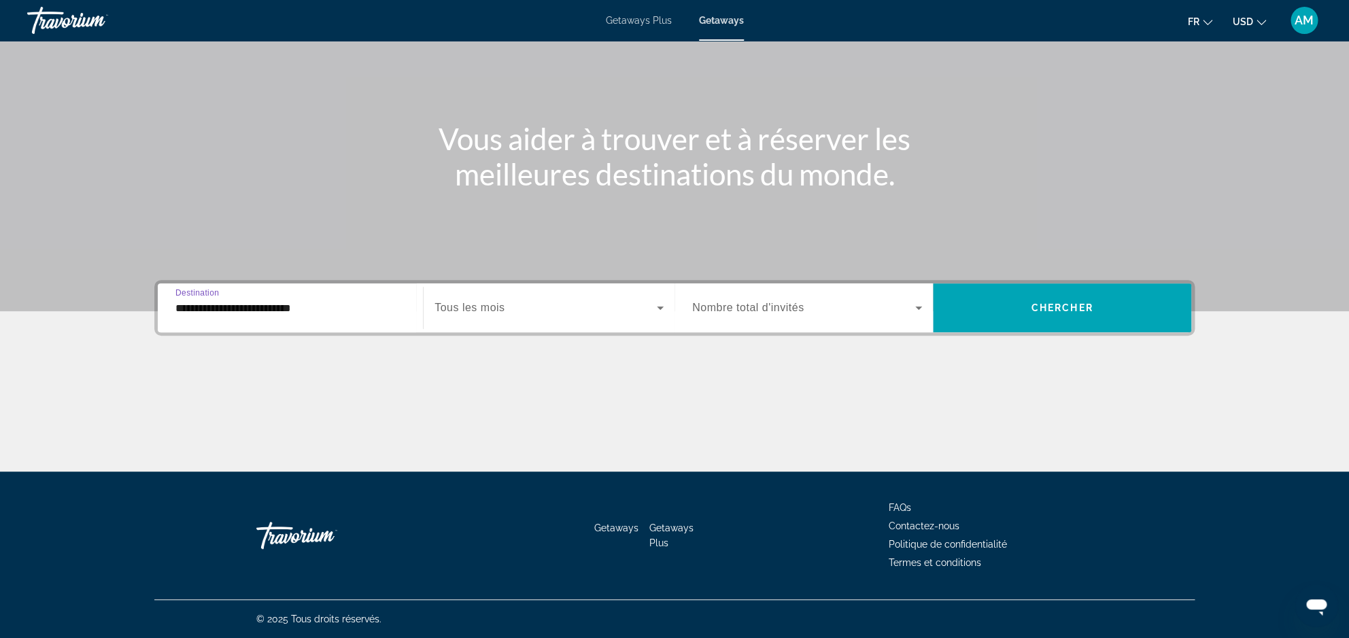
click at [555, 320] on div "Search widget" at bounding box center [548, 308] width 229 height 38
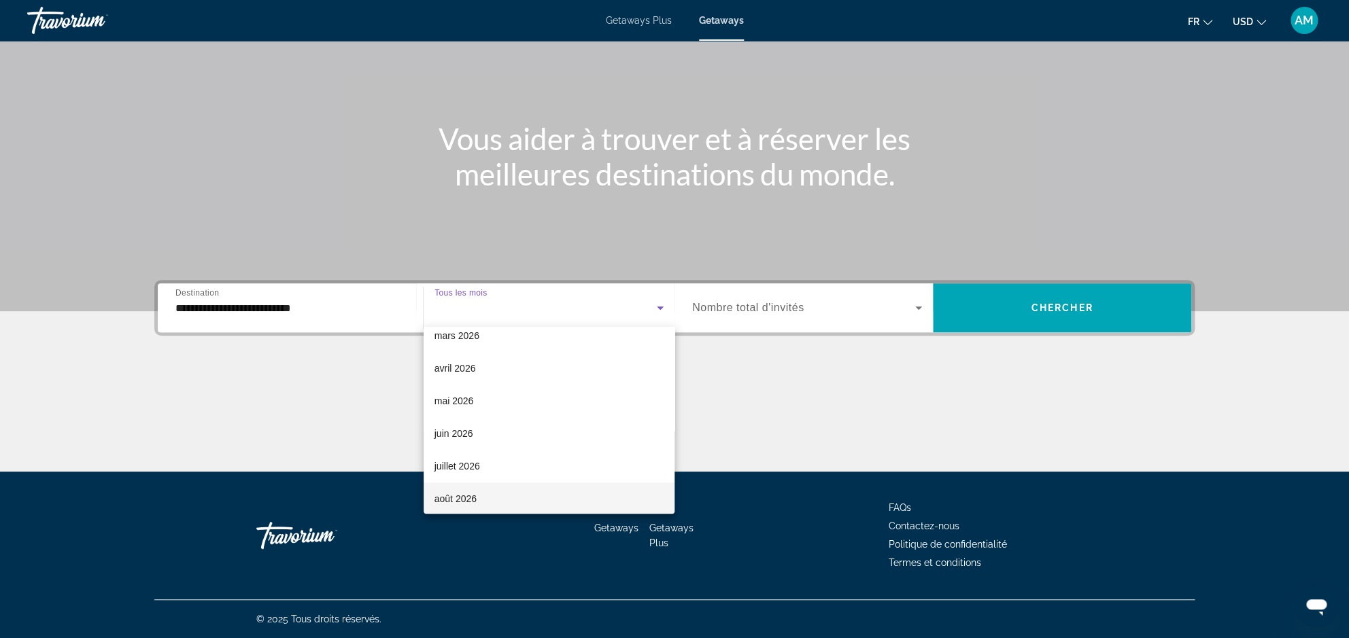
scroll to position [269, 0]
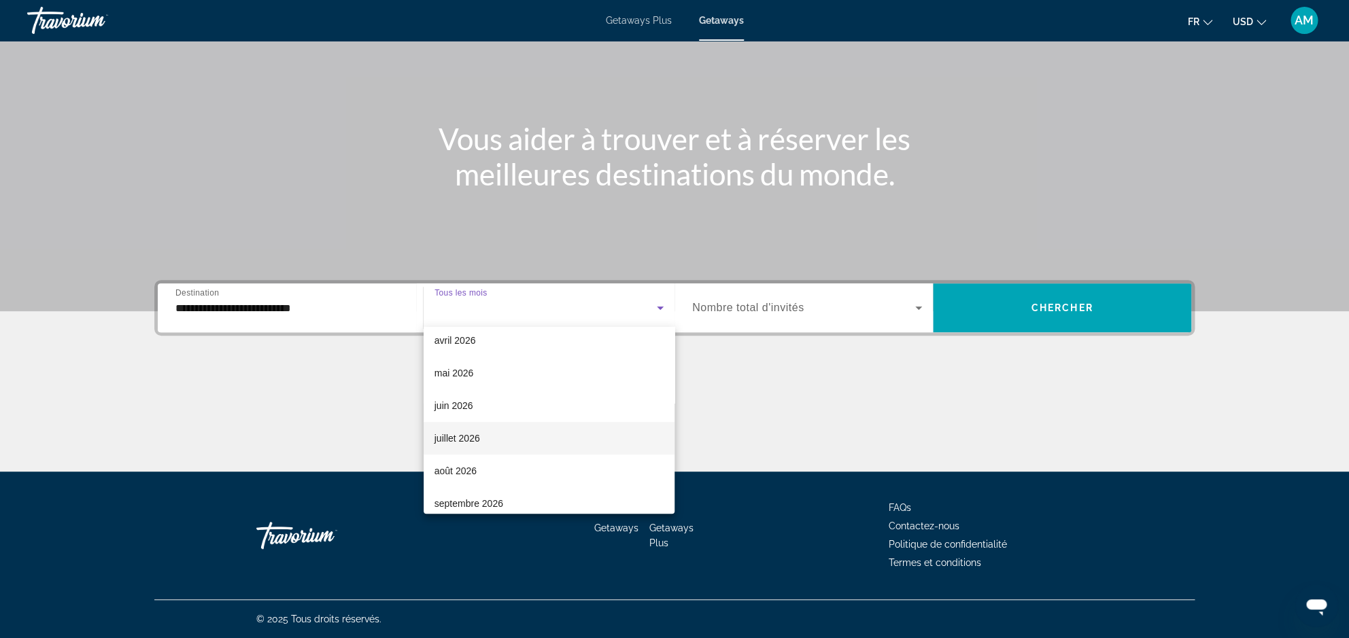
click at [454, 442] on span "juillet 2026" at bounding box center [457, 438] width 46 height 16
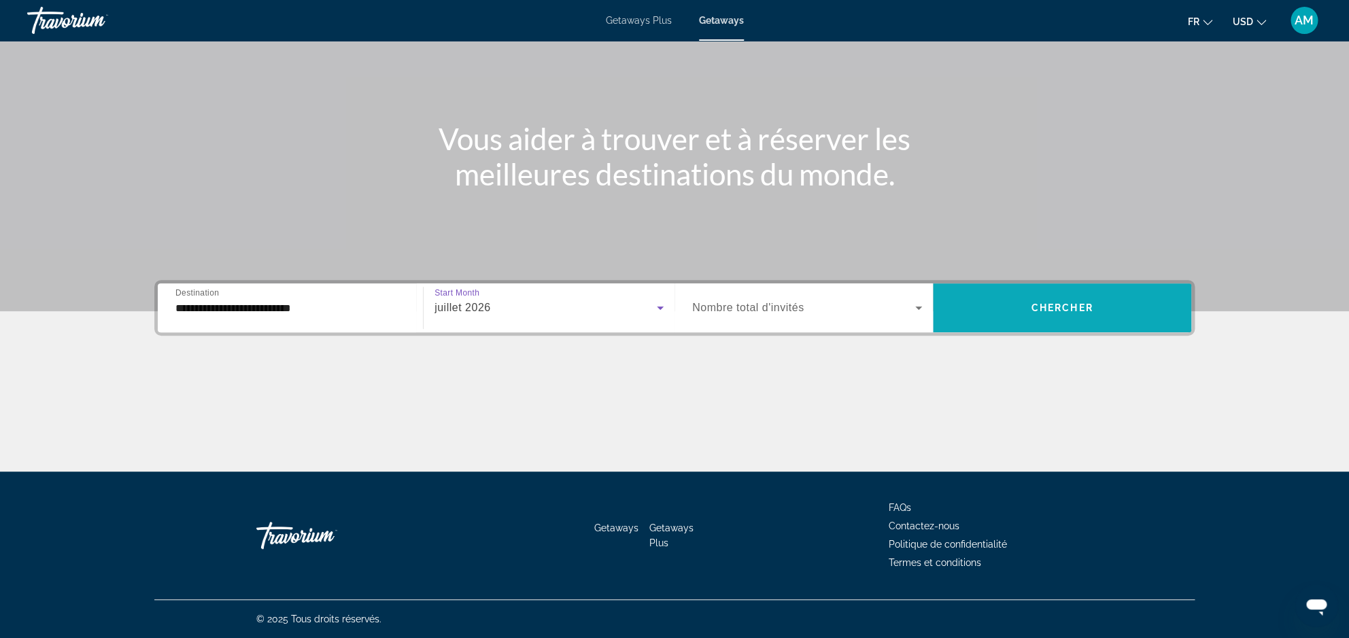
click at [1010, 314] on span "Search widget" at bounding box center [1062, 308] width 258 height 33
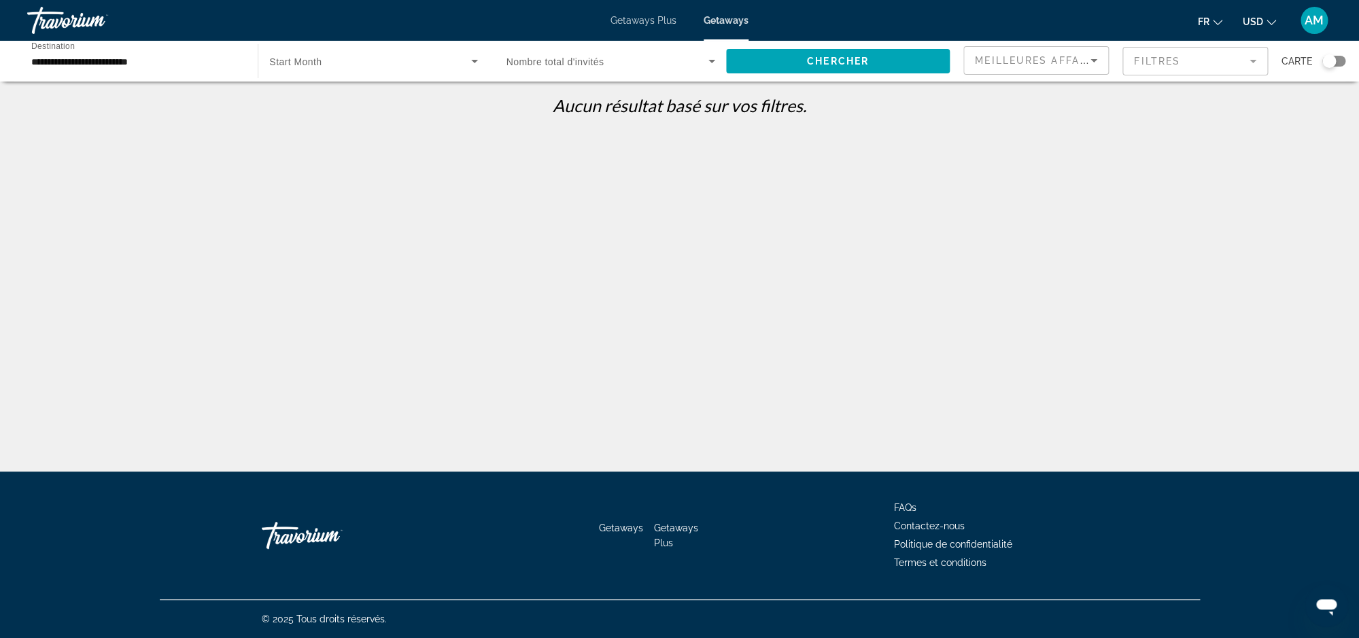
click at [424, 71] on div "Search widget" at bounding box center [373, 61] width 208 height 38
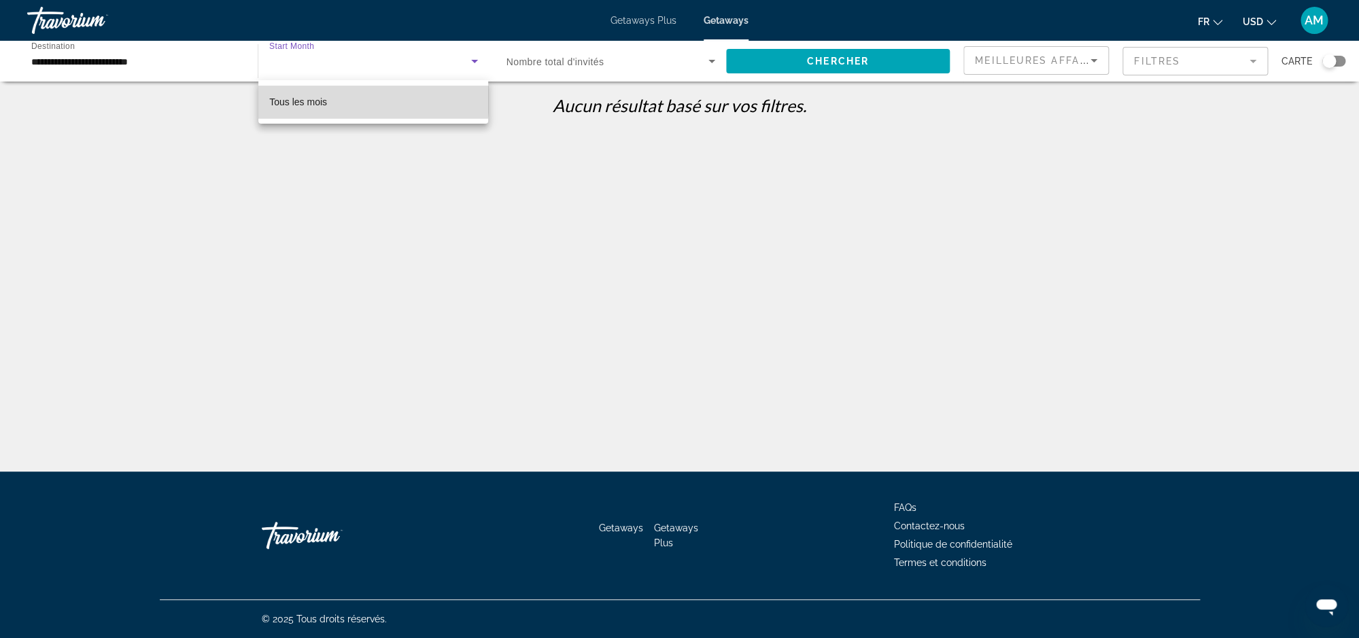
click at [358, 99] on mat-option "Tous les mois" at bounding box center [373, 102] width 230 height 33
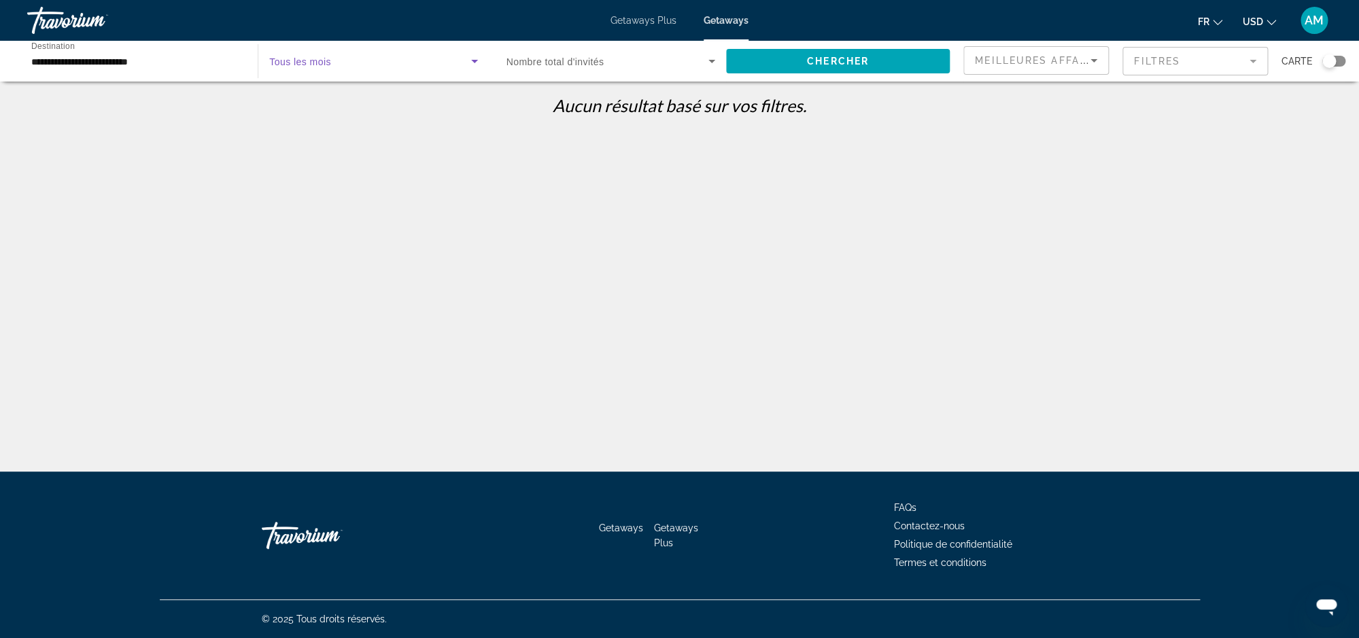
click at [158, 58] on input "**********" at bounding box center [135, 62] width 209 height 16
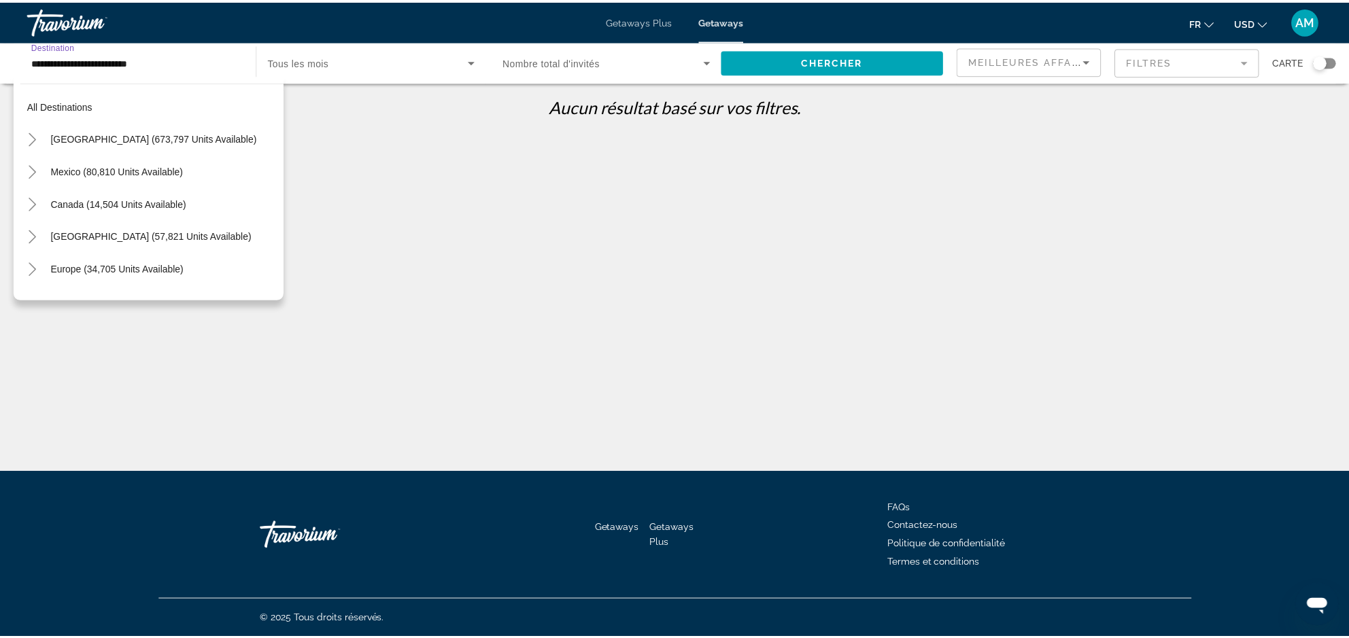
scroll to position [309, 0]
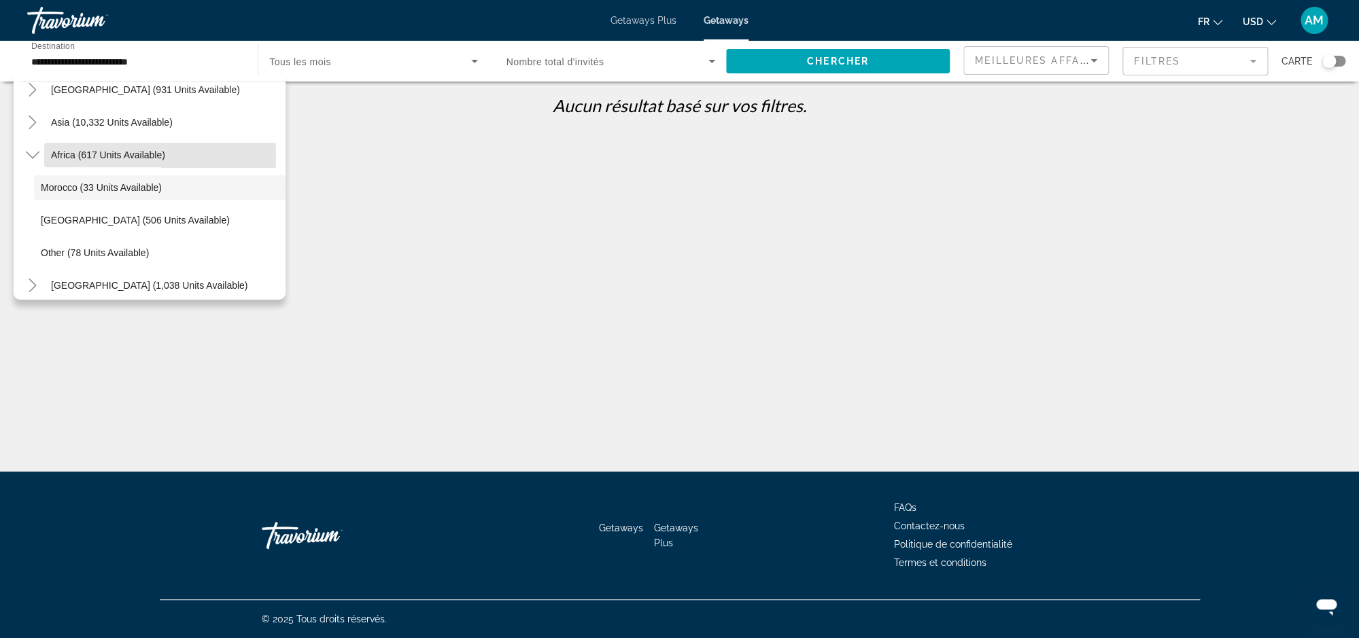
click at [46, 157] on span "Search widget" at bounding box center [164, 155] width 241 height 33
type input "**********"
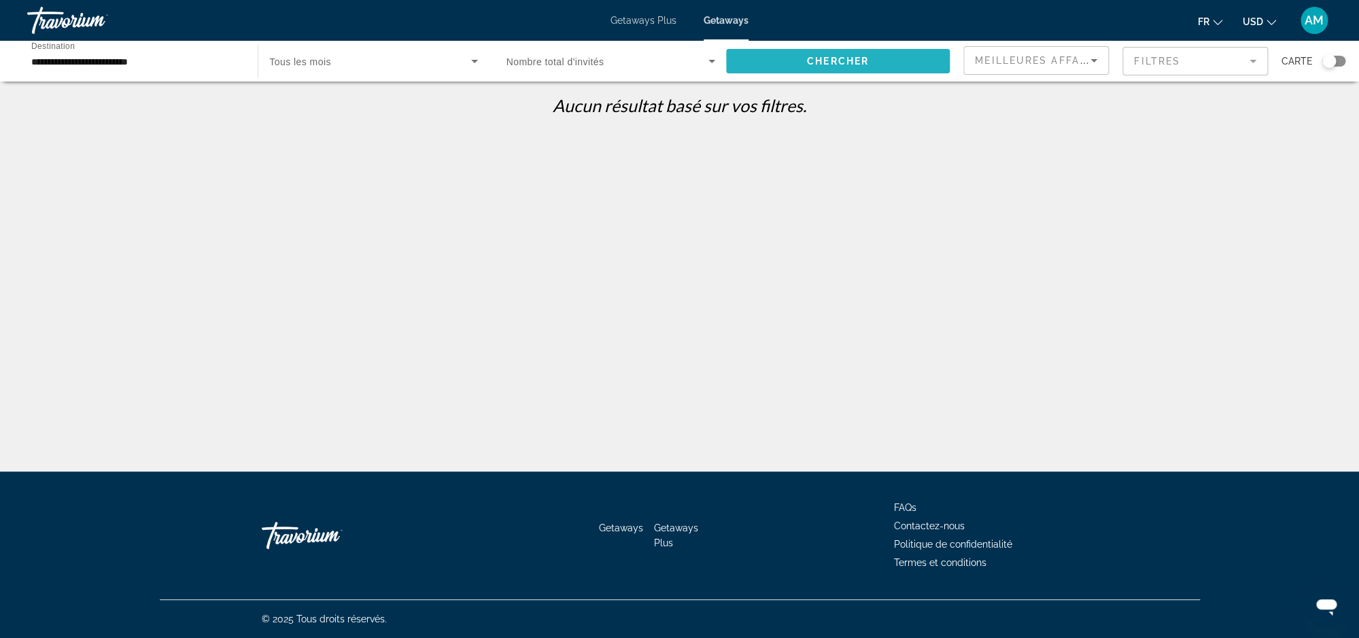
click at [812, 64] on span "Chercher" at bounding box center [838, 61] width 62 height 11
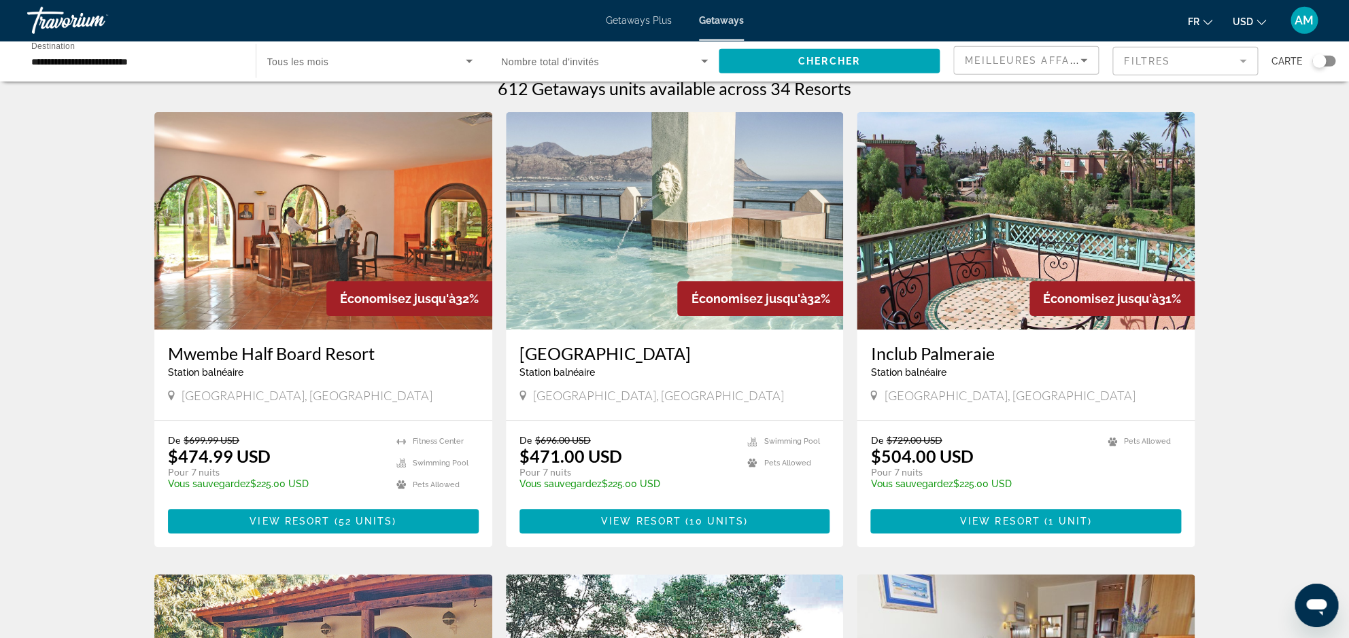
scroll to position [11, 0]
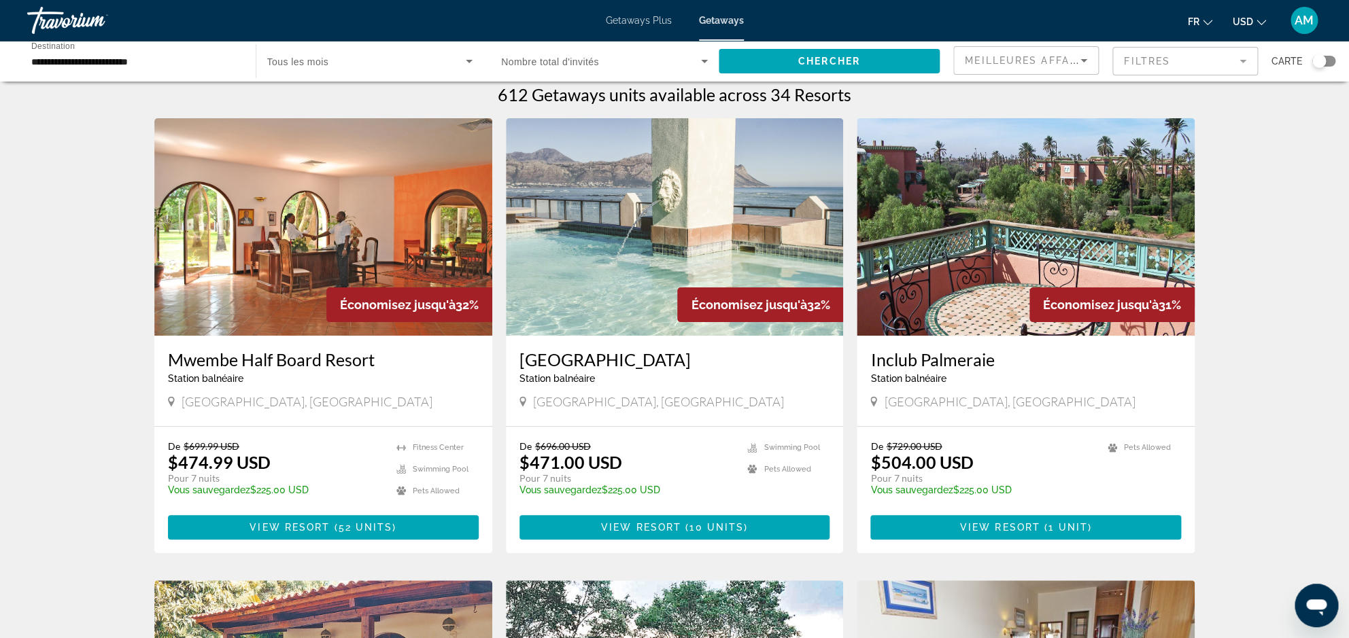
click at [973, 361] on h3 "Inclub Palmeraie" at bounding box center [1025, 359] width 311 height 20
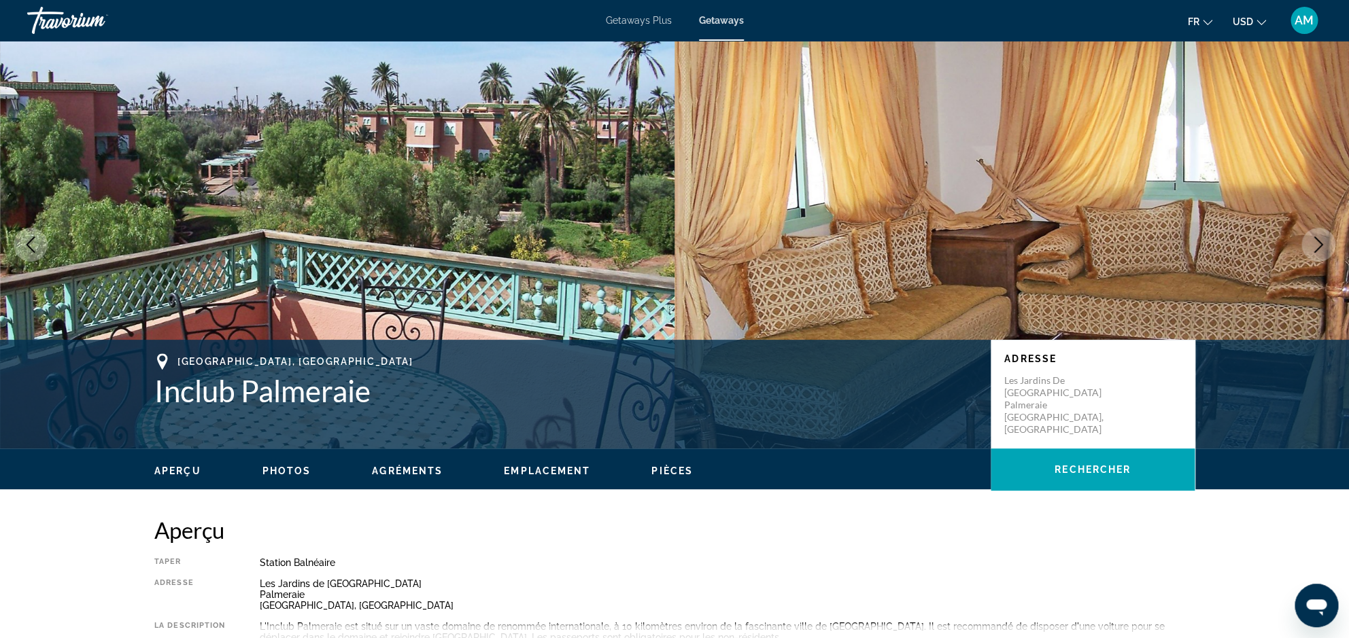
click at [649, 16] on span "Getaways Plus" at bounding box center [639, 20] width 66 height 11
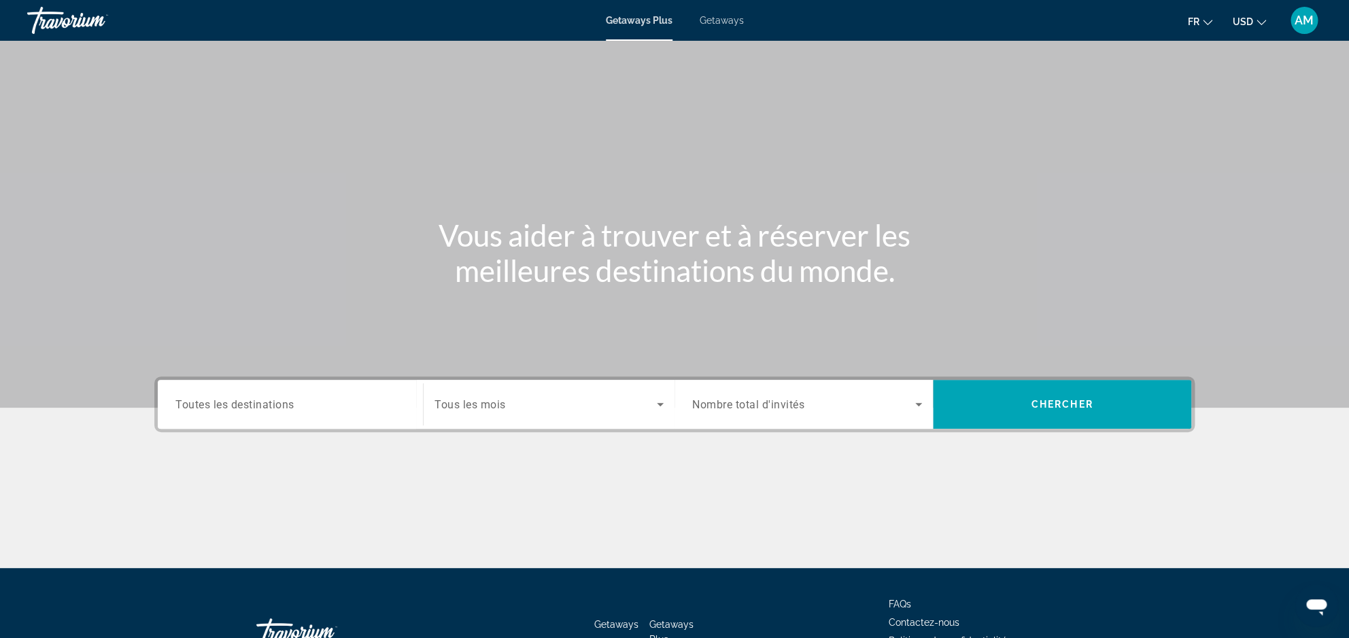
click at [278, 409] on span "Toutes les destinations" at bounding box center [234, 404] width 119 height 13
click at [278, 409] on input "Destination Toutes les destinations" at bounding box center [290, 405] width 230 height 16
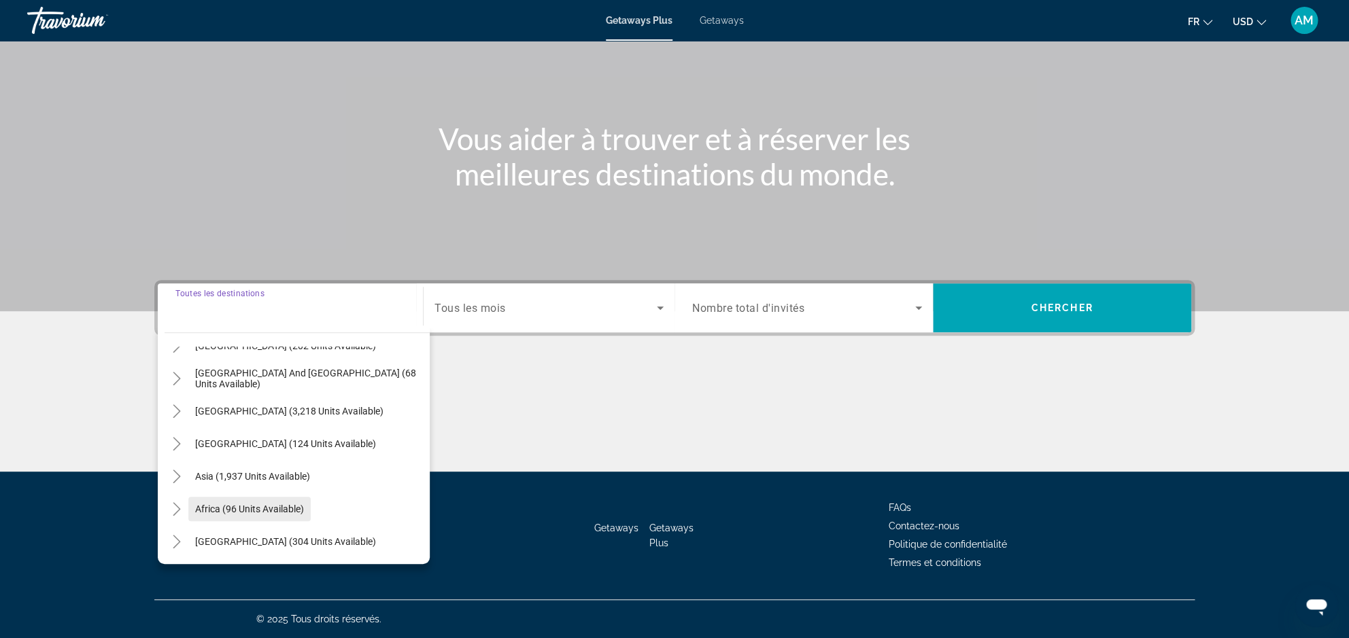
scroll to position [220, 0]
click at [218, 515] on span "Search widget" at bounding box center [249, 508] width 122 height 33
type input "**********"
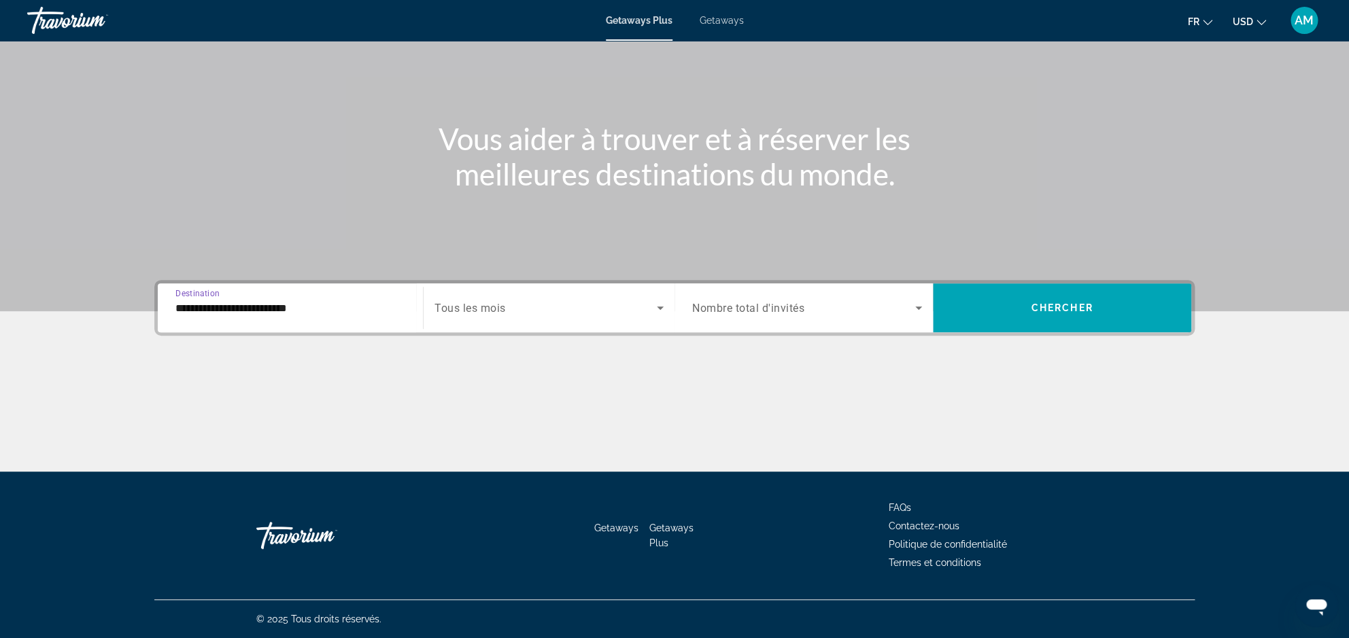
click at [1260, 23] on icon "Change currency" at bounding box center [1261, 23] width 10 height 10
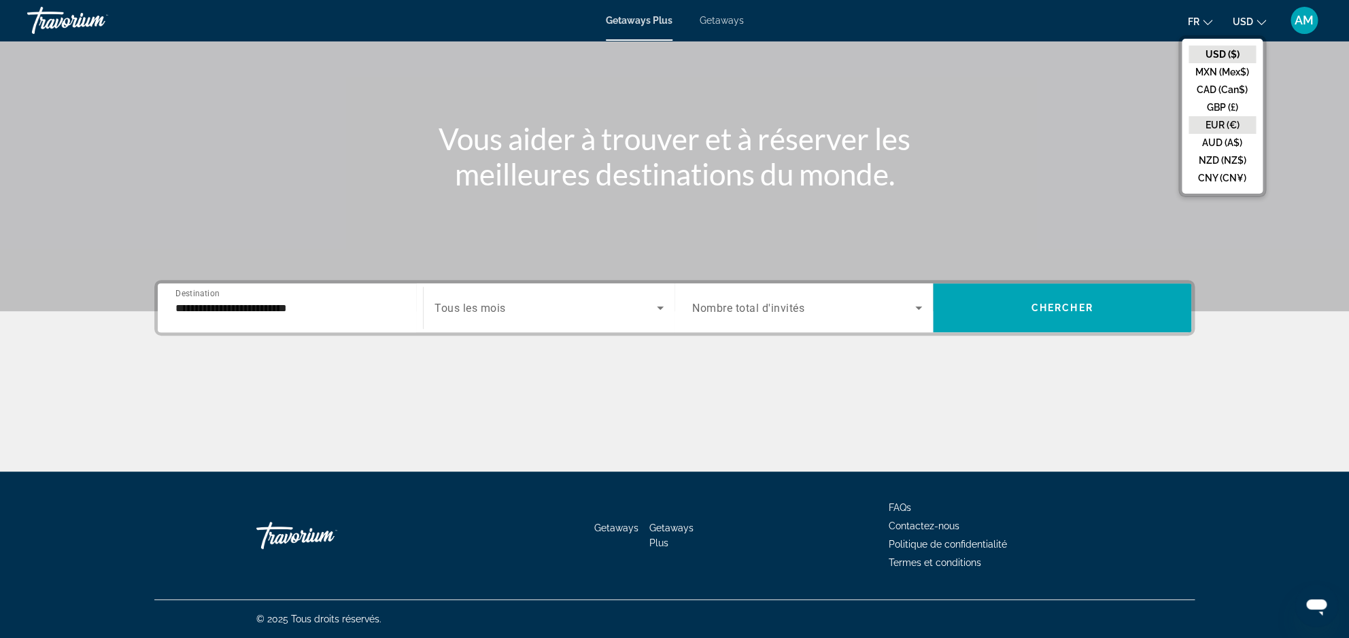
click at [1228, 128] on button "EUR (€)" at bounding box center [1221, 125] width 67 height 18
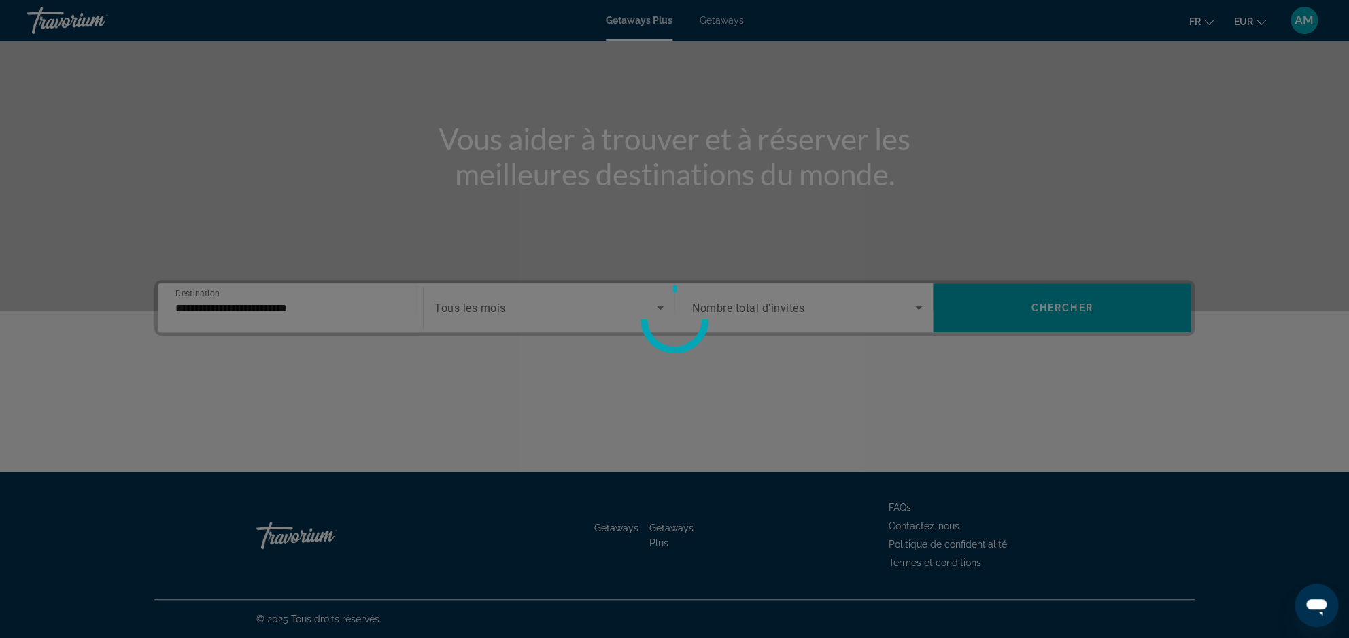
scroll to position [86, 0]
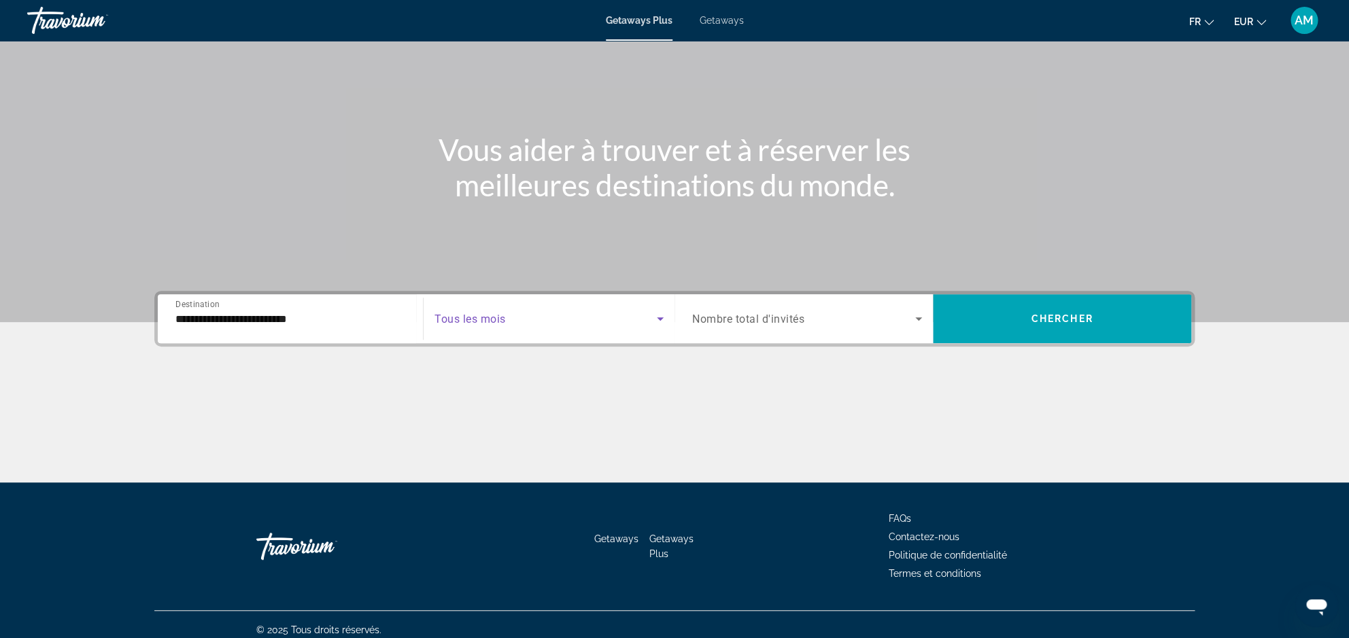
click at [574, 312] on span "Search widget" at bounding box center [545, 319] width 222 height 16
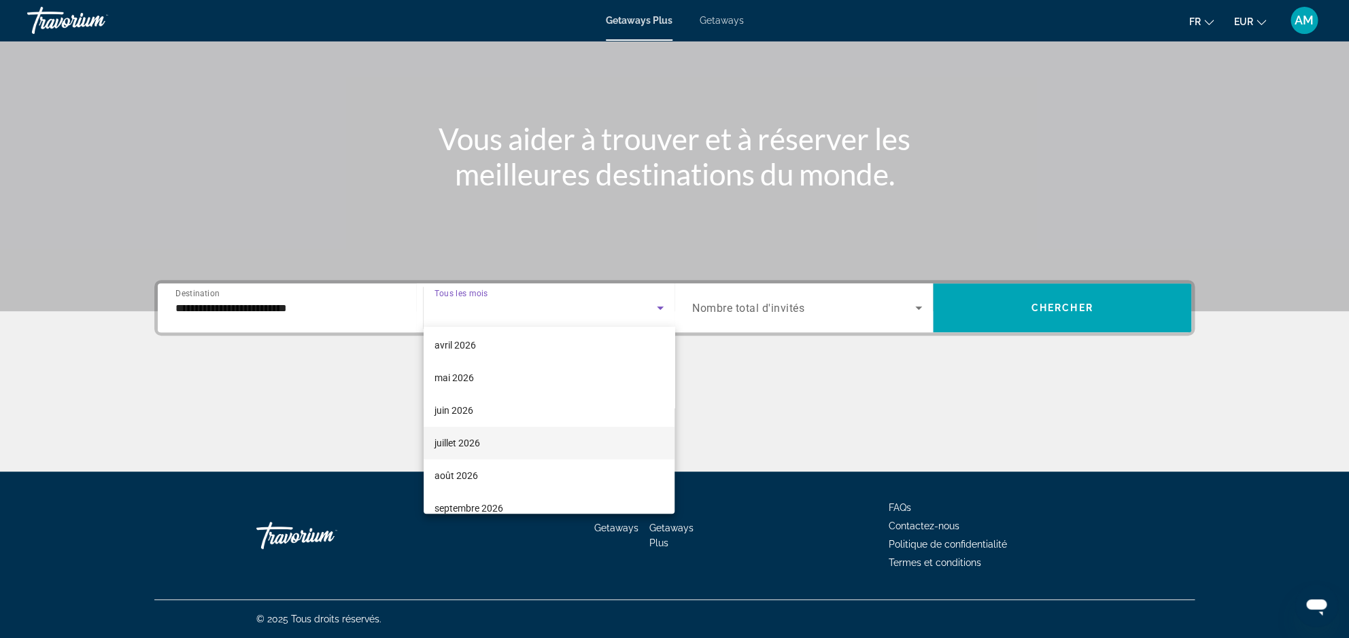
scroll to position [281, 0]
drag, startPoint x: 477, startPoint y: 435, endPoint x: 534, endPoint y: 418, distance: 58.9
click at [477, 435] on mat-option "juillet 2026" at bounding box center [549, 427] width 251 height 33
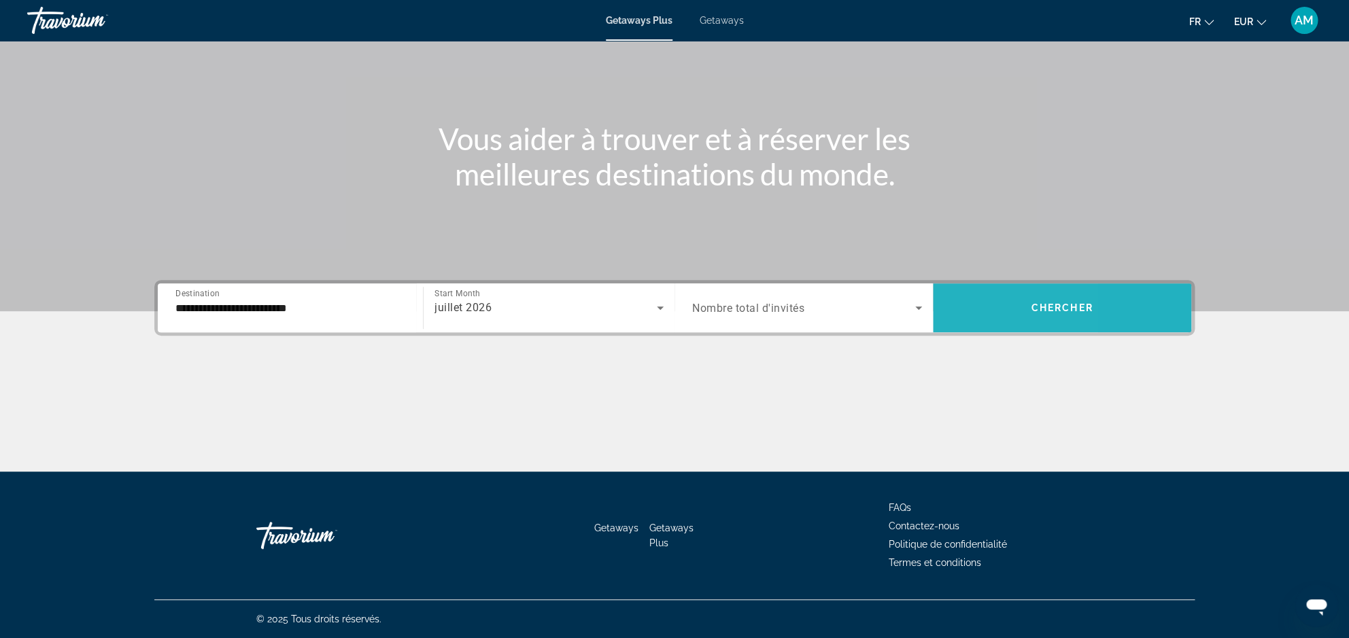
click at [973, 321] on span "Search widget" at bounding box center [1062, 308] width 258 height 33
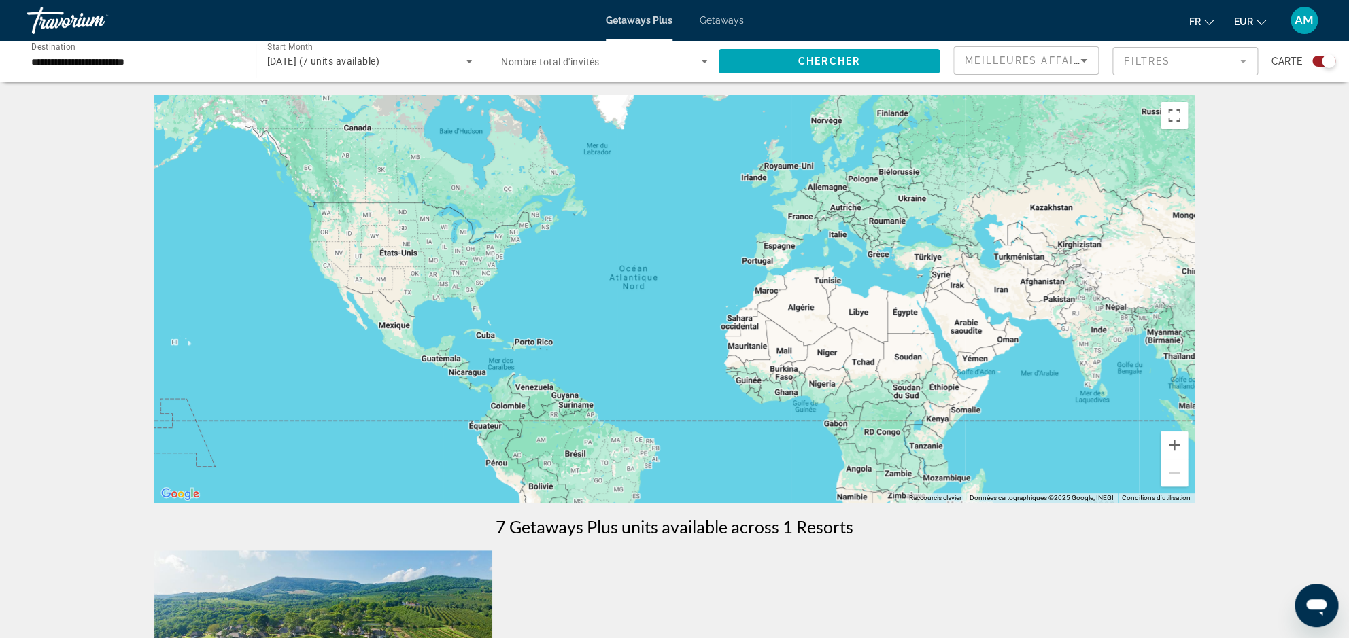
click at [718, 16] on span "Getaways" at bounding box center [722, 20] width 44 height 11
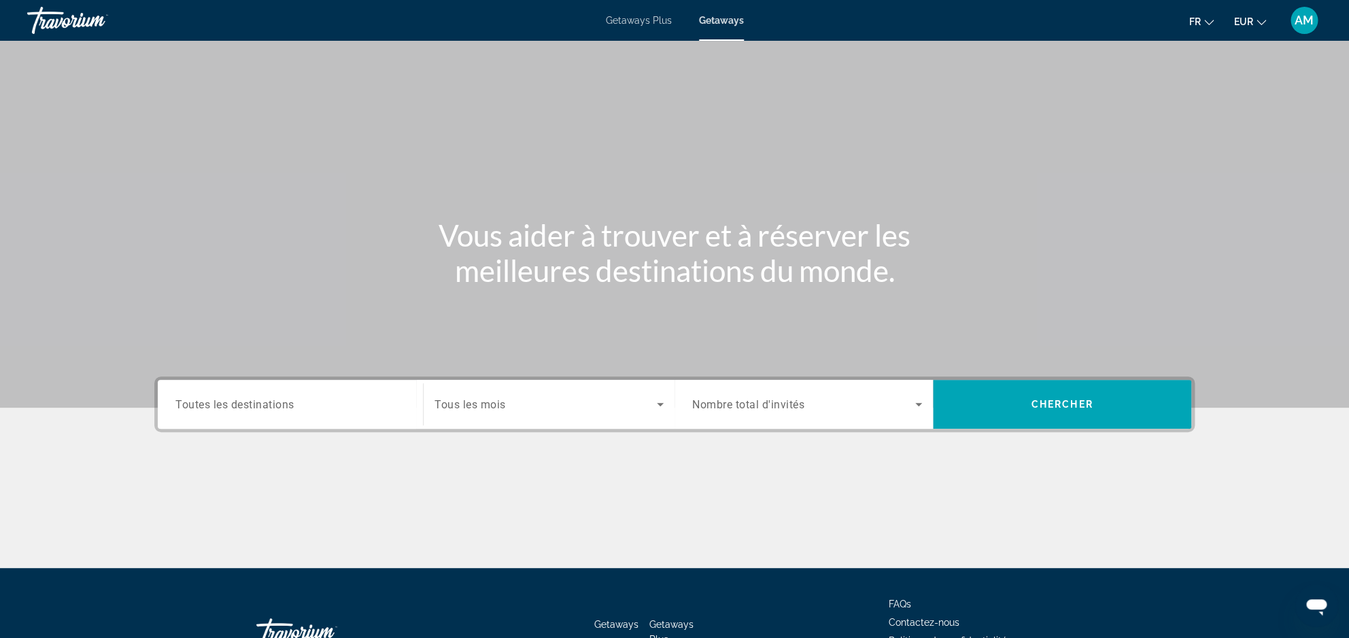
click at [370, 410] on input "Destination Toutes les destinations" at bounding box center [290, 405] width 230 height 16
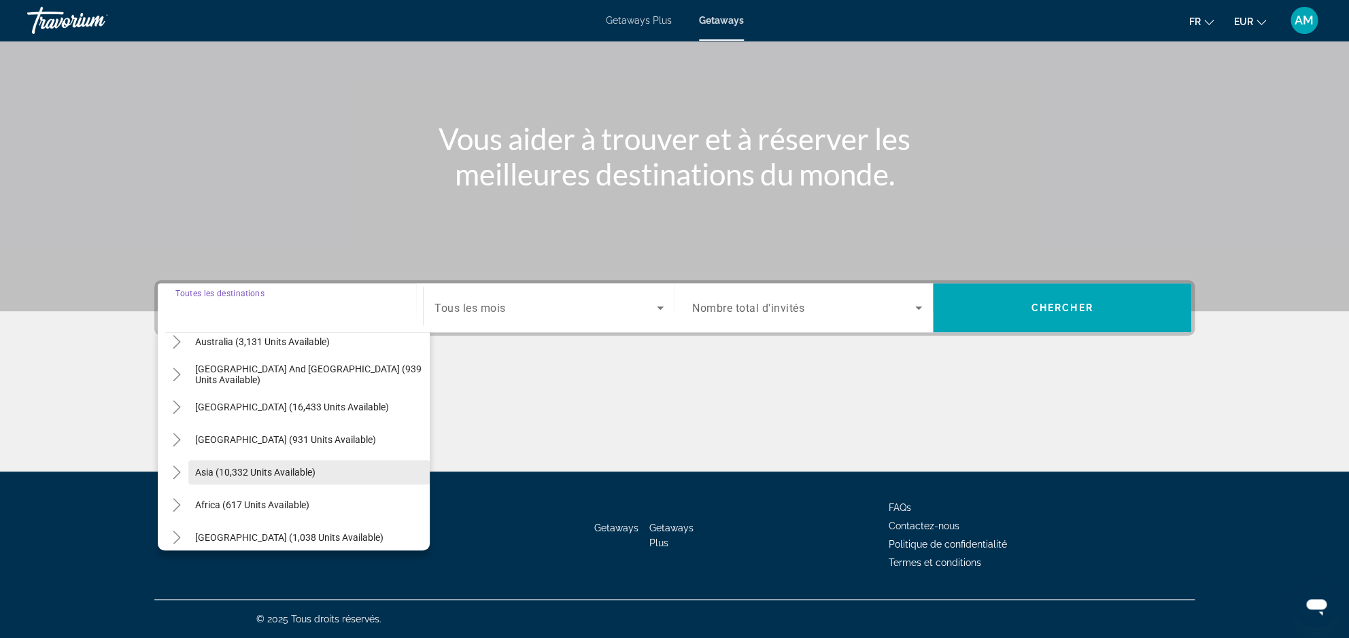
scroll to position [220, 0]
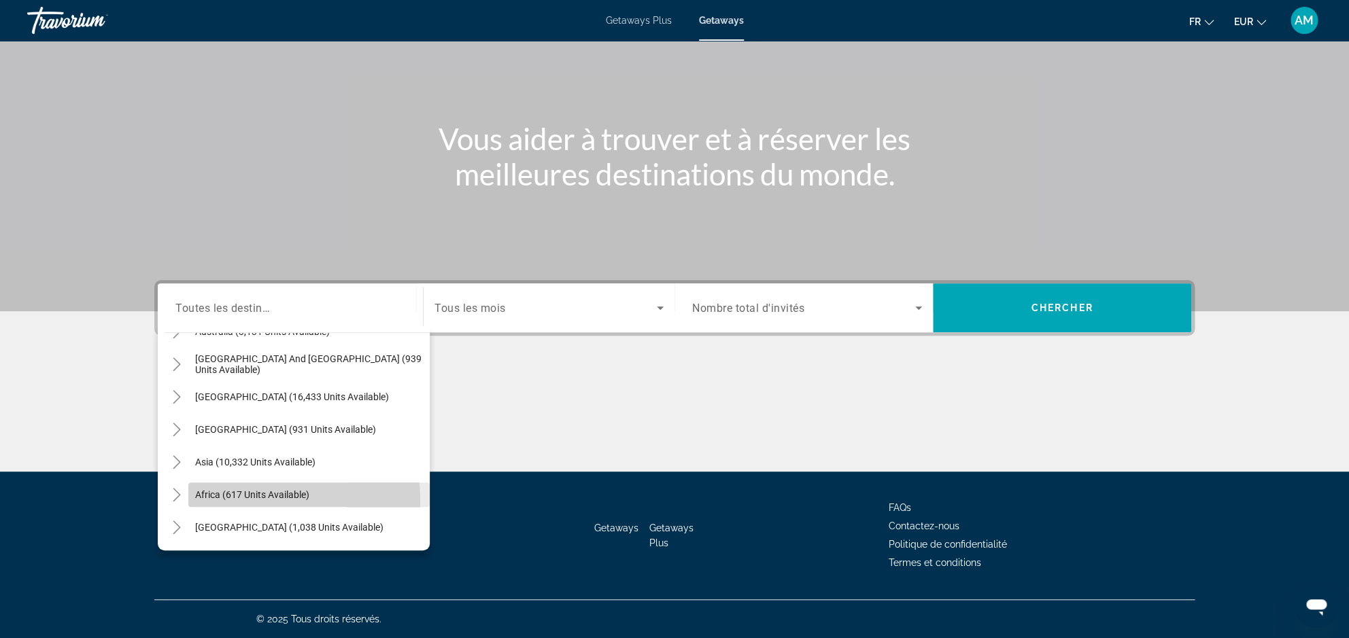
click at [211, 501] on span "Search widget" at bounding box center [308, 495] width 241 height 33
type input "**********"
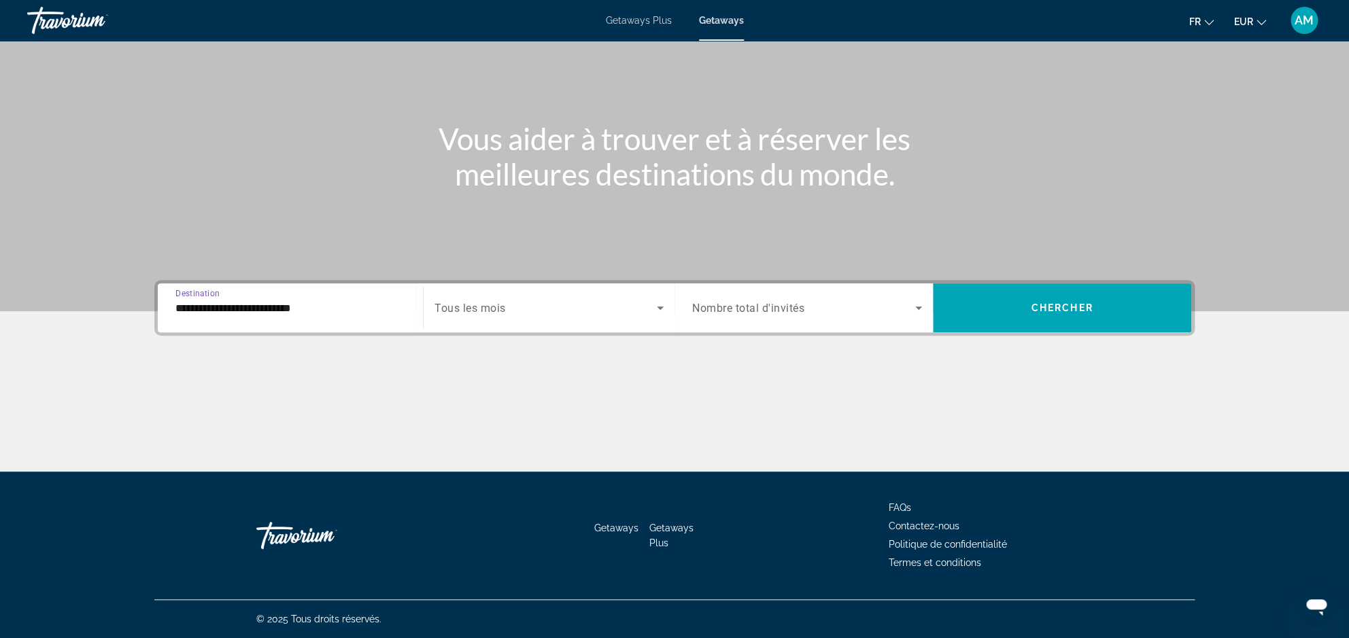
click at [526, 320] on div "Search widget" at bounding box center [548, 308] width 229 height 38
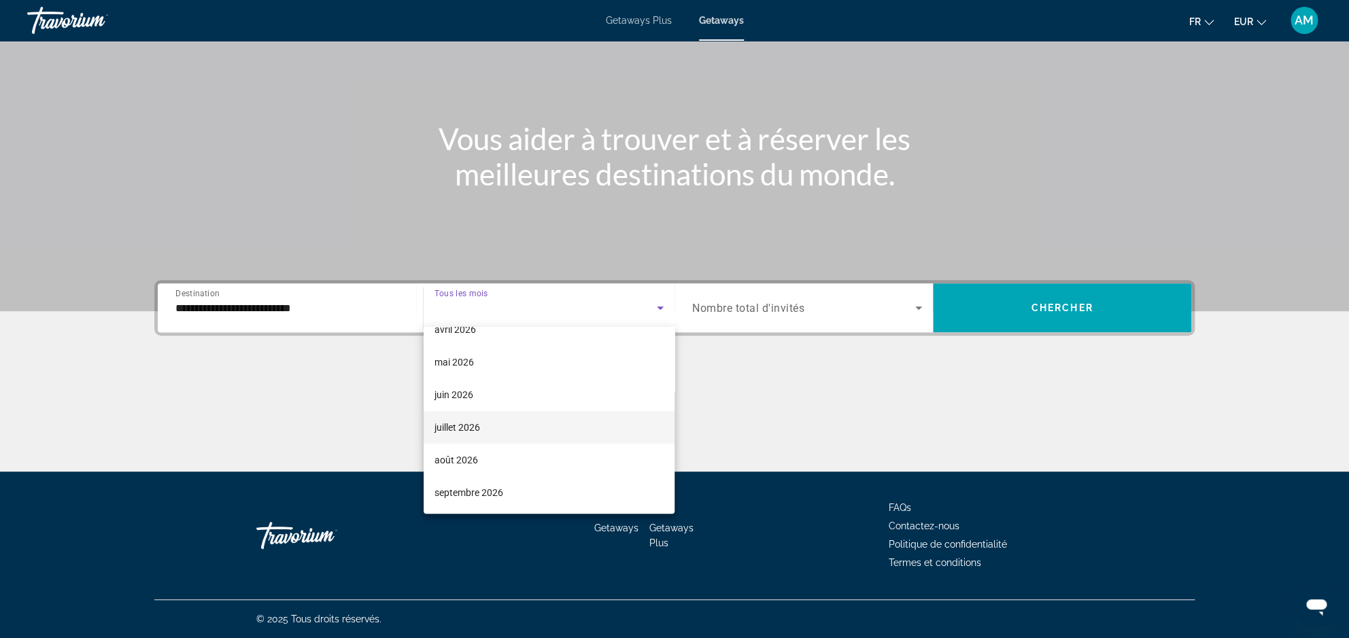
scroll to position [281, 0]
click at [479, 429] on span "juillet 2026" at bounding box center [457, 427] width 46 height 16
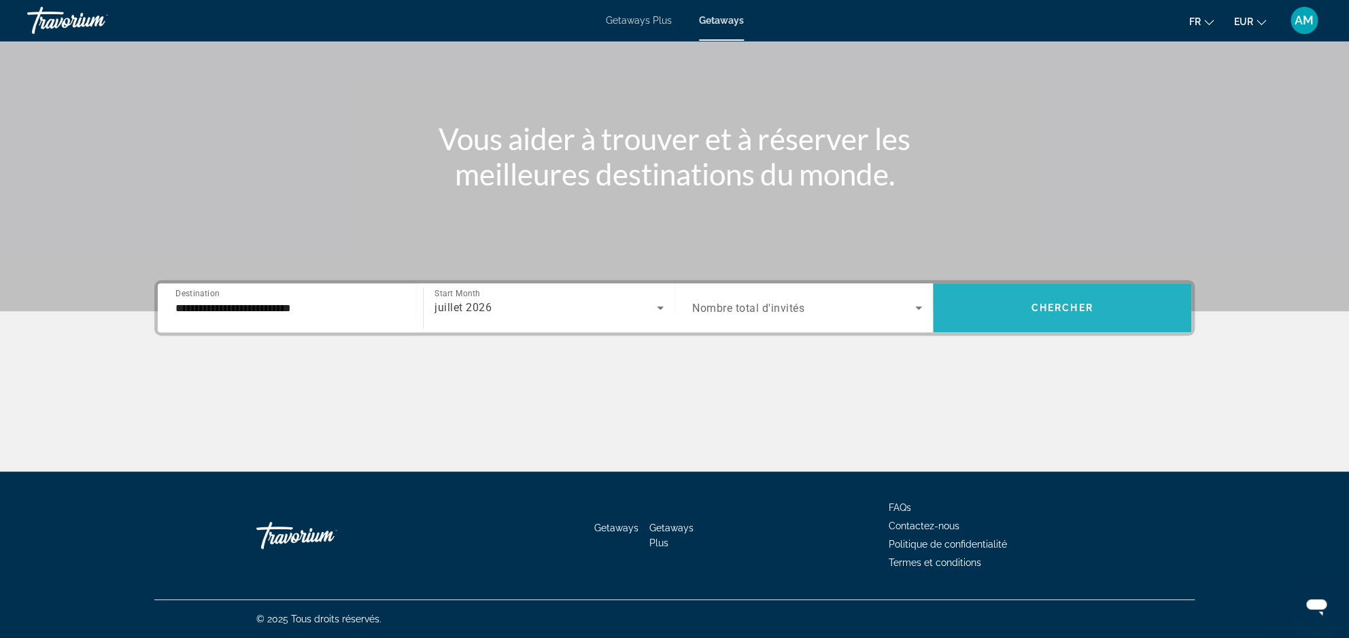
click at [1080, 313] on span "Chercher" at bounding box center [1062, 308] width 62 height 11
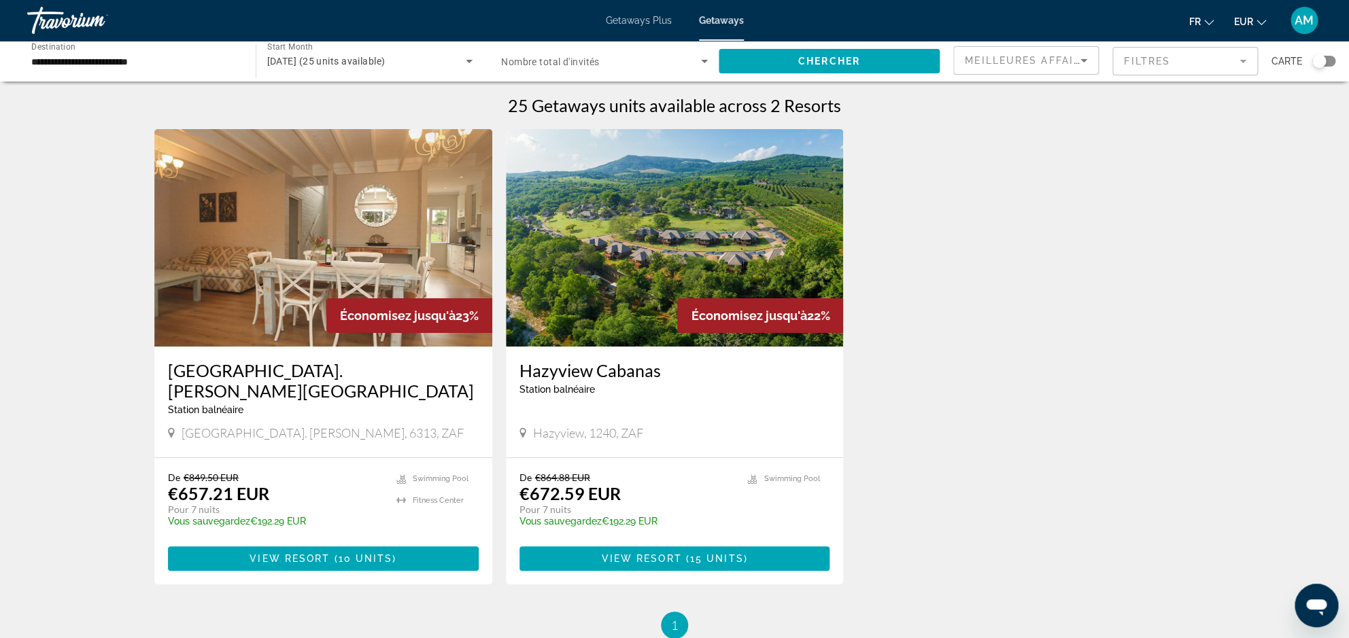
click at [1324, 60] on div "Search widget" at bounding box center [1319, 61] width 14 height 14
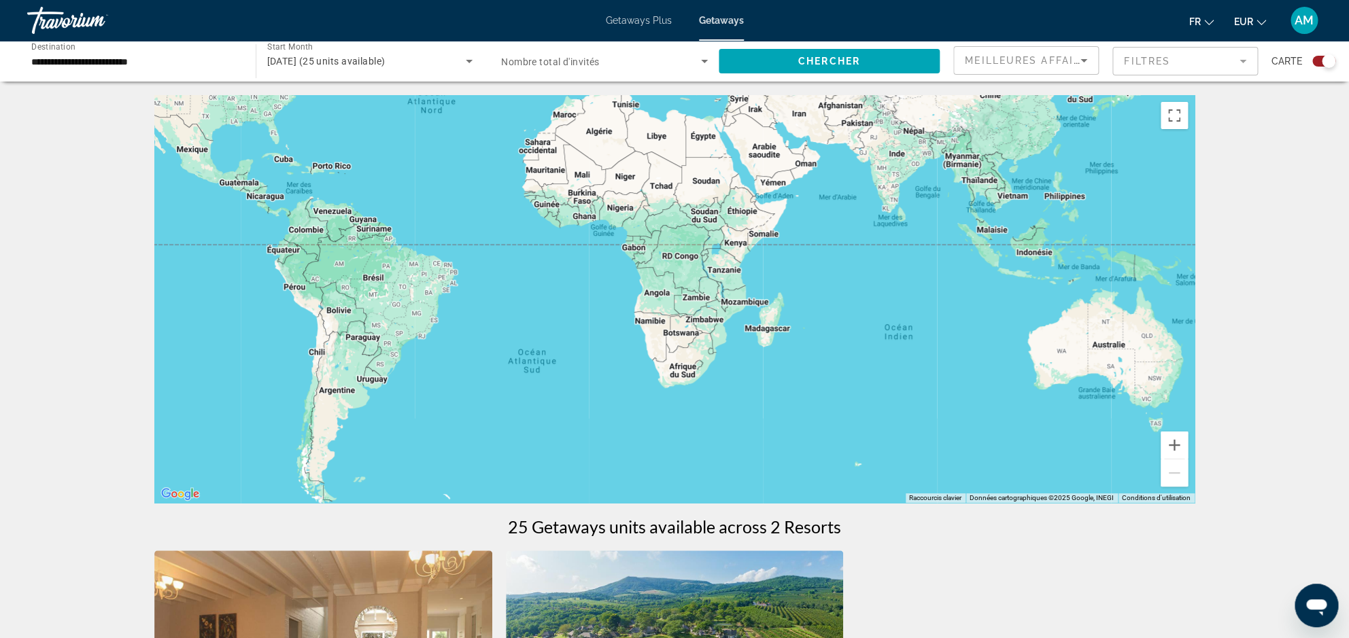
drag, startPoint x: 811, startPoint y: 363, endPoint x: 612, endPoint y: 192, distance: 262.3
click at [612, 192] on div "Main content" at bounding box center [674, 299] width 1040 height 408
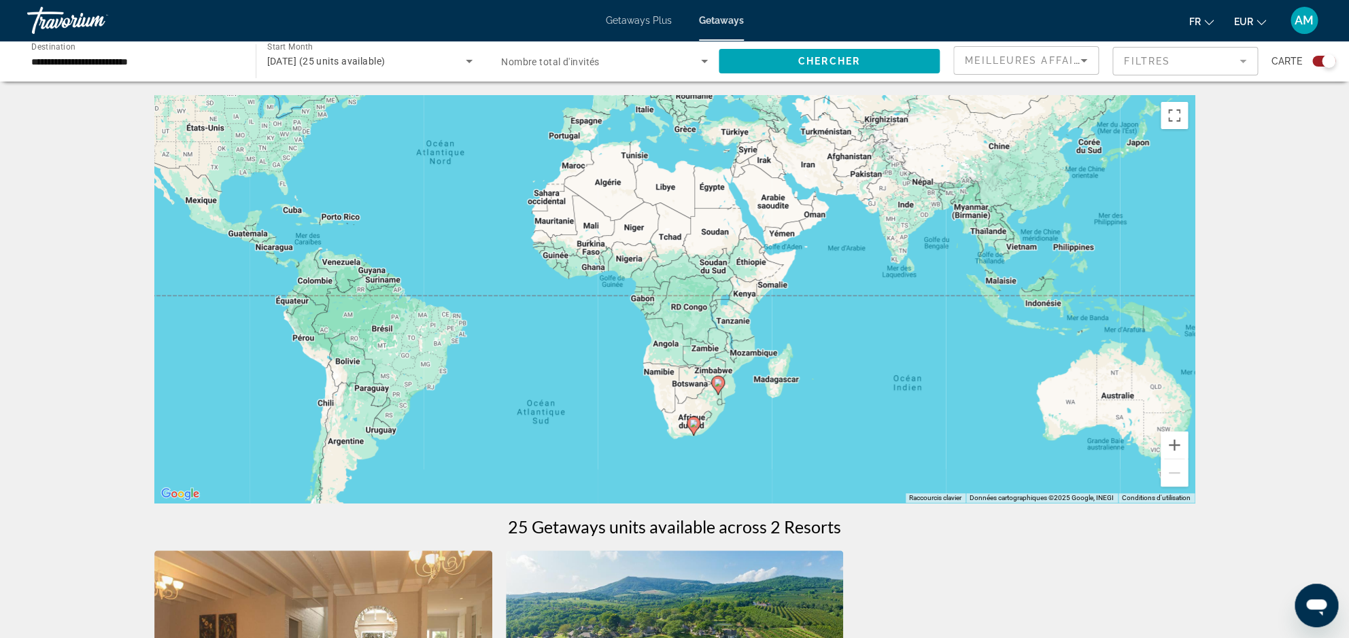
drag, startPoint x: 598, startPoint y: 369, endPoint x: 619, endPoint y: 428, distance: 62.1
click at [619, 428] on div "Pour activer le glissement avec le clavier, appuyez sur Alt+Entrée. Une fois ce…" at bounding box center [674, 299] width 1040 height 408
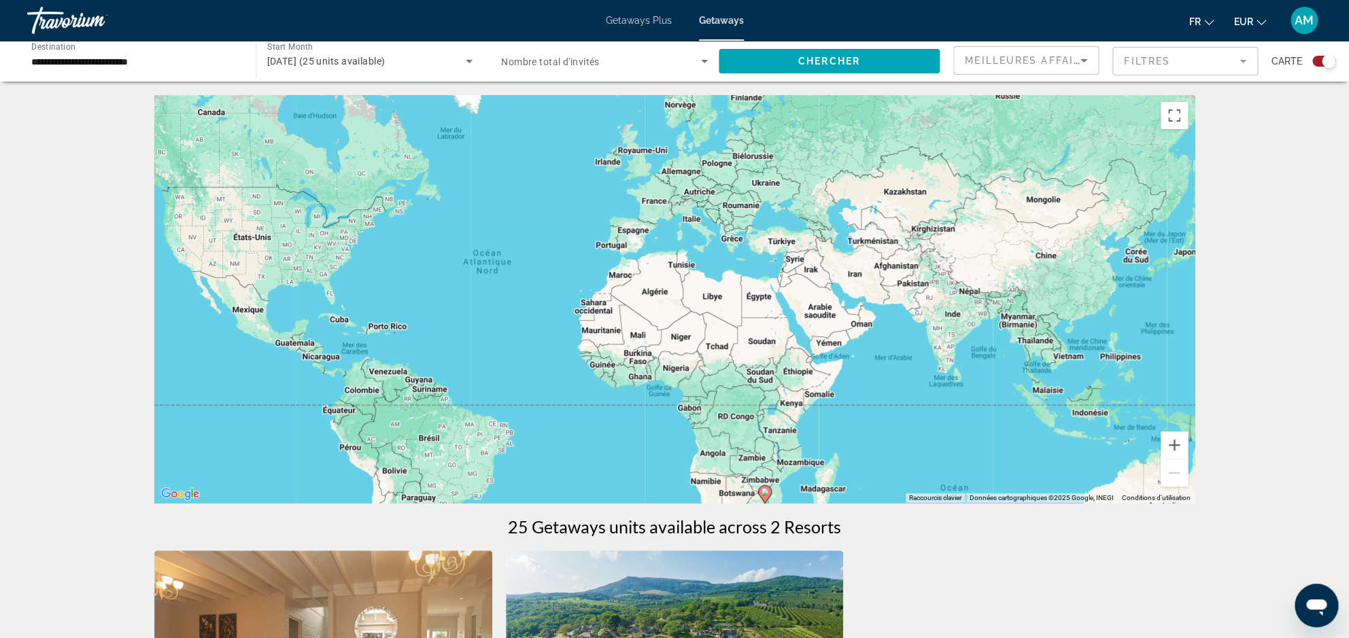
drag, startPoint x: 580, startPoint y: 269, endPoint x: 628, endPoint y: 382, distance: 122.7
click at [629, 381] on div "Pour activer le glissement avec le clavier, appuyez sur Alt+Entrée. Une fois ce…" at bounding box center [674, 299] width 1040 height 408
